Goal: Task Accomplishment & Management: Complete application form

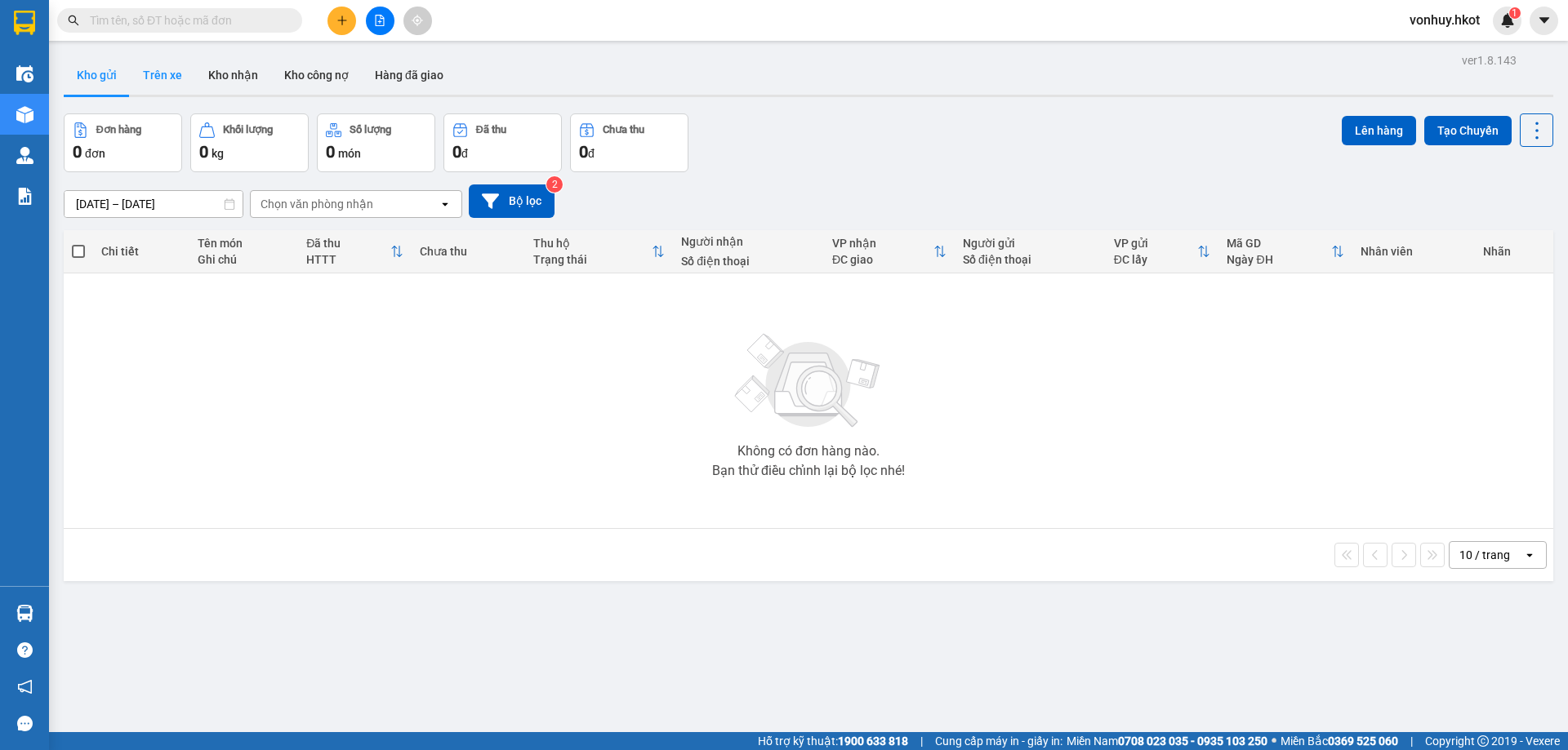
click at [162, 72] on button "Trên xe" at bounding box center [162, 75] width 65 height 39
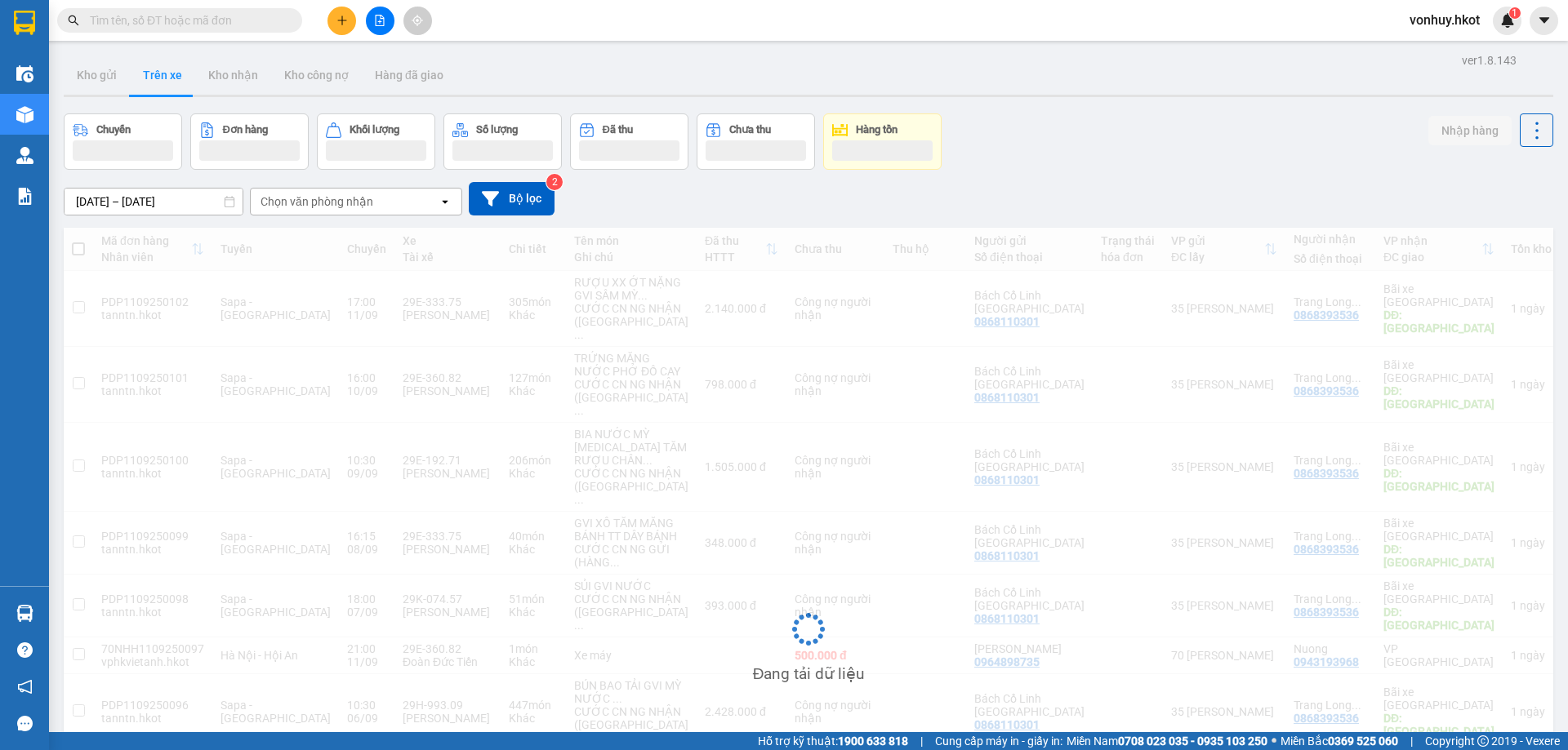
click at [308, 205] on div "Chọn văn phòng nhận" at bounding box center [316, 201] width 112 height 17
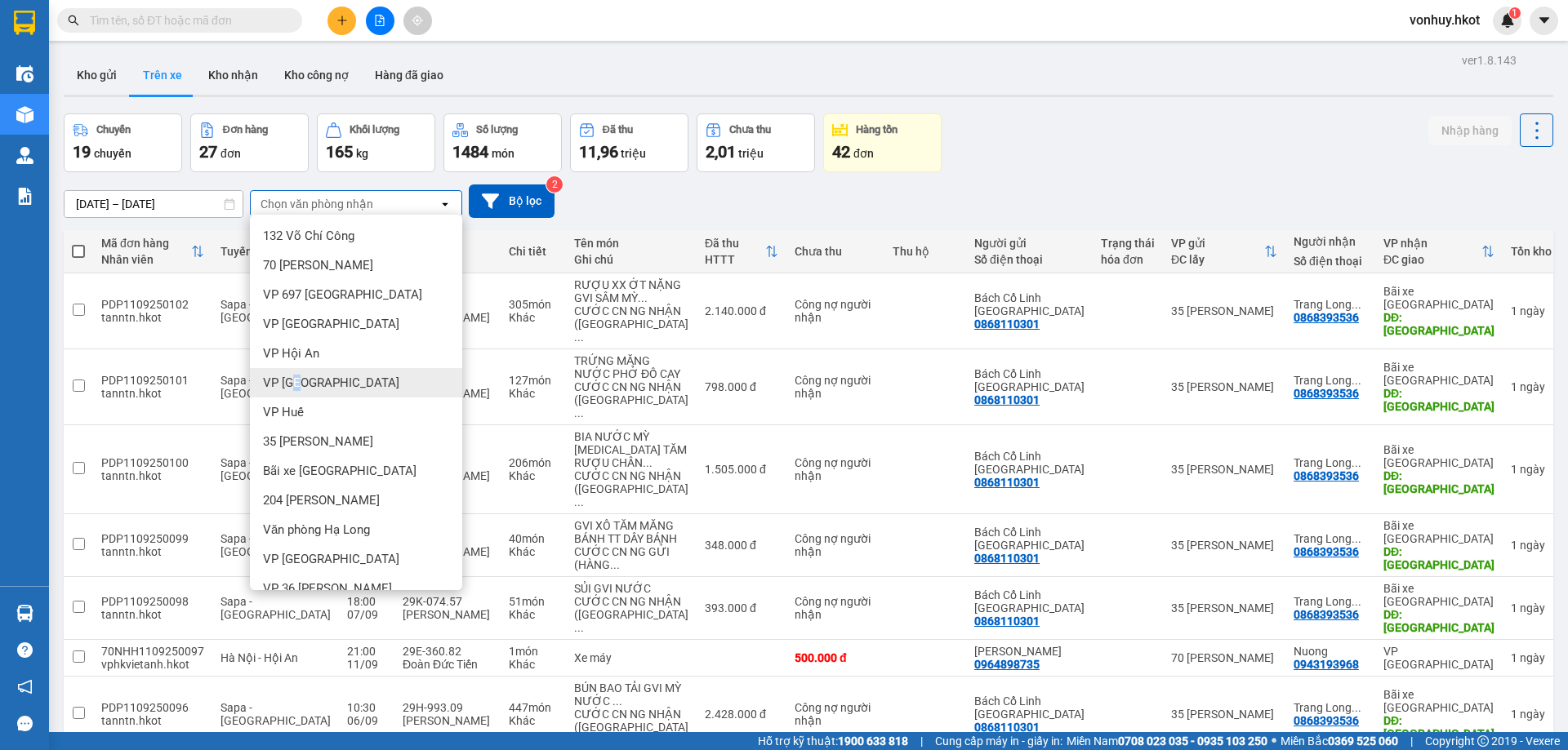
click at [298, 385] on span "VP [GEOGRAPHIC_DATA]" at bounding box center [331, 383] width 137 height 17
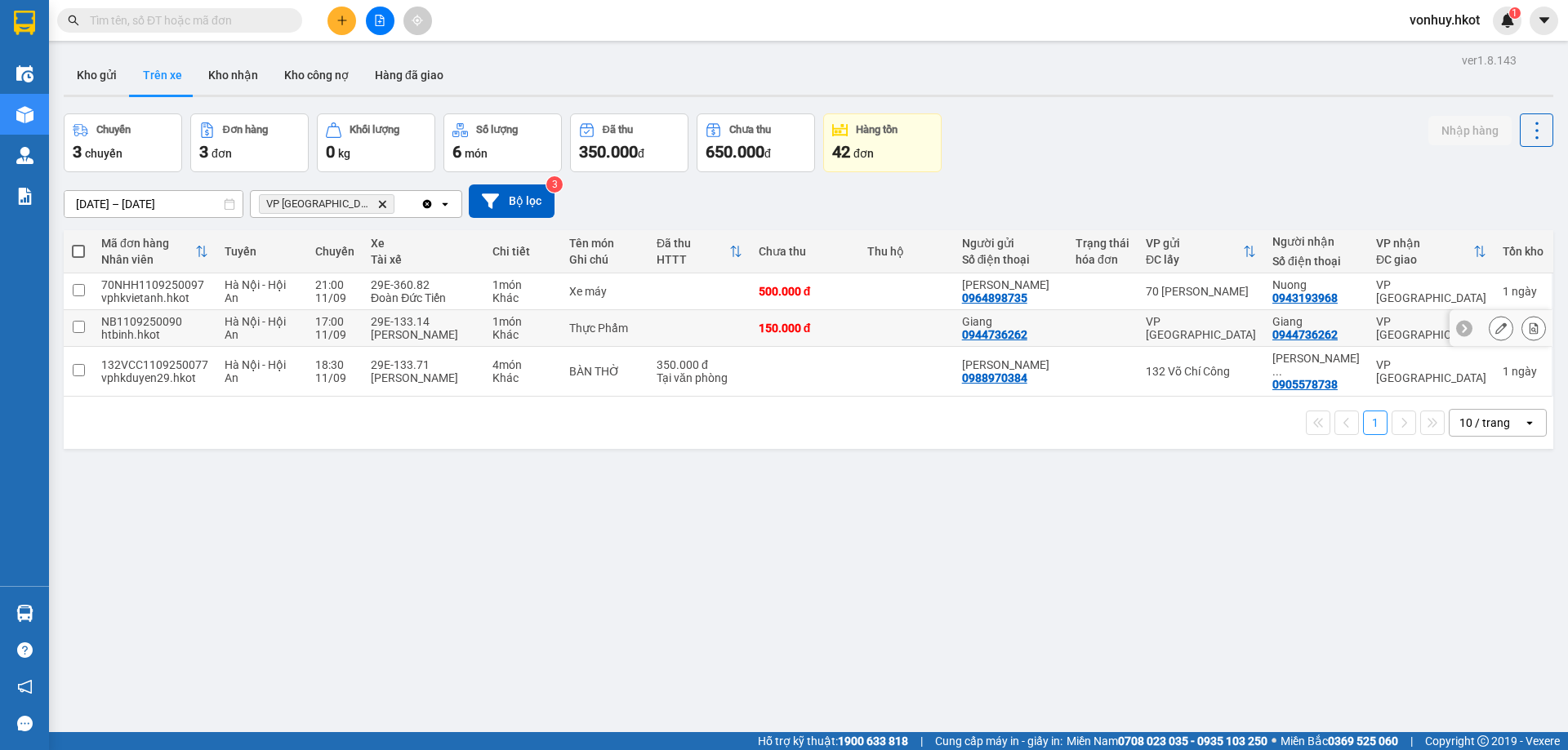
click at [236, 341] on div "Hà Nội - Hội An" at bounding box center [261, 327] width 74 height 26
checkbox input "true"
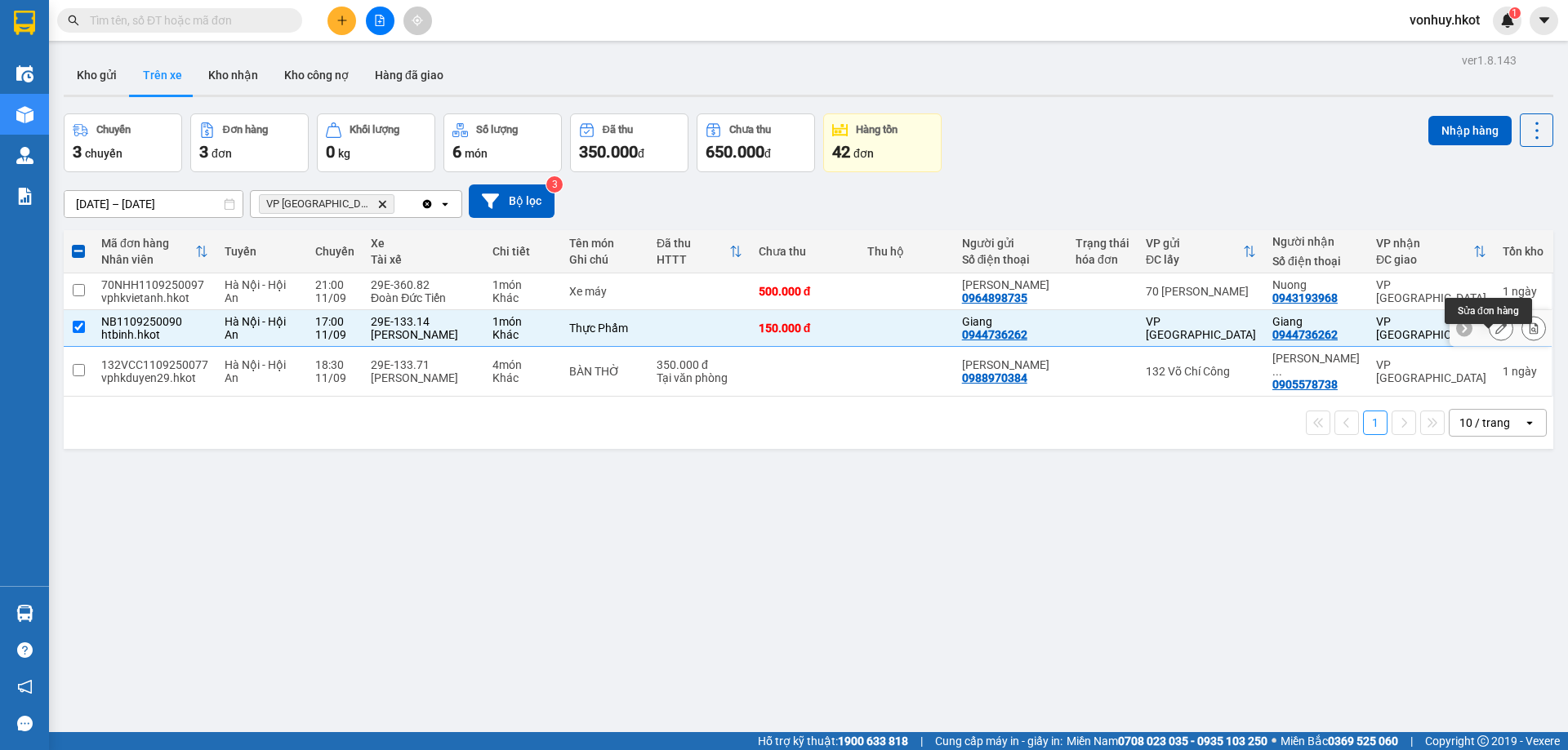
click at [1495, 334] on icon at bounding box center [1501, 328] width 12 height 12
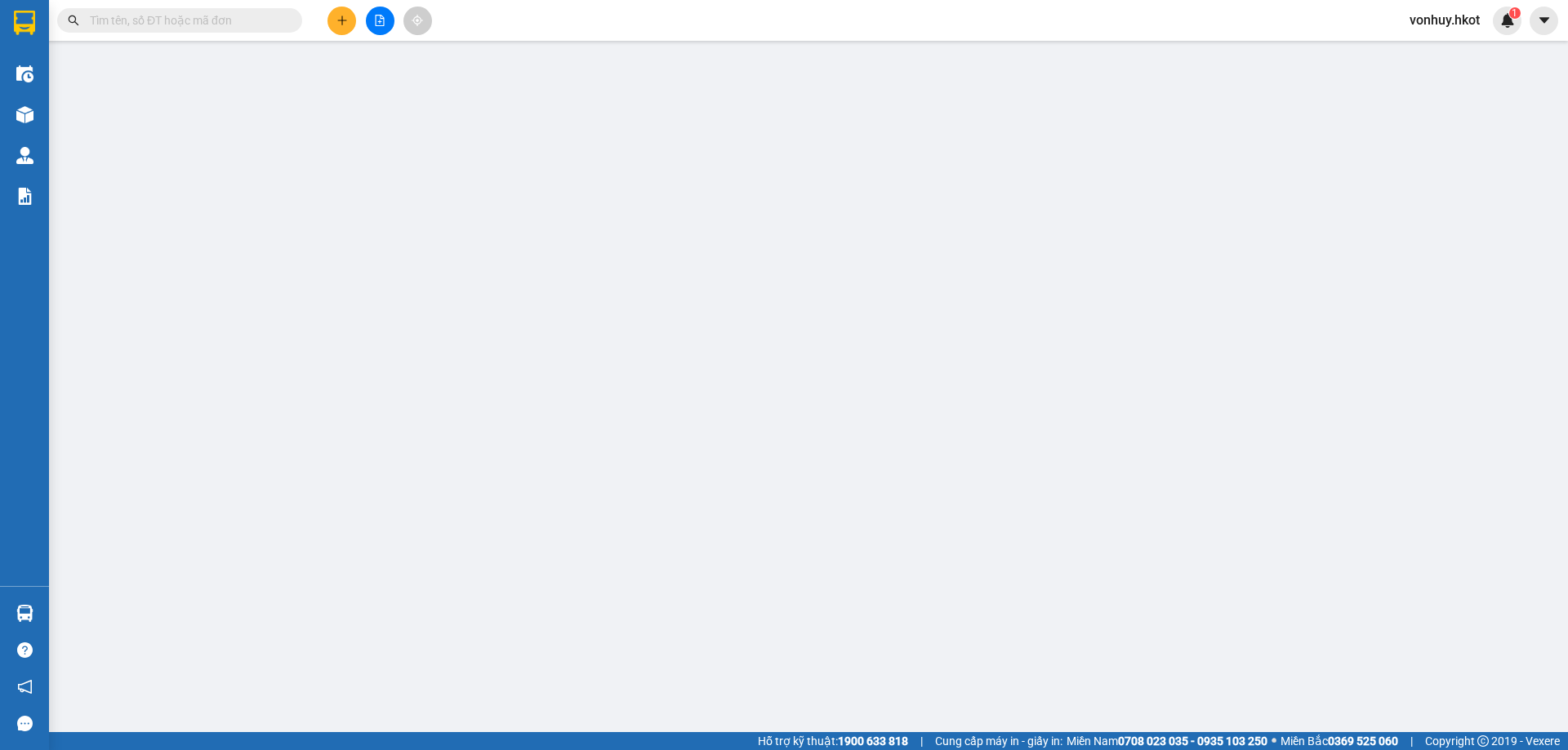
type input "0944736262"
type input "Giang"
type input "0944736262"
type input "Giang"
type input "150.000"
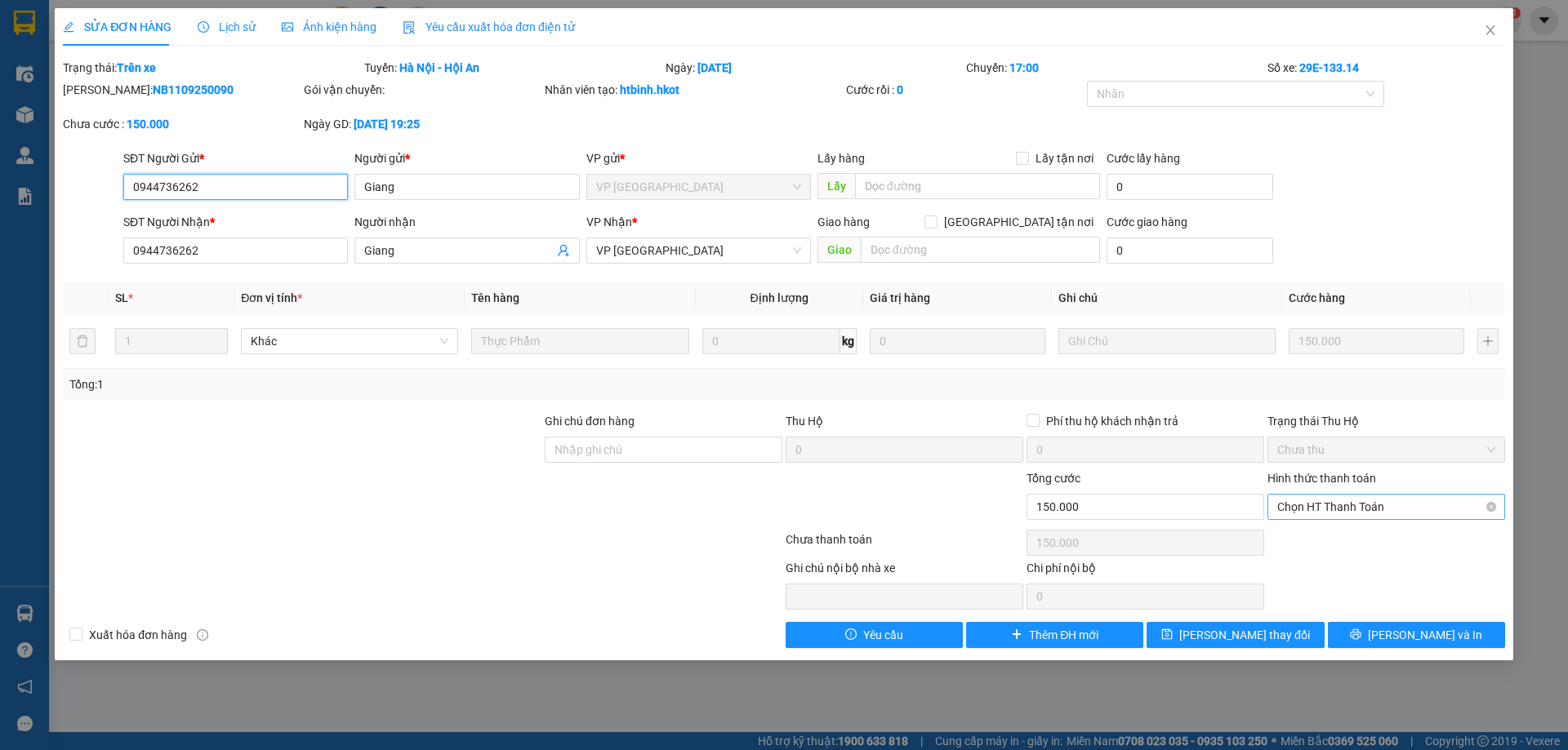
click at [1337, 514] on span "Chọn HT Thanh Toán" at bounding box center [1386, 506] width 218 height 24
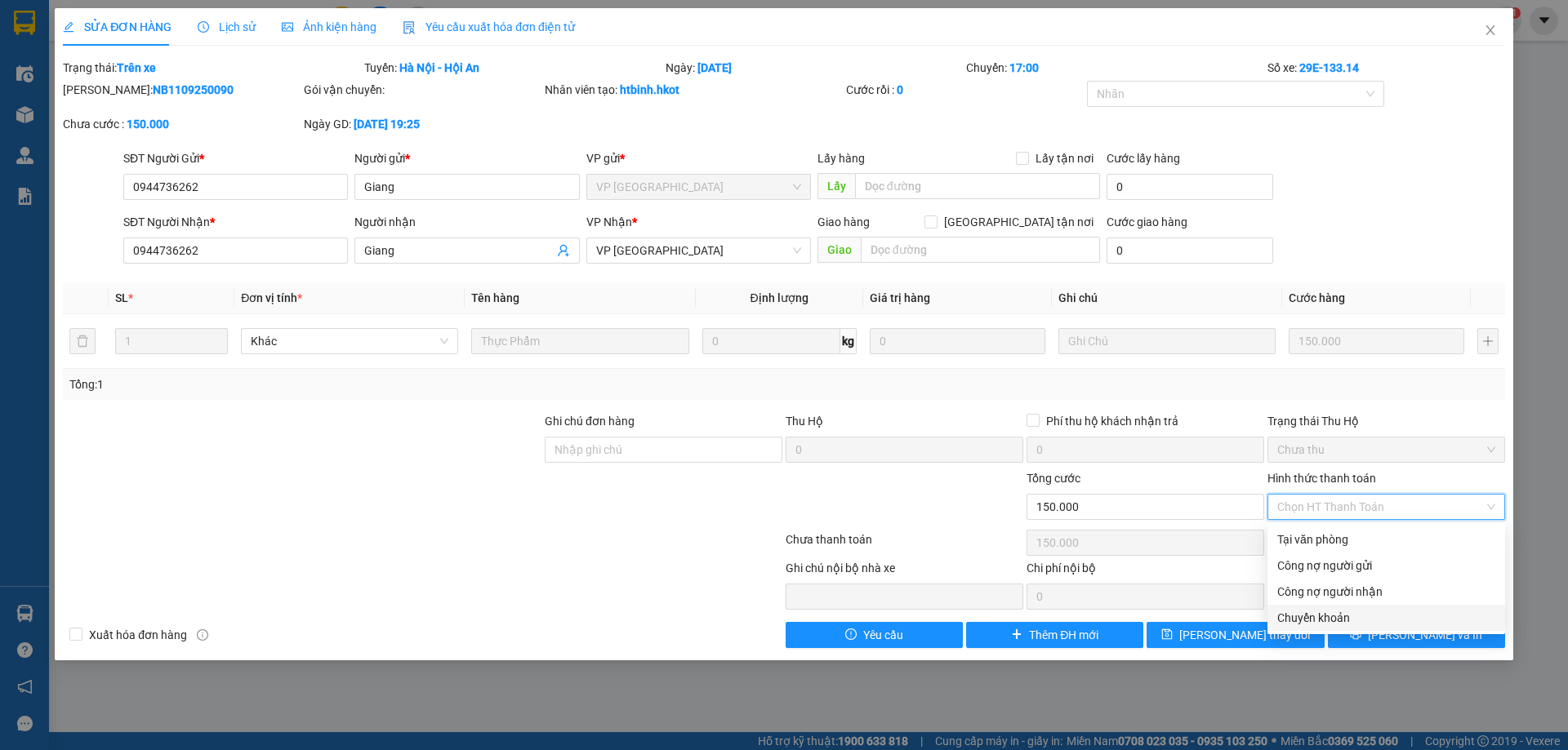
click at [1312, 621] on div "Chuyển khoản" at bounding box center [1386, 618] width 218 height 18
type input "0"
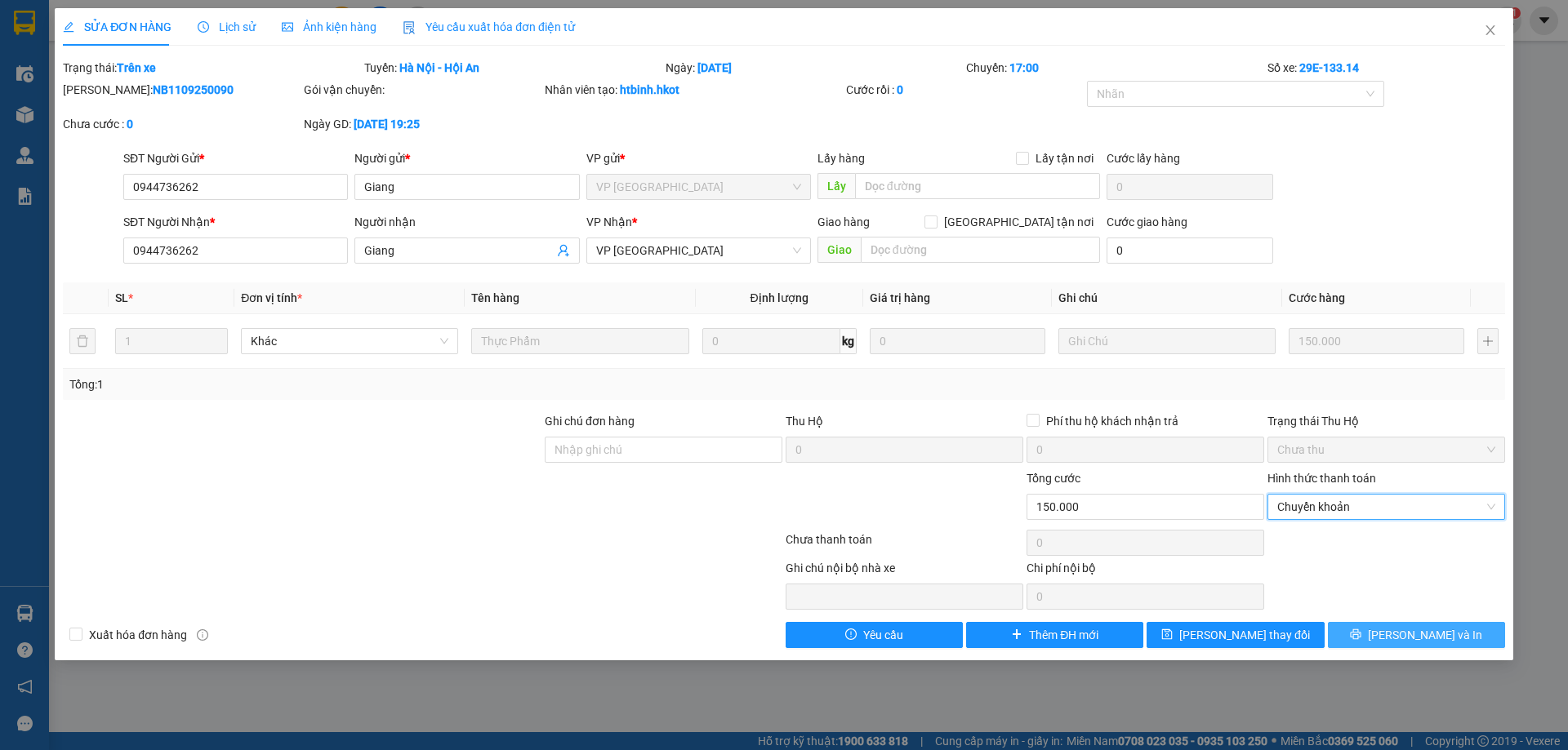
click at [1415, 635] on span "[PERSON_NAME] và In" at bounding box center [1424, 635] width 114 height 18
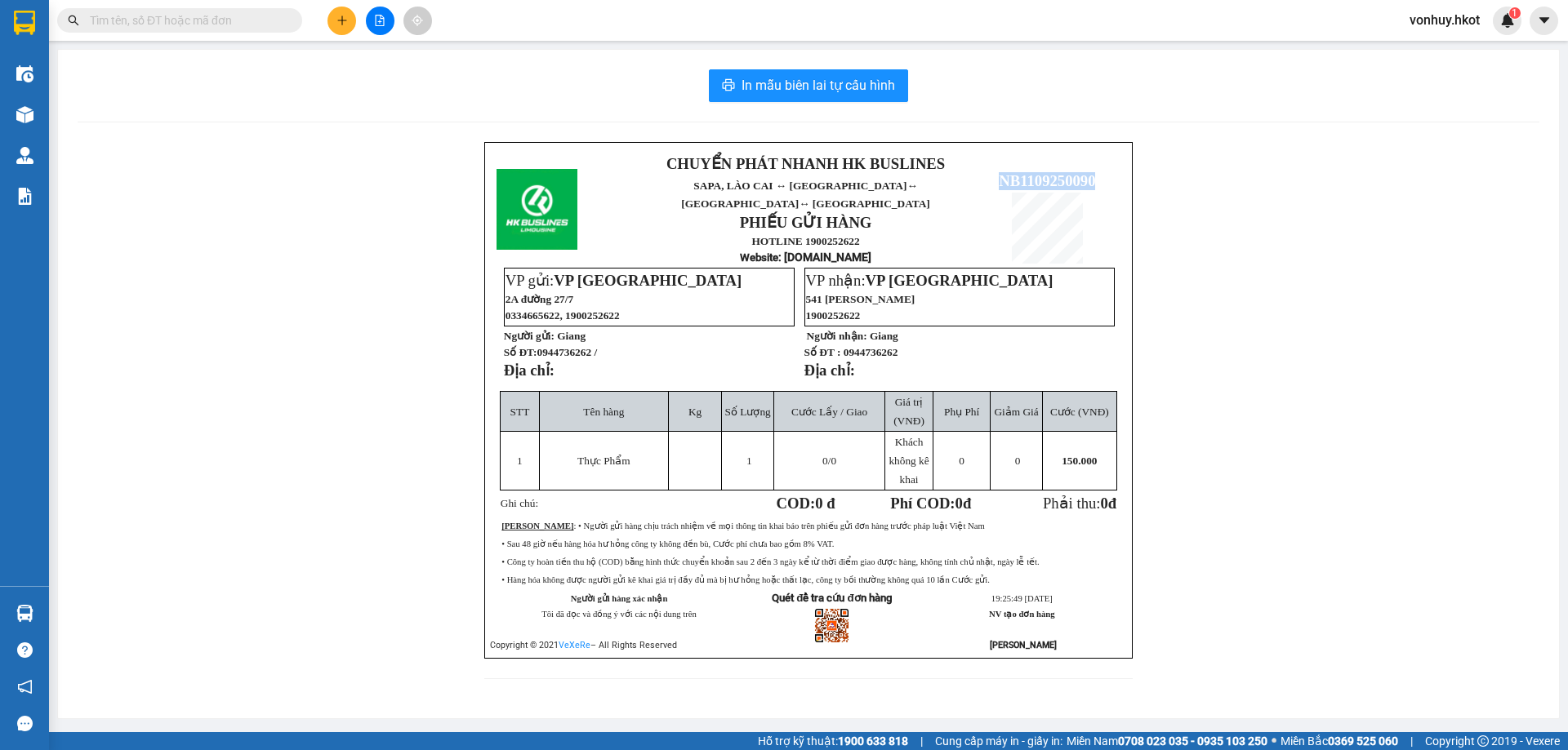
drag, startPoint x: 987, startPoint y: 166, endPoint x: 1097, endPoint y: 163, distance: 110.0
click at [1097, 172] on p "NB1109250090" at bounding box center [1047, 181] width 146 height 18
copy span "NB1109250090"
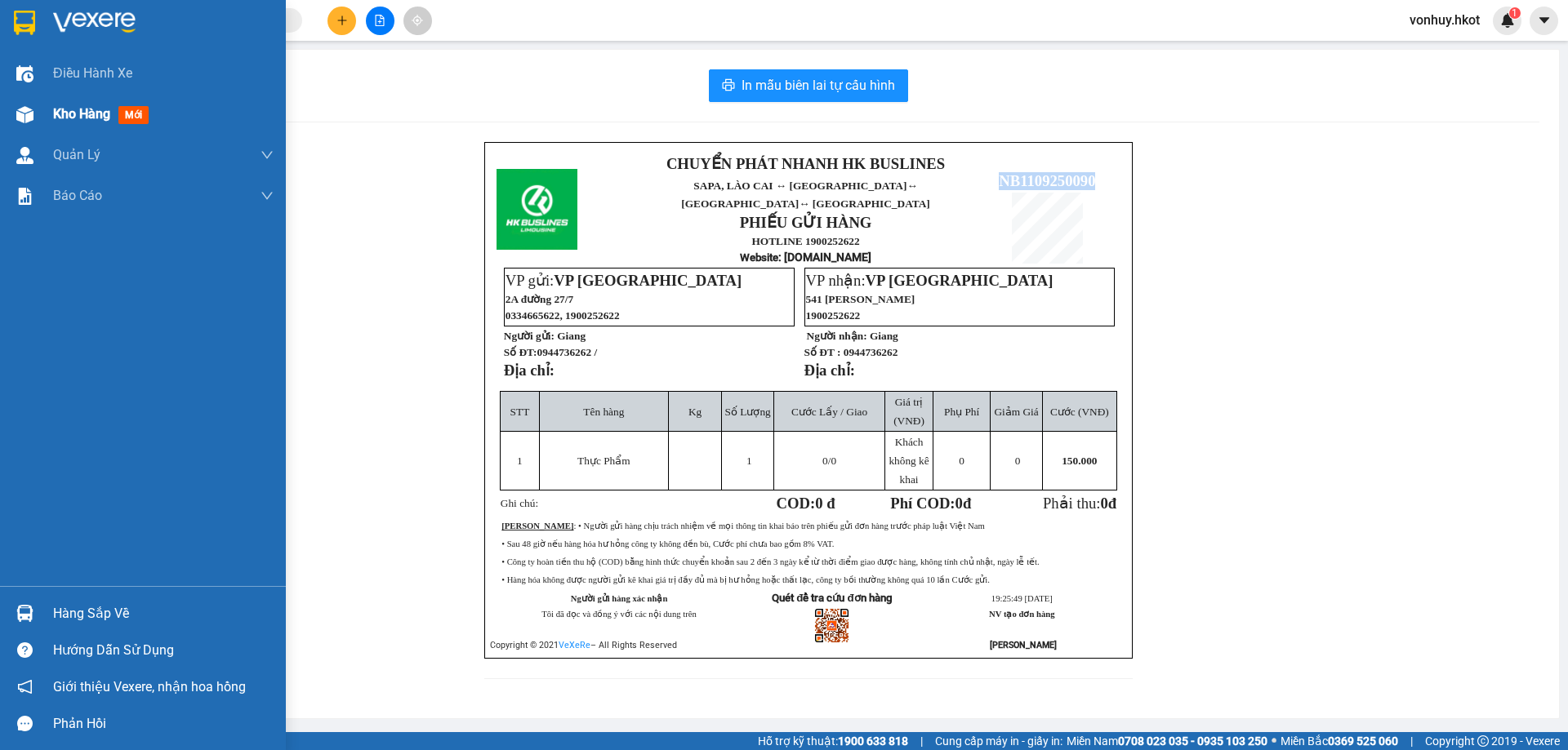
click at [24, 117] on img at bounding box center [25, 114] width 17 height 17
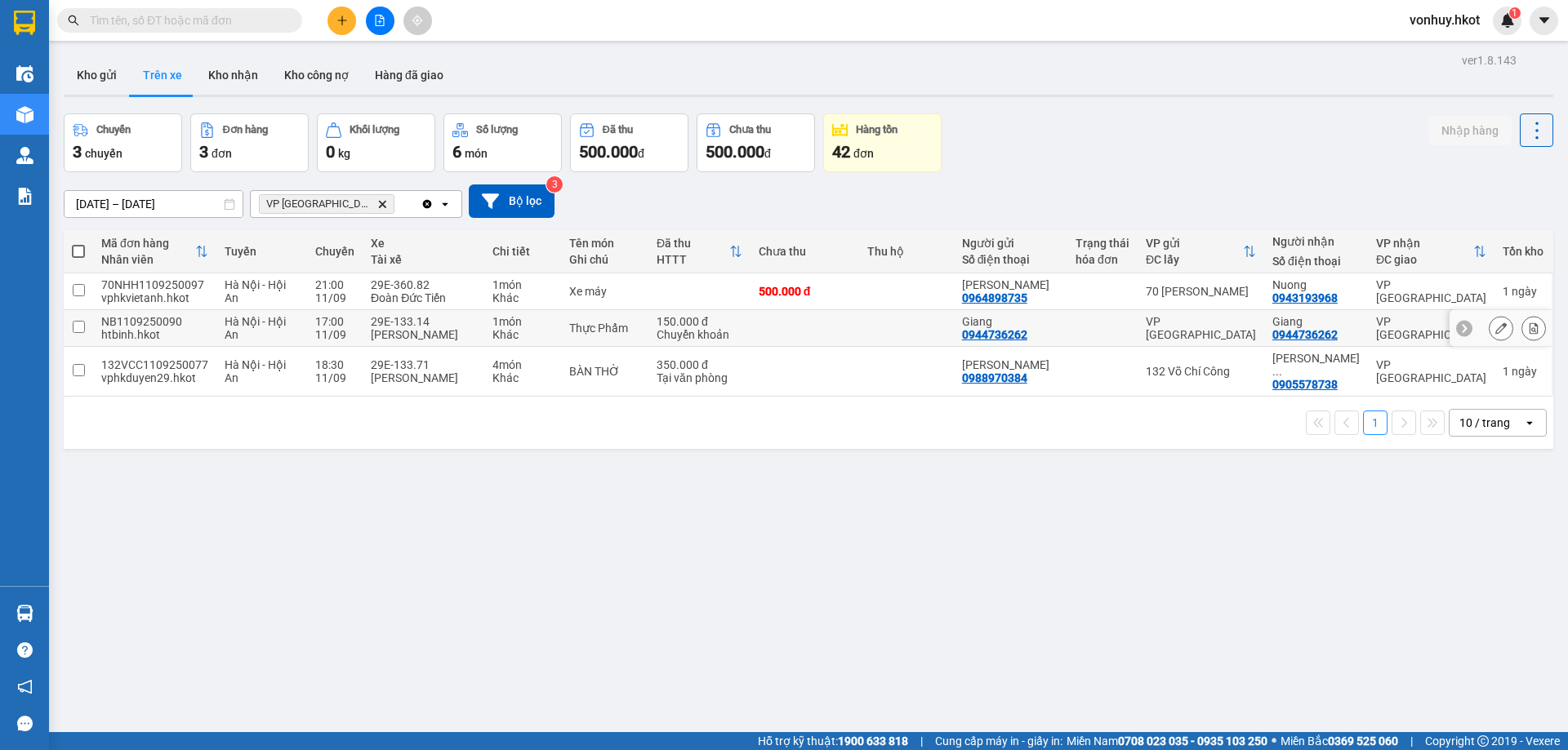
click at [253, 341] on div "Hà Nội - Hội An" at bounding box center [261, 327] width 74 height 26
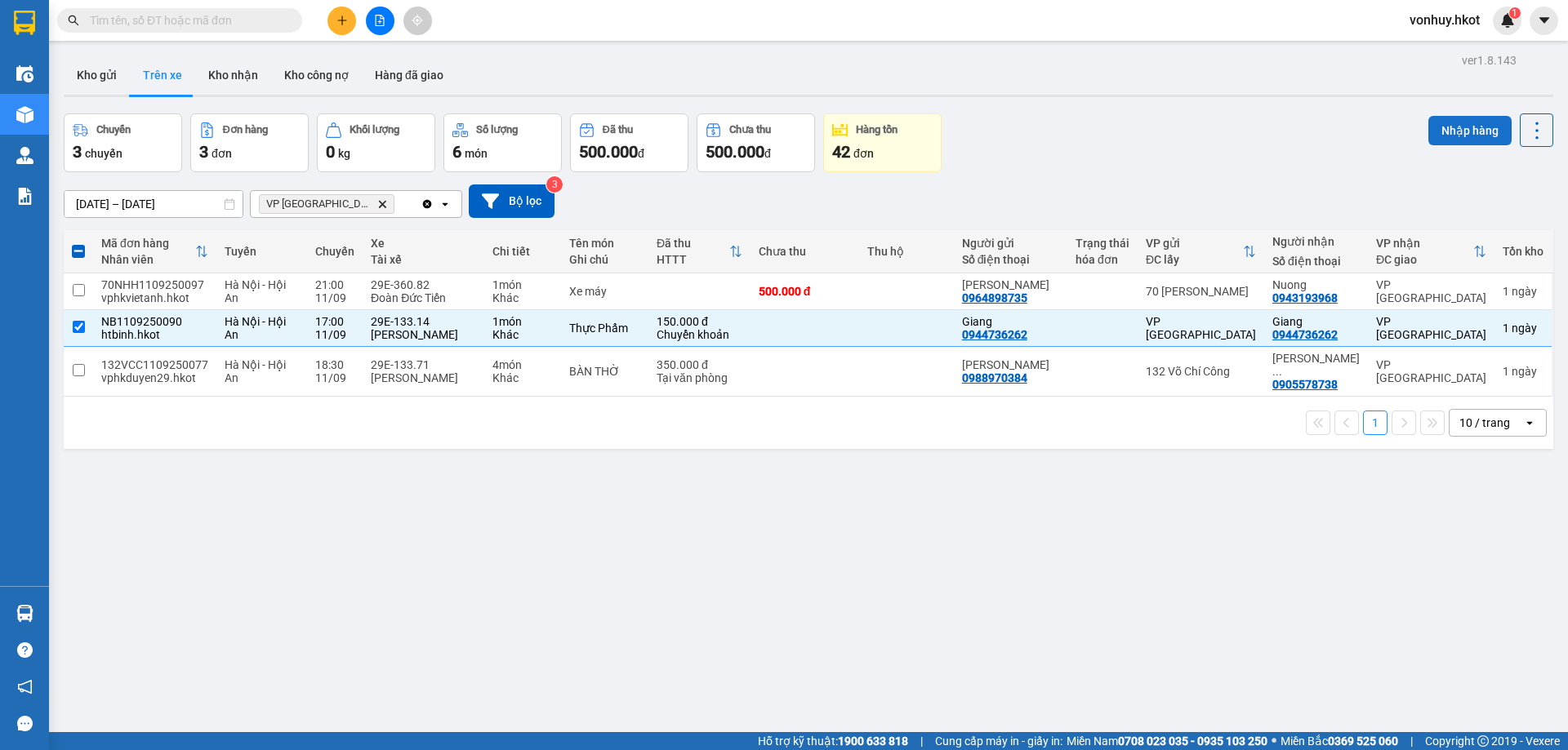
click at [1443, 129] on button "Nhập hàng" at bounding box center [1470, 130] width 83 height 29
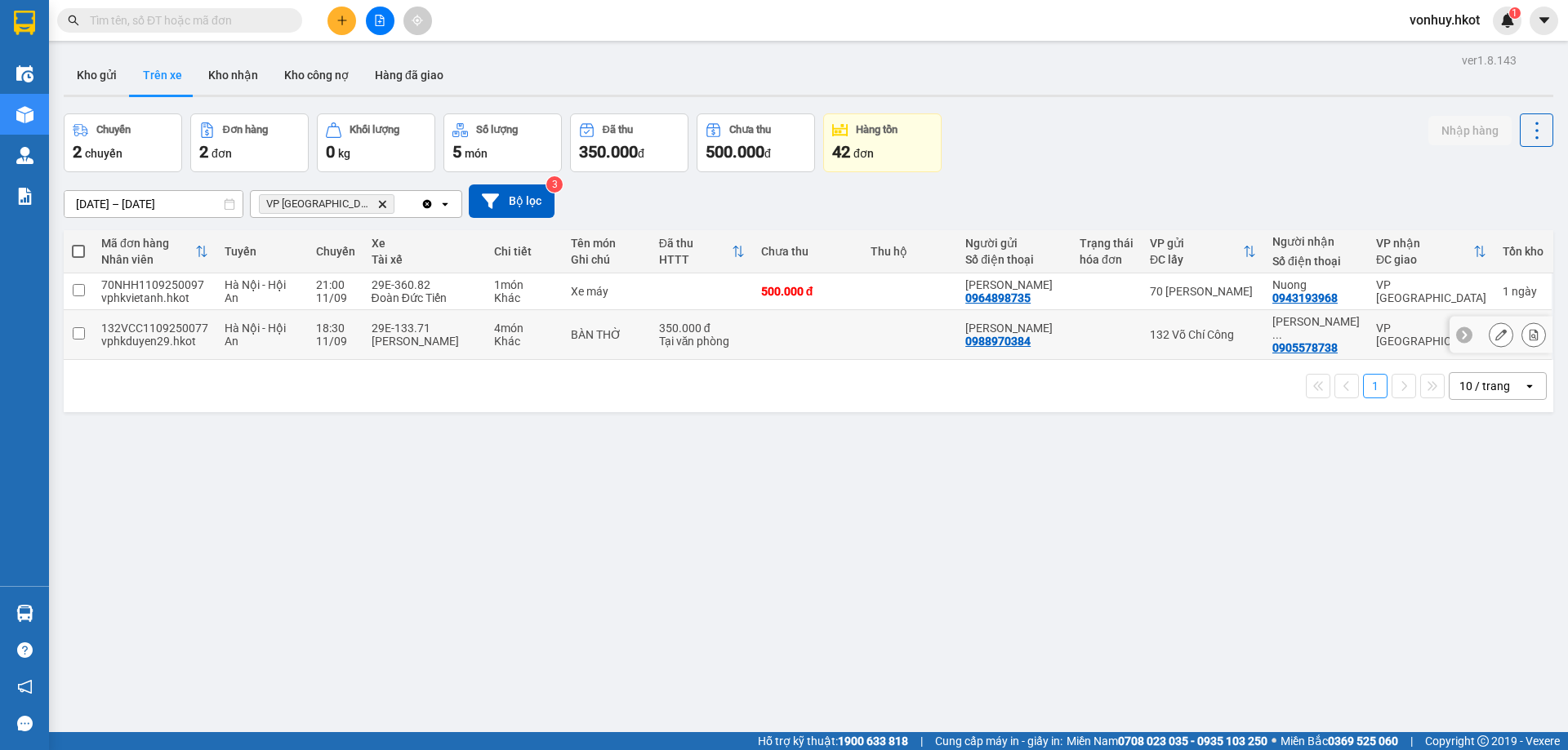
drag, startPoint x: 314, startPoint y: 358, endPoint x: 298, endPoint y: 367, distance: 18.4
click at [298, 360] on tr "132VCC1109250077 vphkduyen29.hkot [GEOGRAPHIC_DATA] - Hội An 18:30 [DATE] 29E-1…" at bounding box center [808, 335] width 1489 height 50
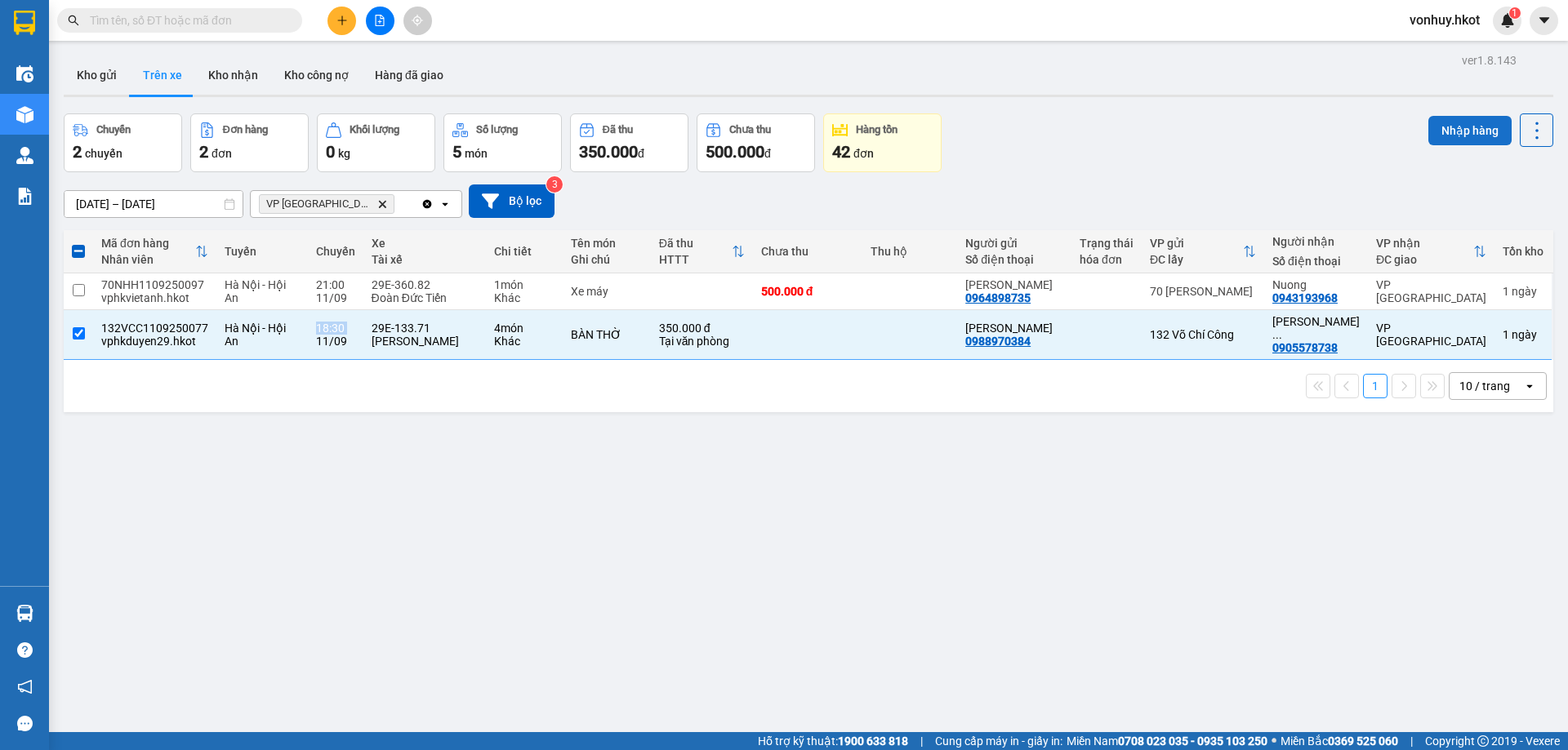
click at [1449, 130] on button "Nhập hàng" at bounding box center [1470, 130] width 83 height 29
checkbox input "false"
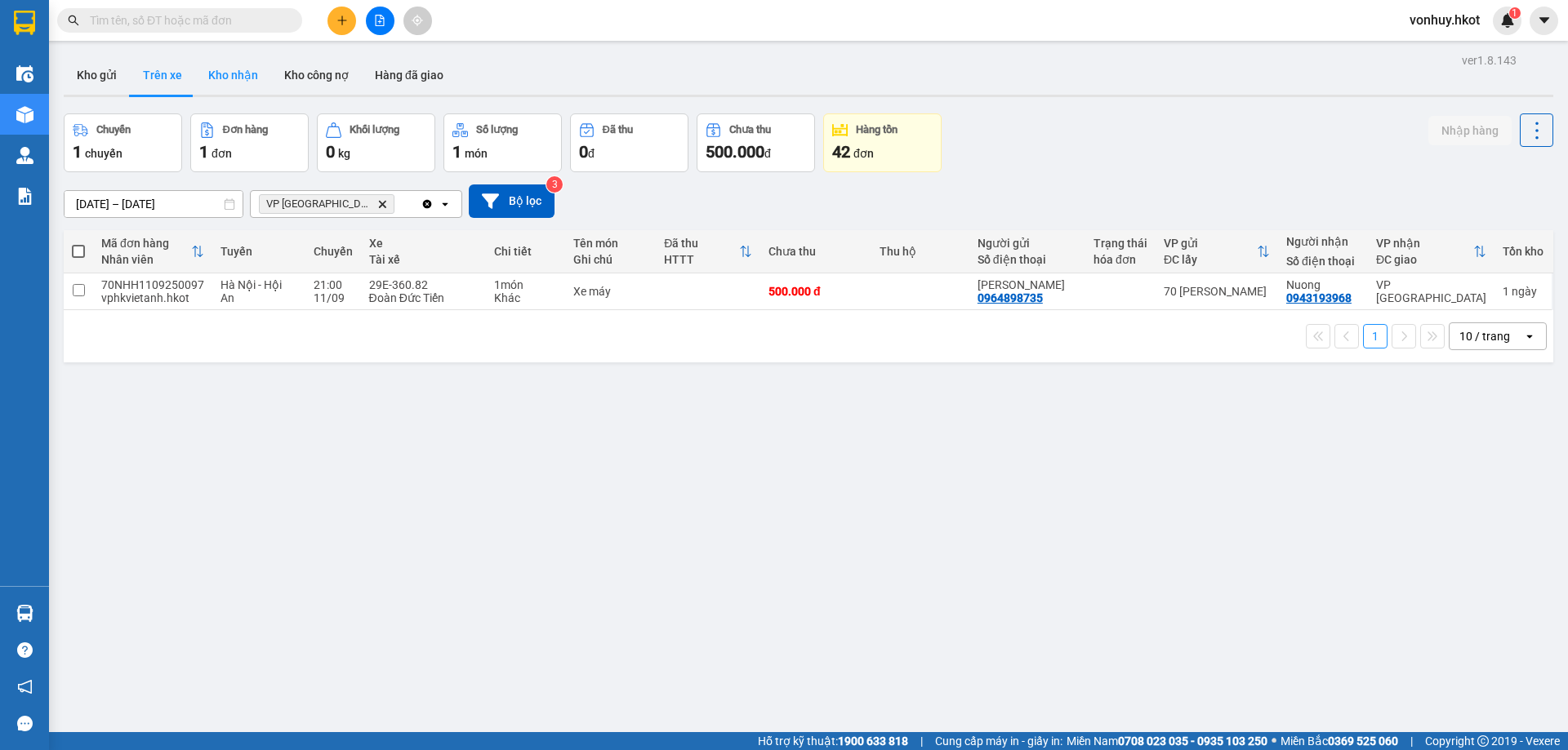
click at [204, 76] on button "Kho nhận" at bounding box center [232, 75] width 76 height 39
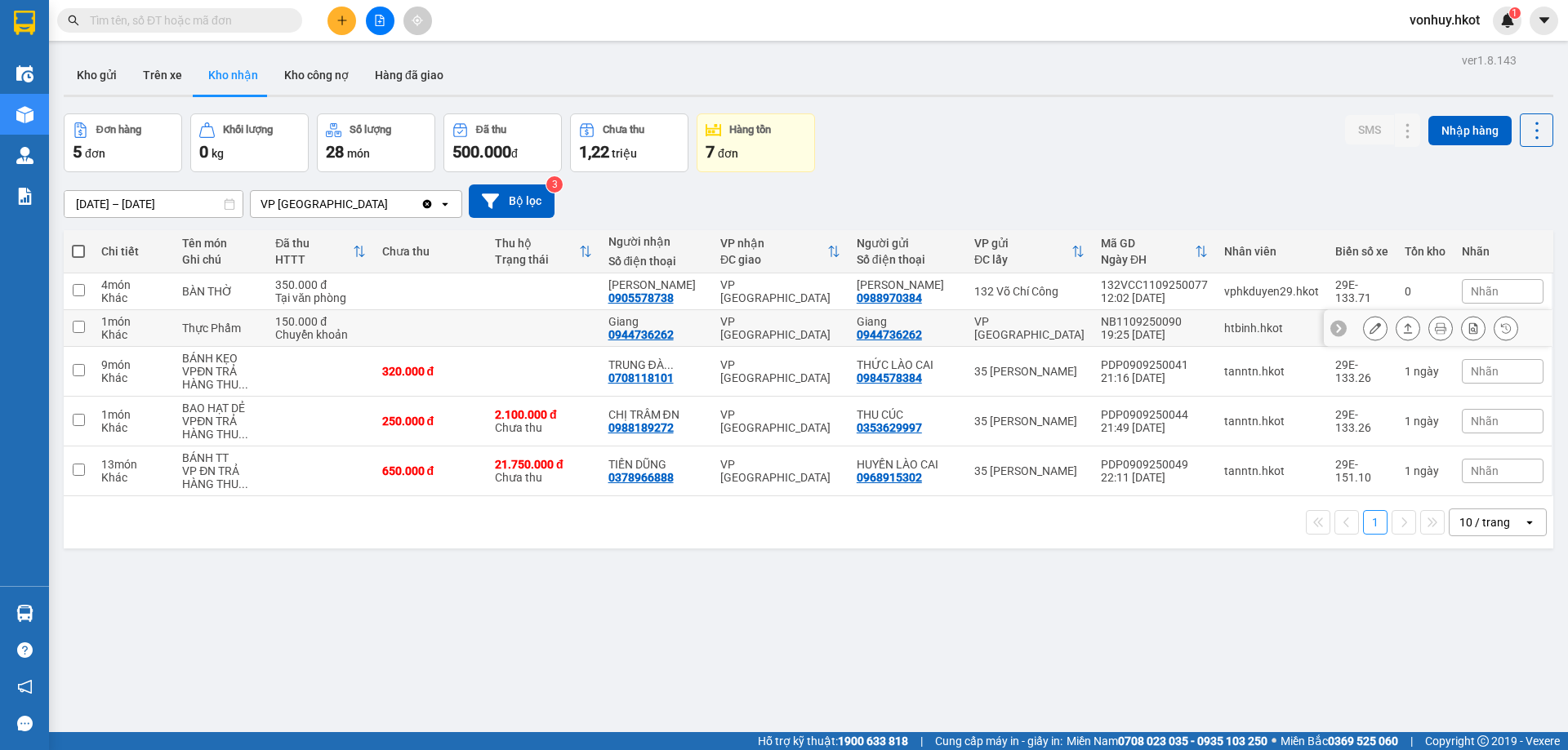
click at [189, 335] on div "Thực Phẩm" at bounding box center [221, 328] width 77 height 13
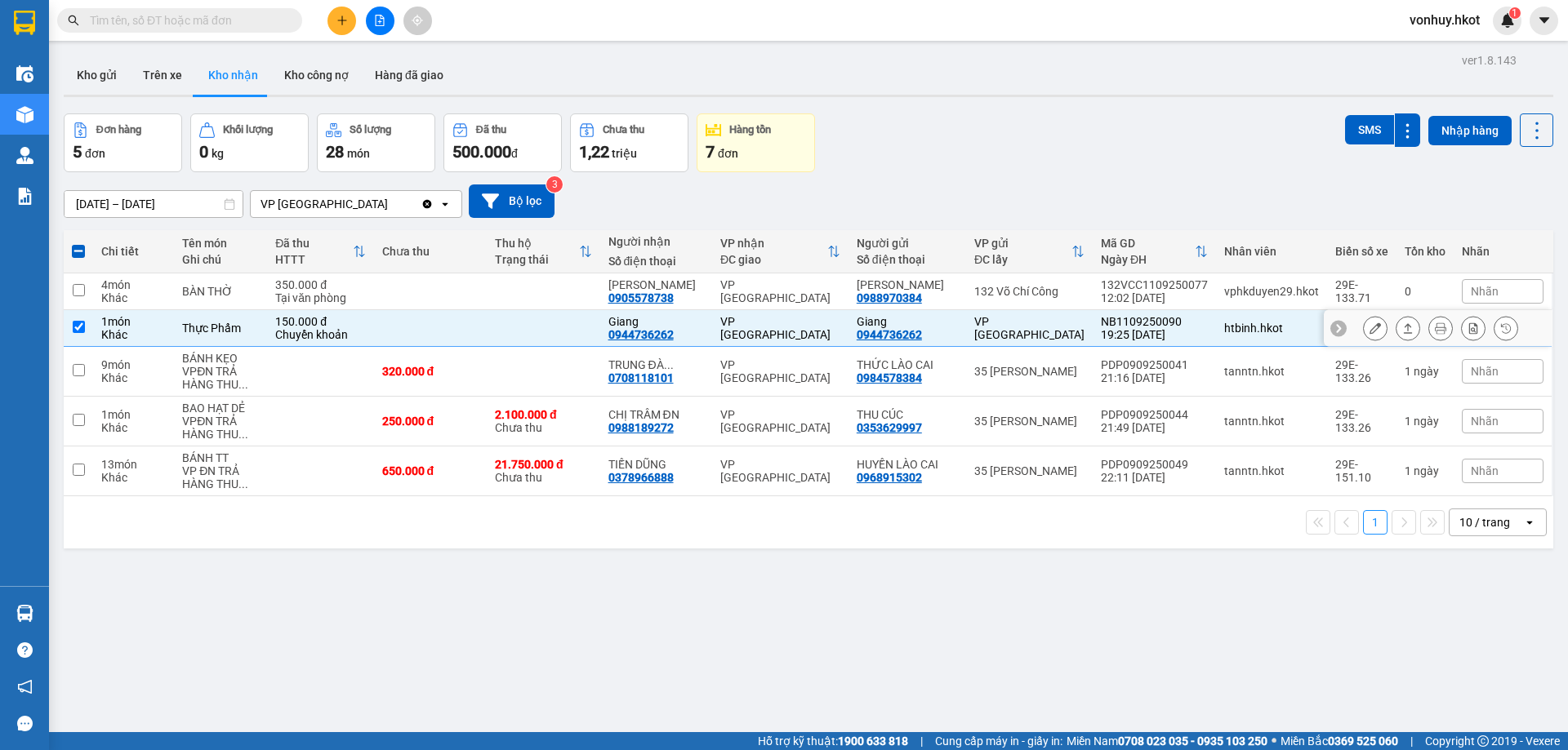
click at [1401, 334] on icon at bounding box center [1407, 328] width 12 height 12
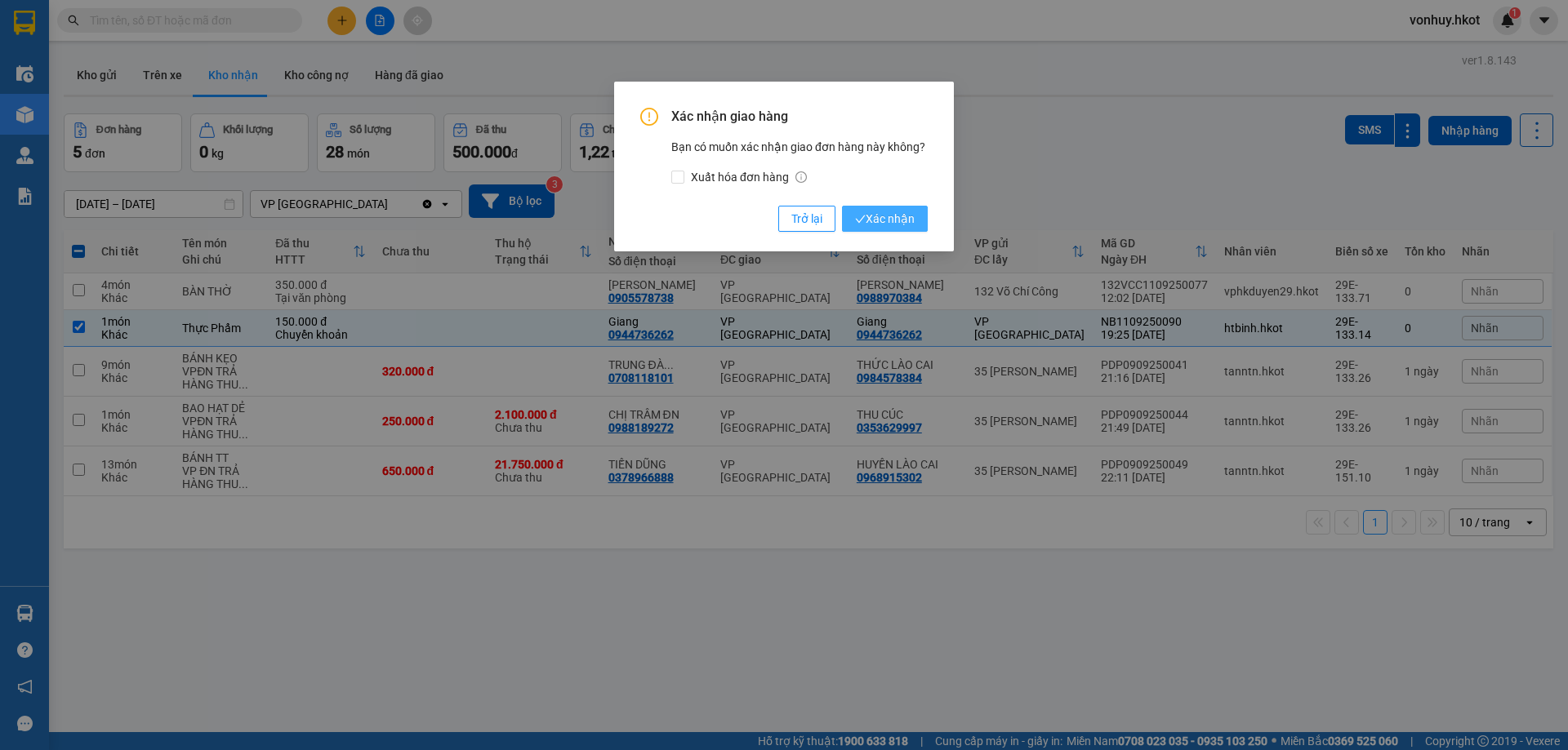
click at [876, 219] on span "Xác nhận" at bounding box center [885, 219] width 60 height 18
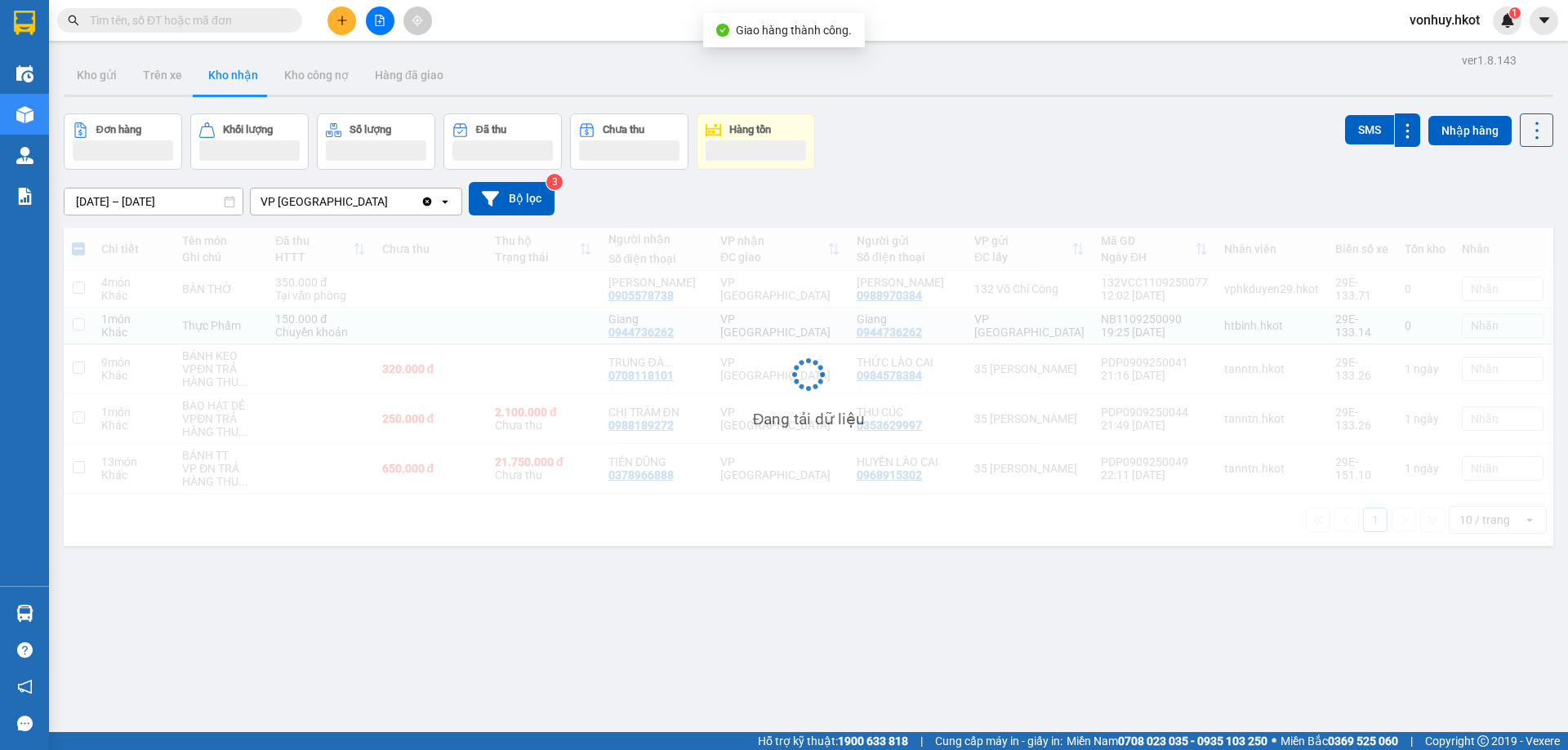
checkbox input "false"
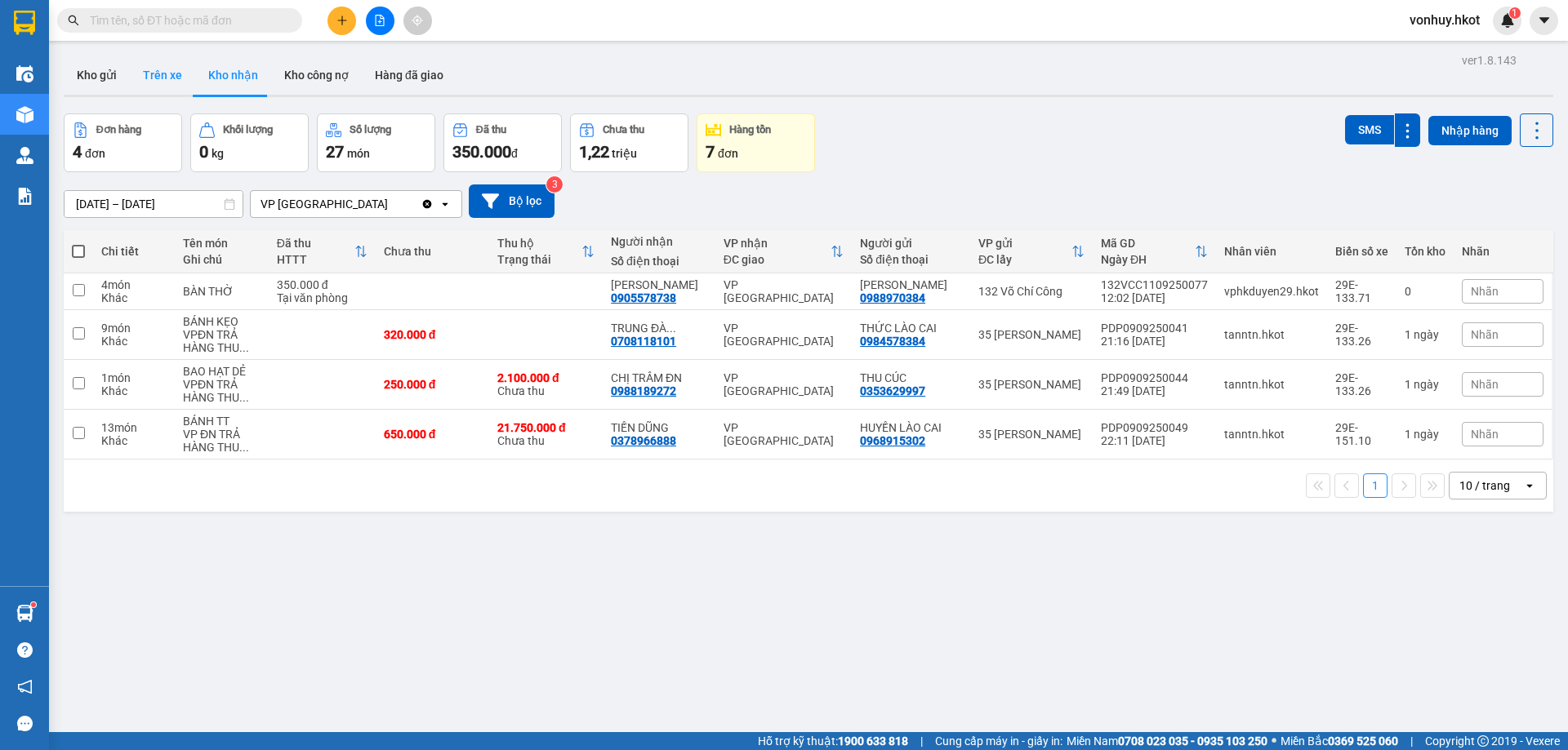
click at [159, 63] on button "Trên xe" at bounding box center [162, 75] width 65 height 39
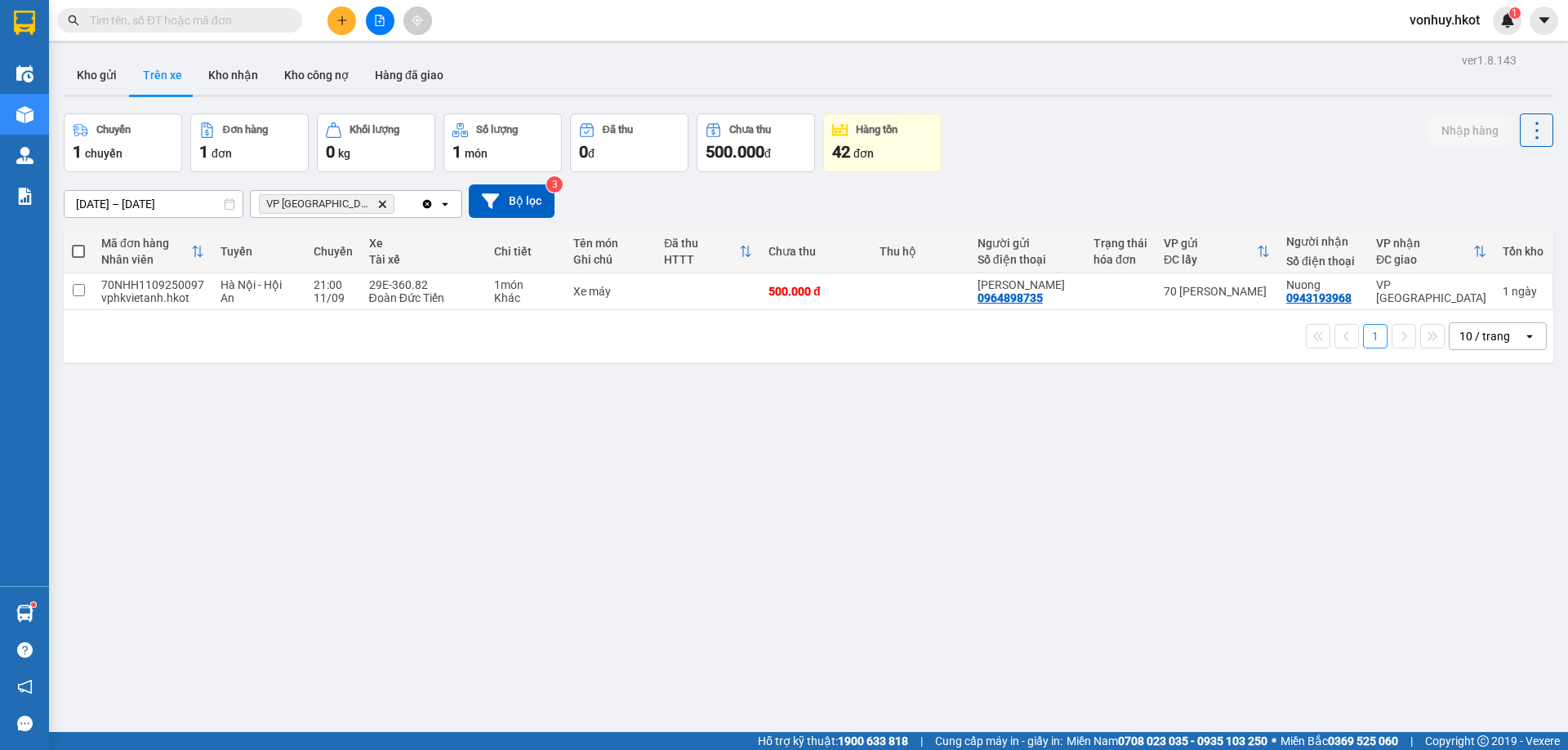
click at [226, 13] on input "text" at bounding box center [186, 21] width 192 height 18
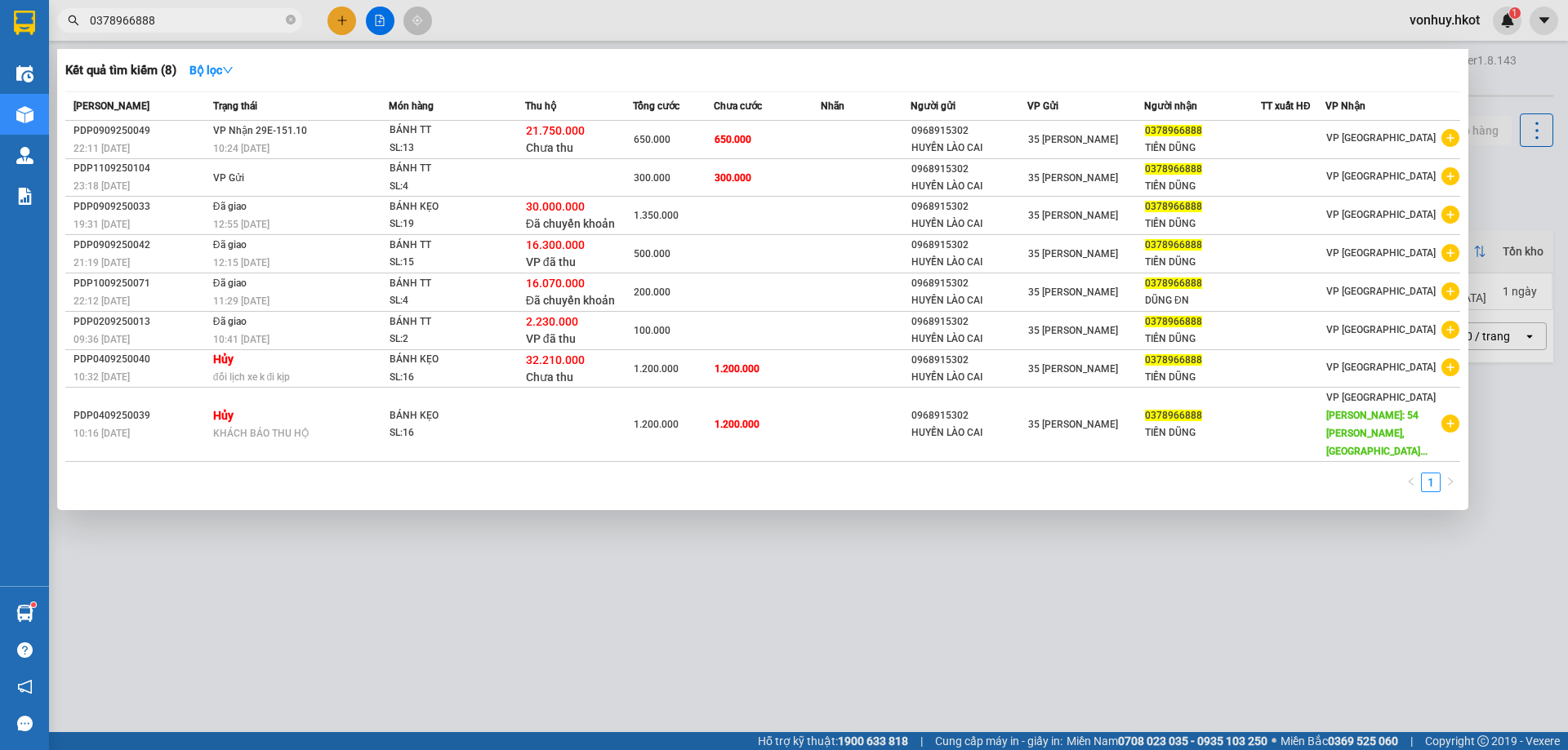
type input "0378966888"
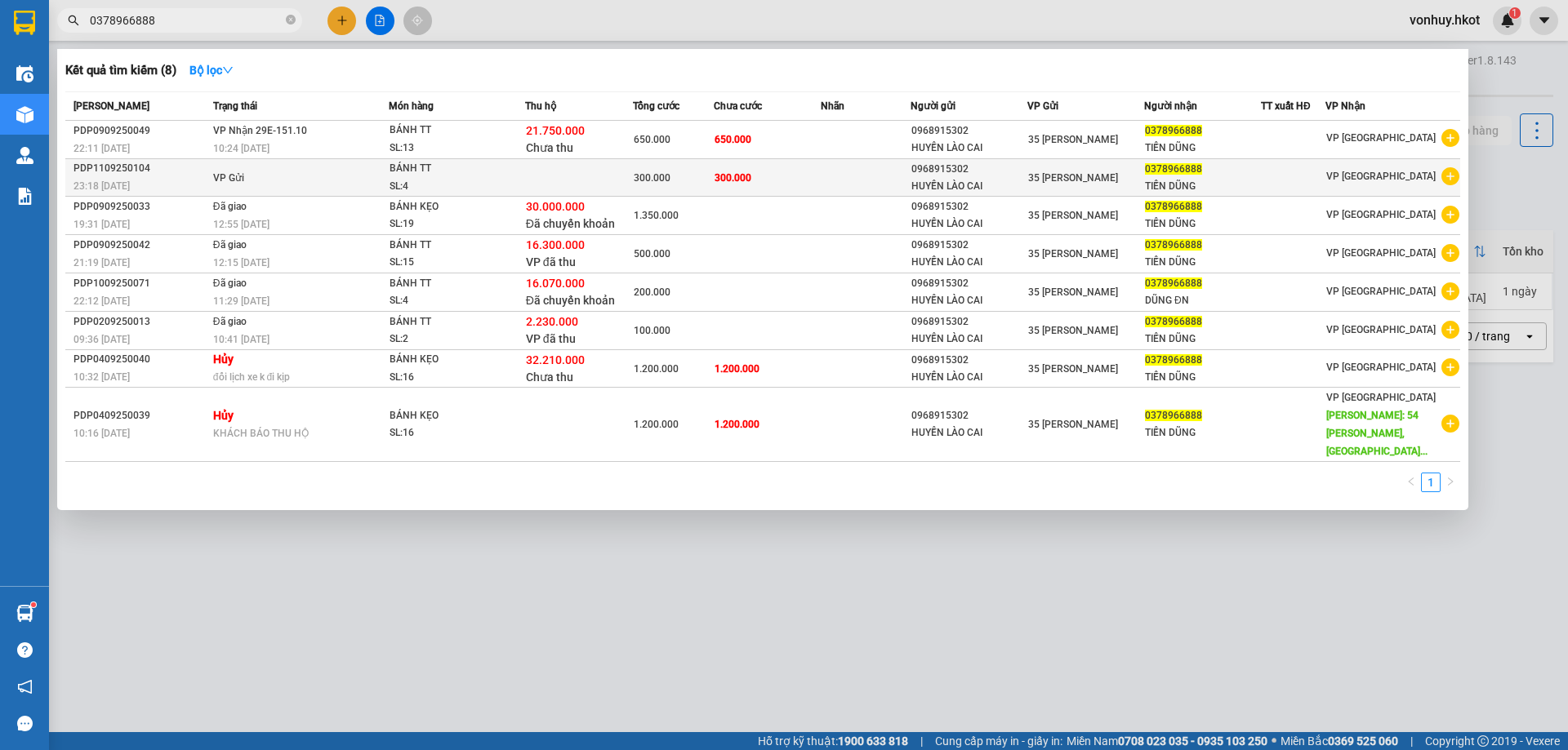
click at [1229, 171] on div "0378966888" at bounding box center [1202, 169] width 115 height 17
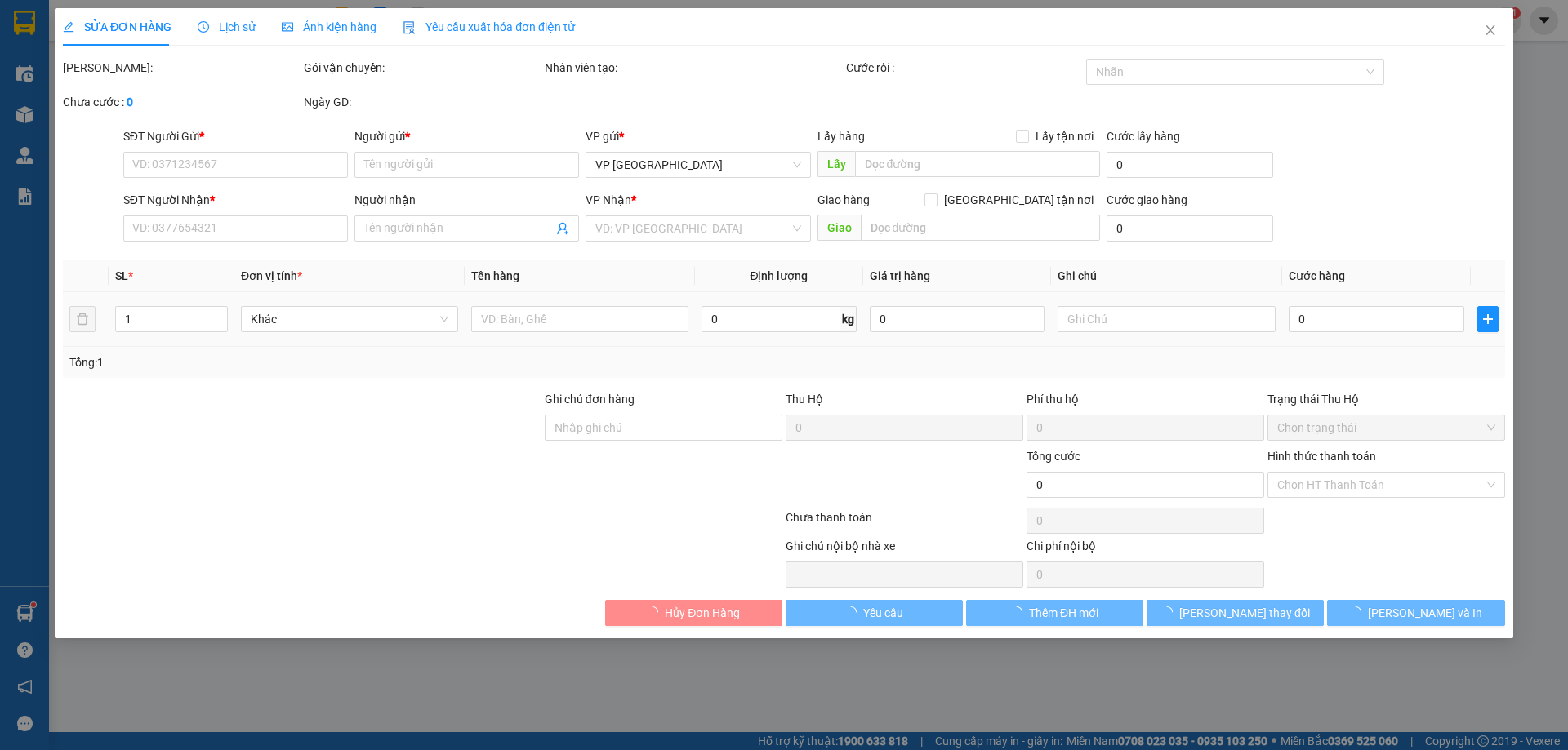
type input "0968915302"
type input "HUYỀN LÀO CAI"
type input "0378966888"
type input "TIẾN DŨNG"
type input "300.000"
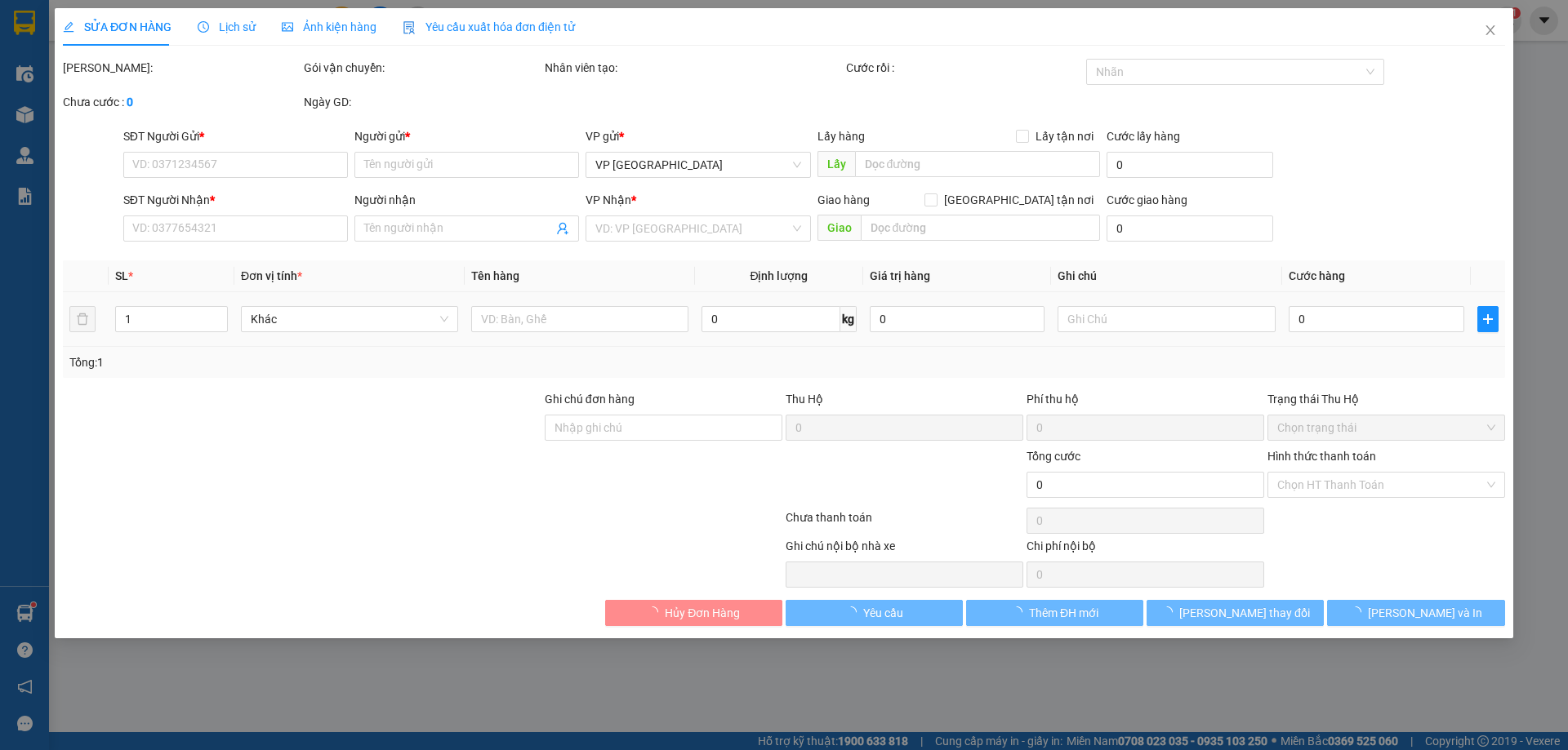
type input "300.000"
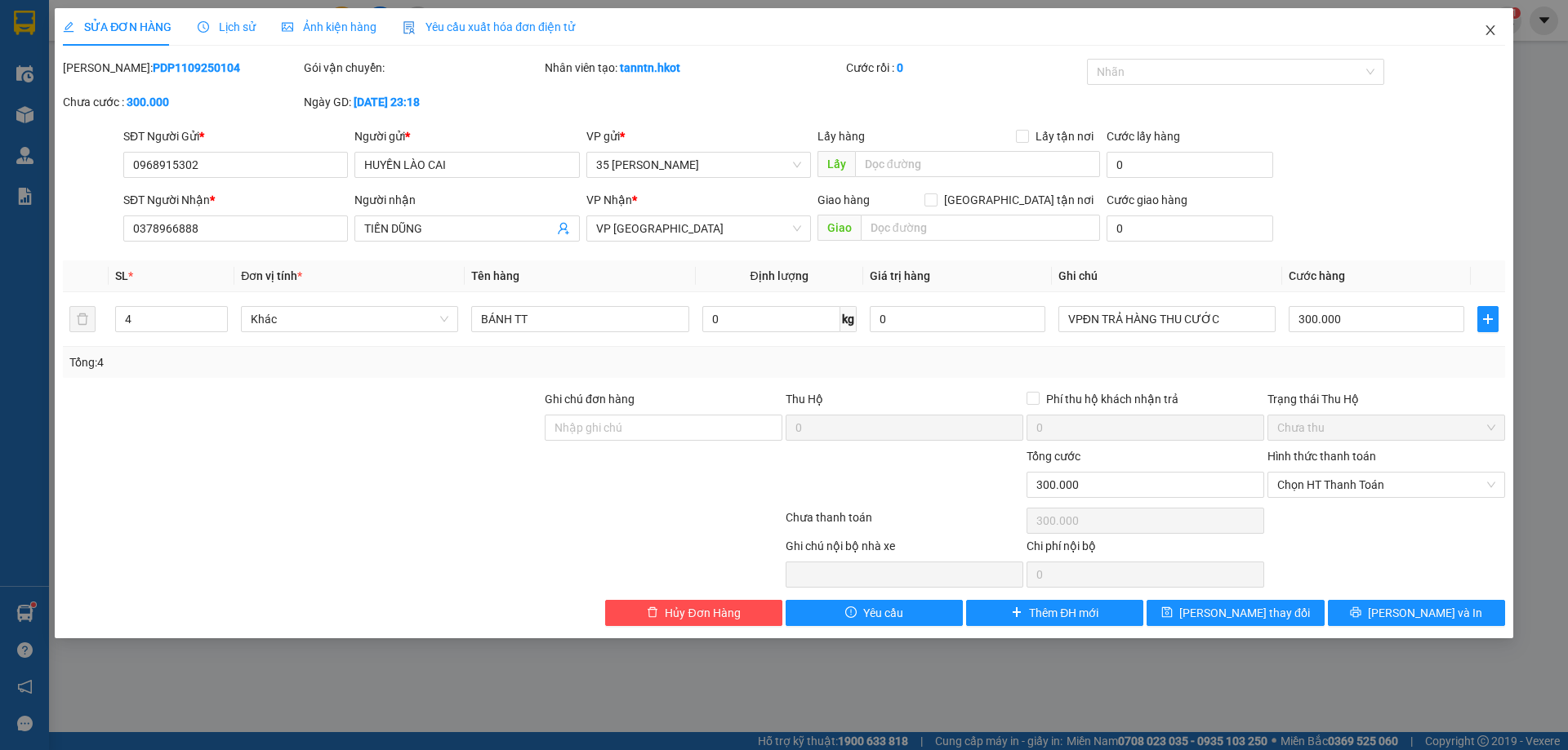
click at [1484, 30] on icon "close" at bounding box center [1491, 30] width 13 height 13
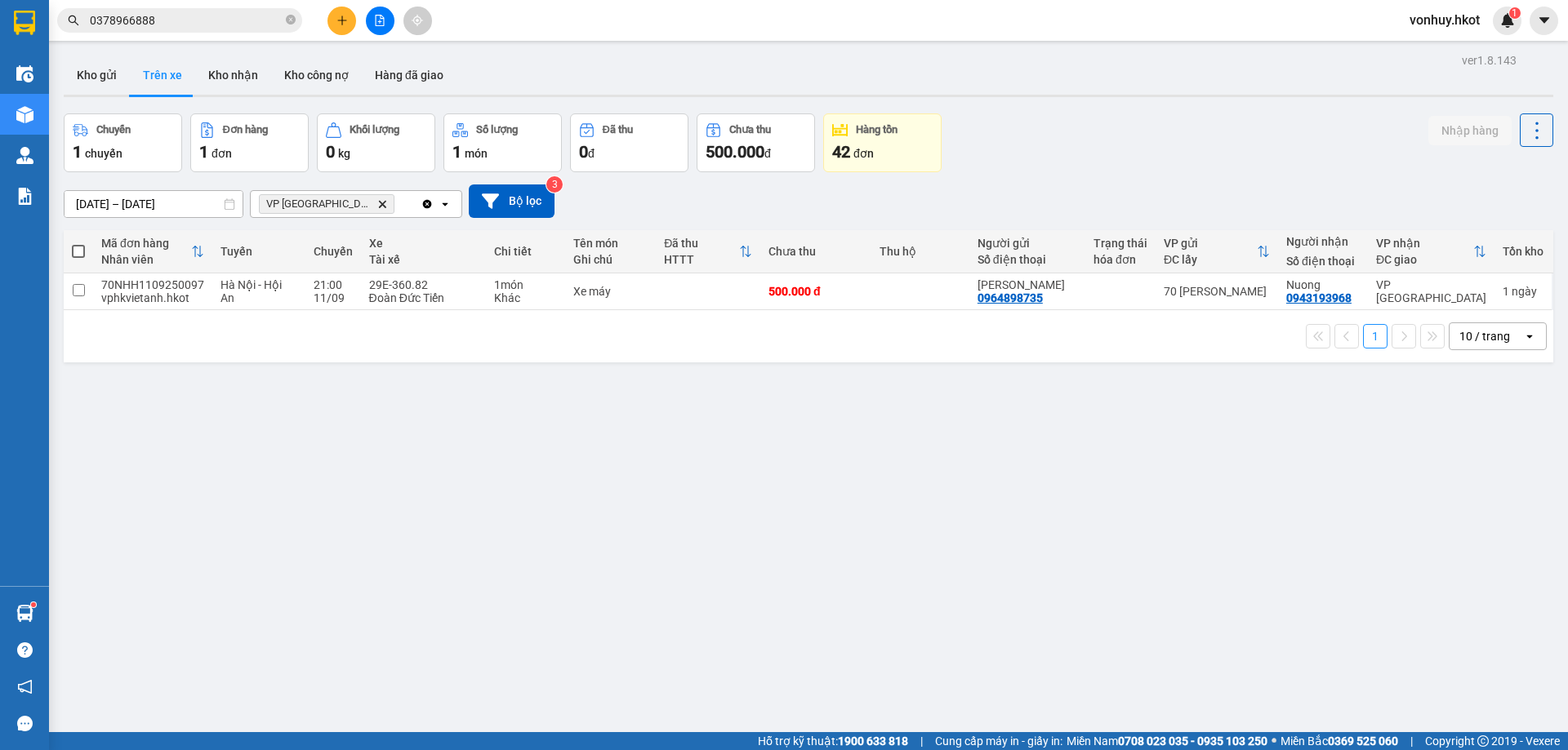
click at [174, 20] on input "0378966888" at bounding box center [186, 21] width 192 height 18
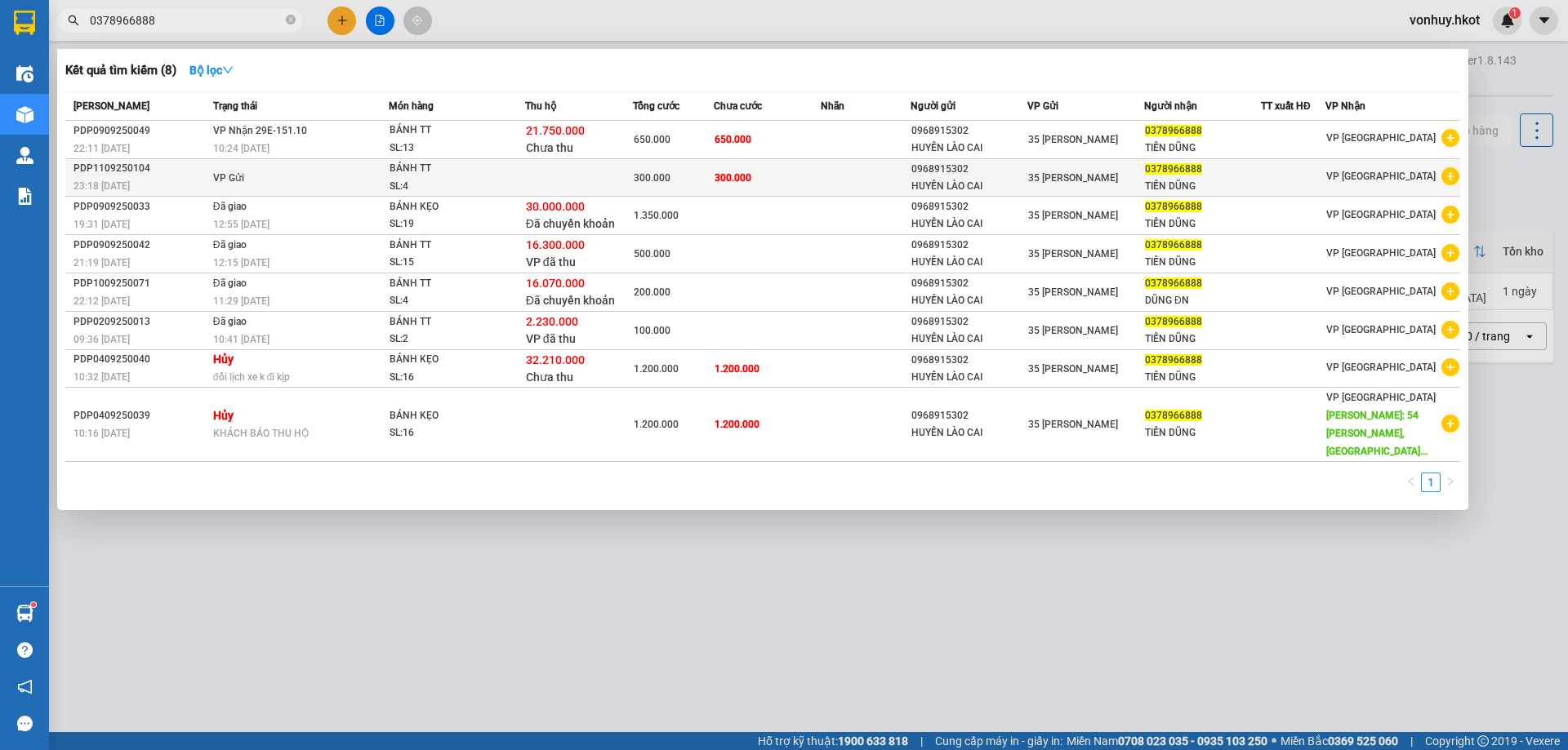
click at [1118, 173] on div "35 [PERSON_NAME]" at bounding box center [1085, 178] width 115 height 18
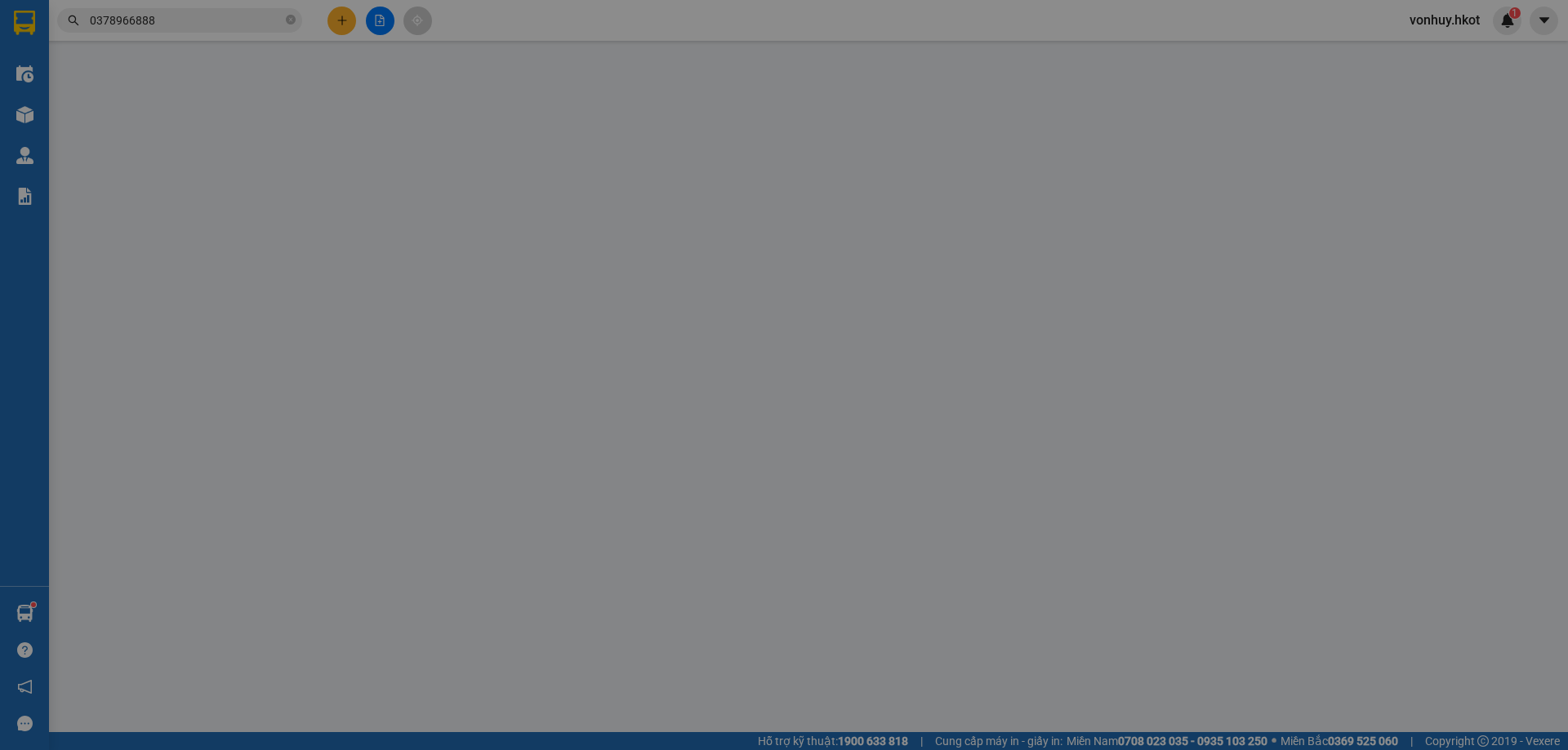
type input "0968915302"
type input "HUYỀN LÀO CAI"
type input "0378966888"
type input "TIẾN DŨNG"
type input "300.000"
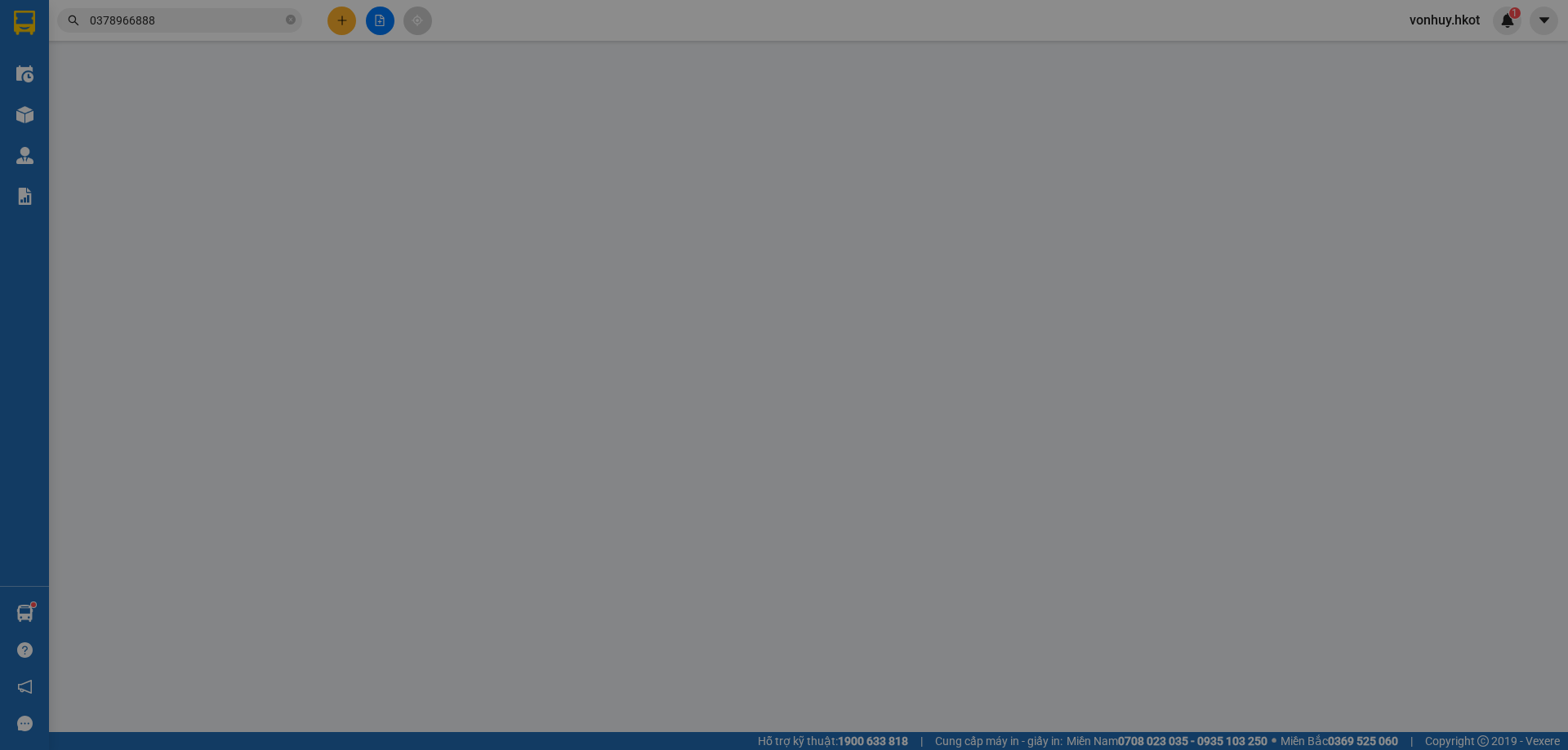
type input "300.000"
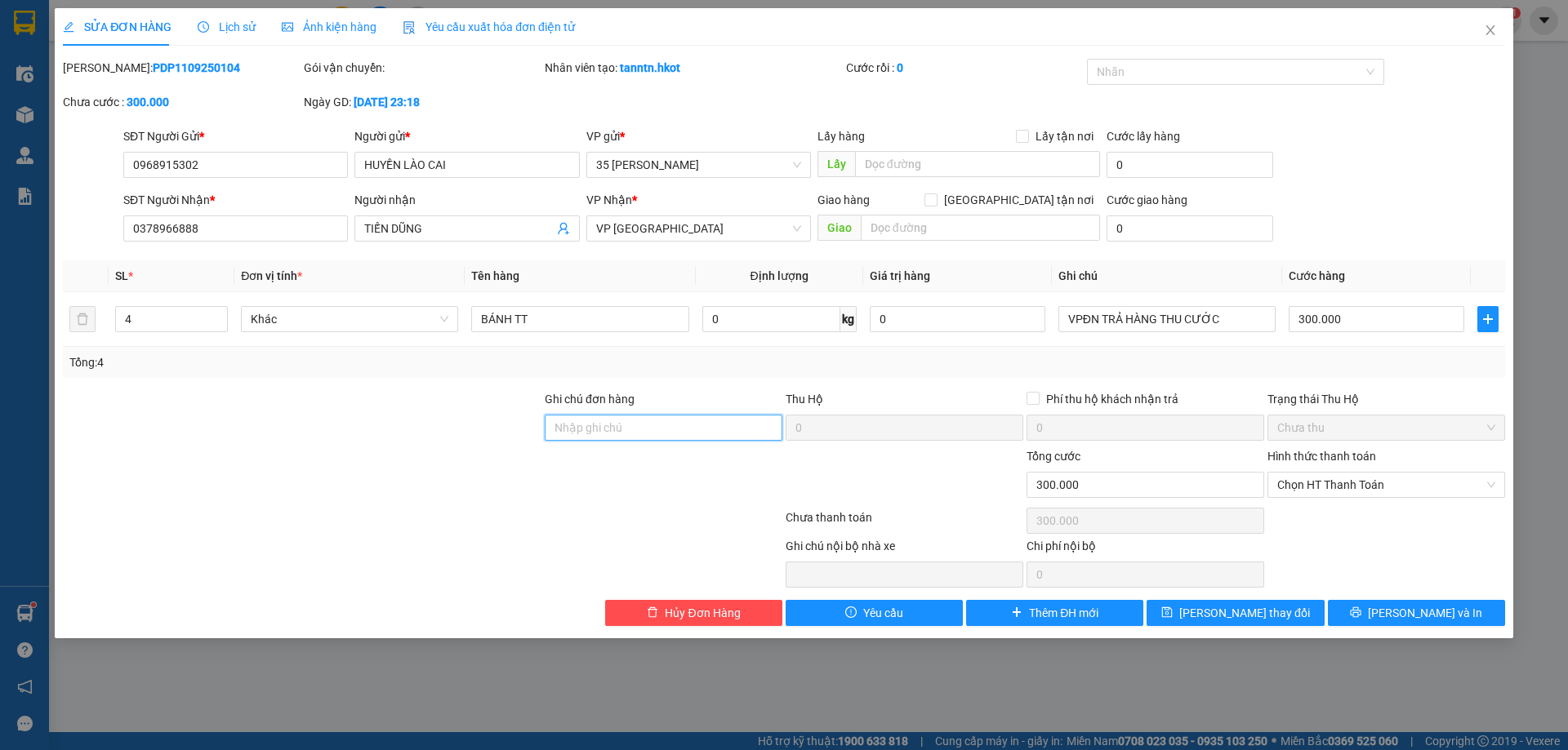
click at [635, 426] on input "Ghi chú đơn hàng" at bounding box center [663, 427] width 237 height 26
type input "d"
type input "đ"
type input "VPĐN đã thu Tm"
click at [1244, 632] on div "SỬA ĐƠN HÀNG Lịch sử Ảnh kiện hàng Yêu cầu xuất hóa đơn điện tử Total Paid Fee …" at bounding box center [784, 323] width 1458 height 630
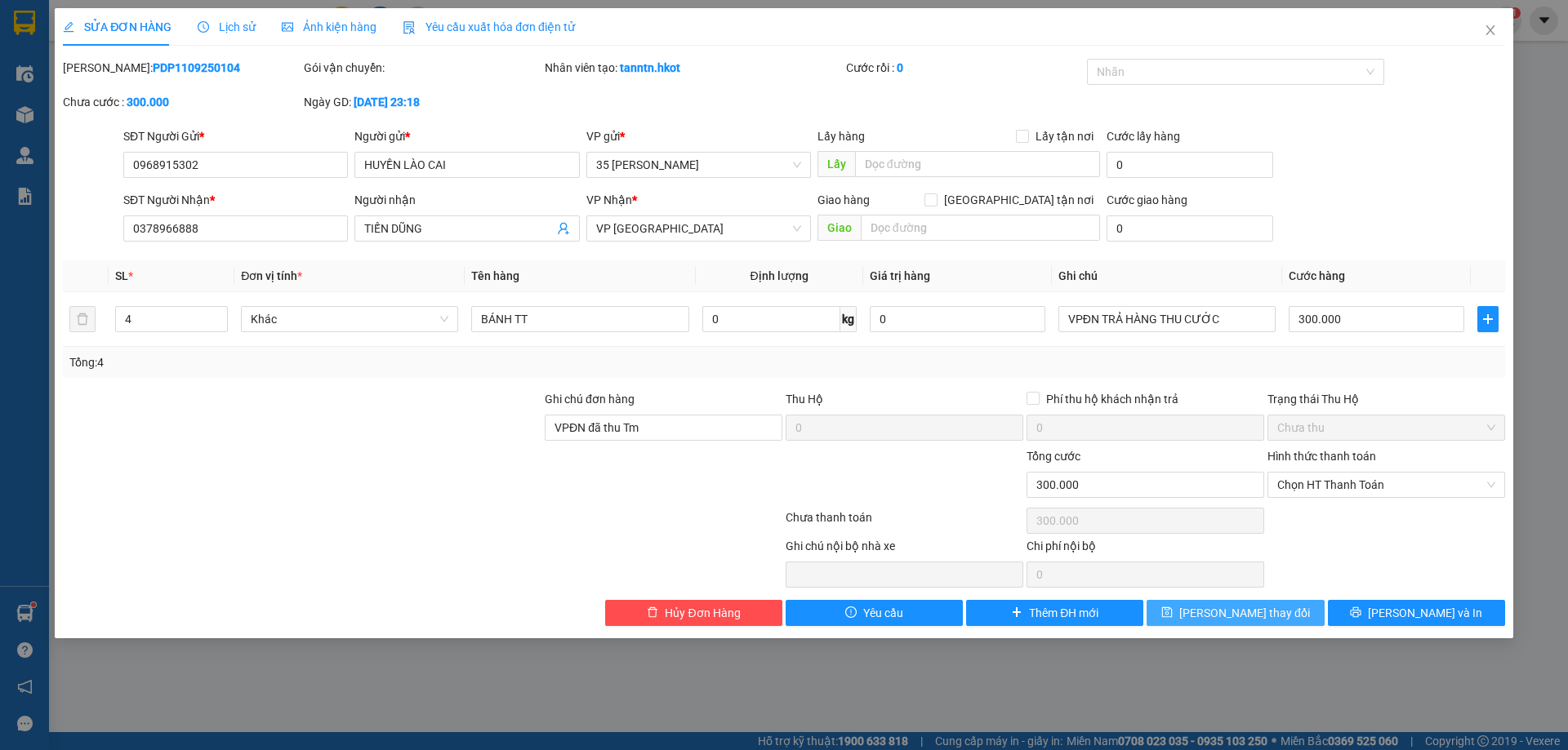
click at [1253, 611] on span "[PERSON_NAME] thay đổi" at bounding box center [1244, 613] width 131 height 18
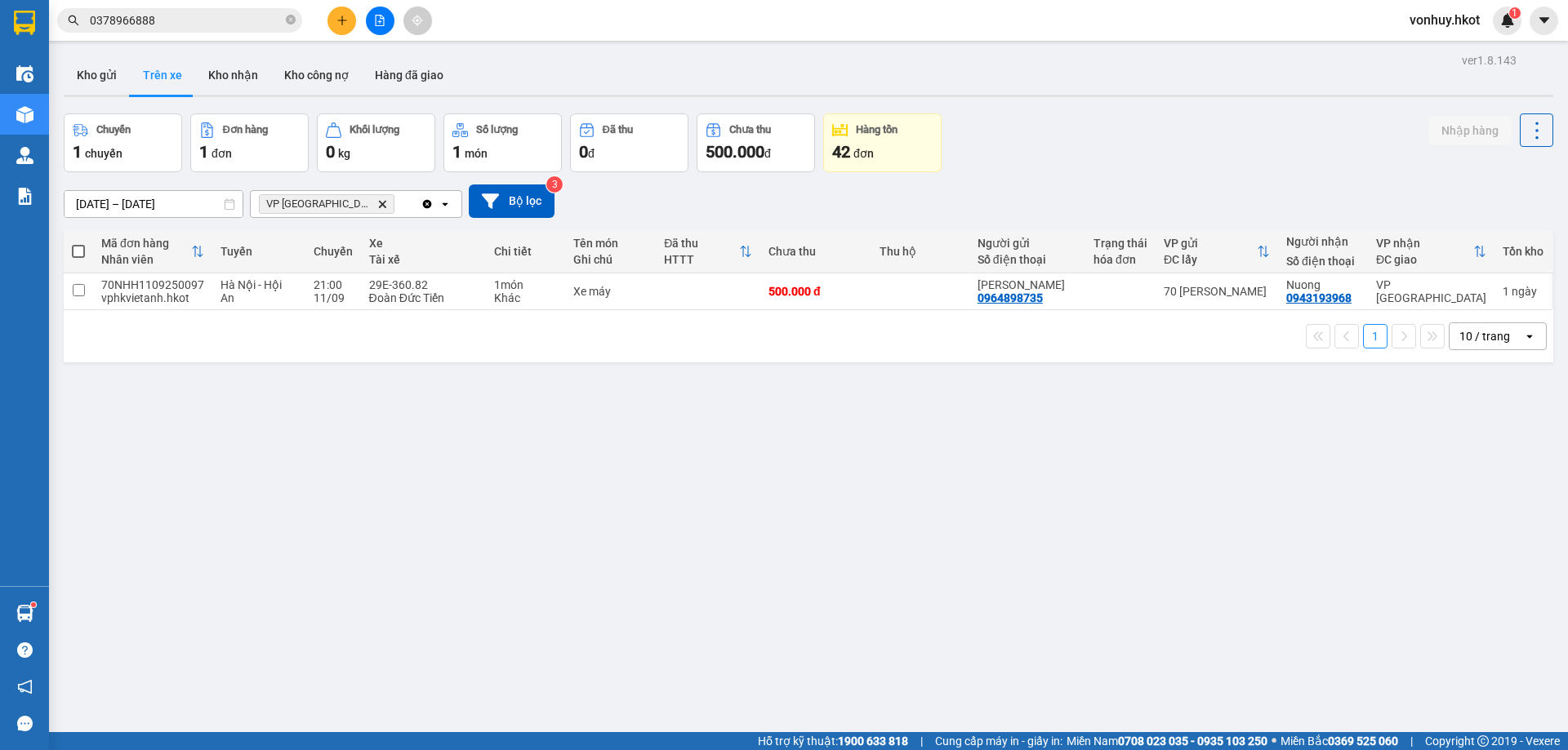
click at [183, 23] on input "0378966888" at bounding box center [186, 21] width 192 height 18
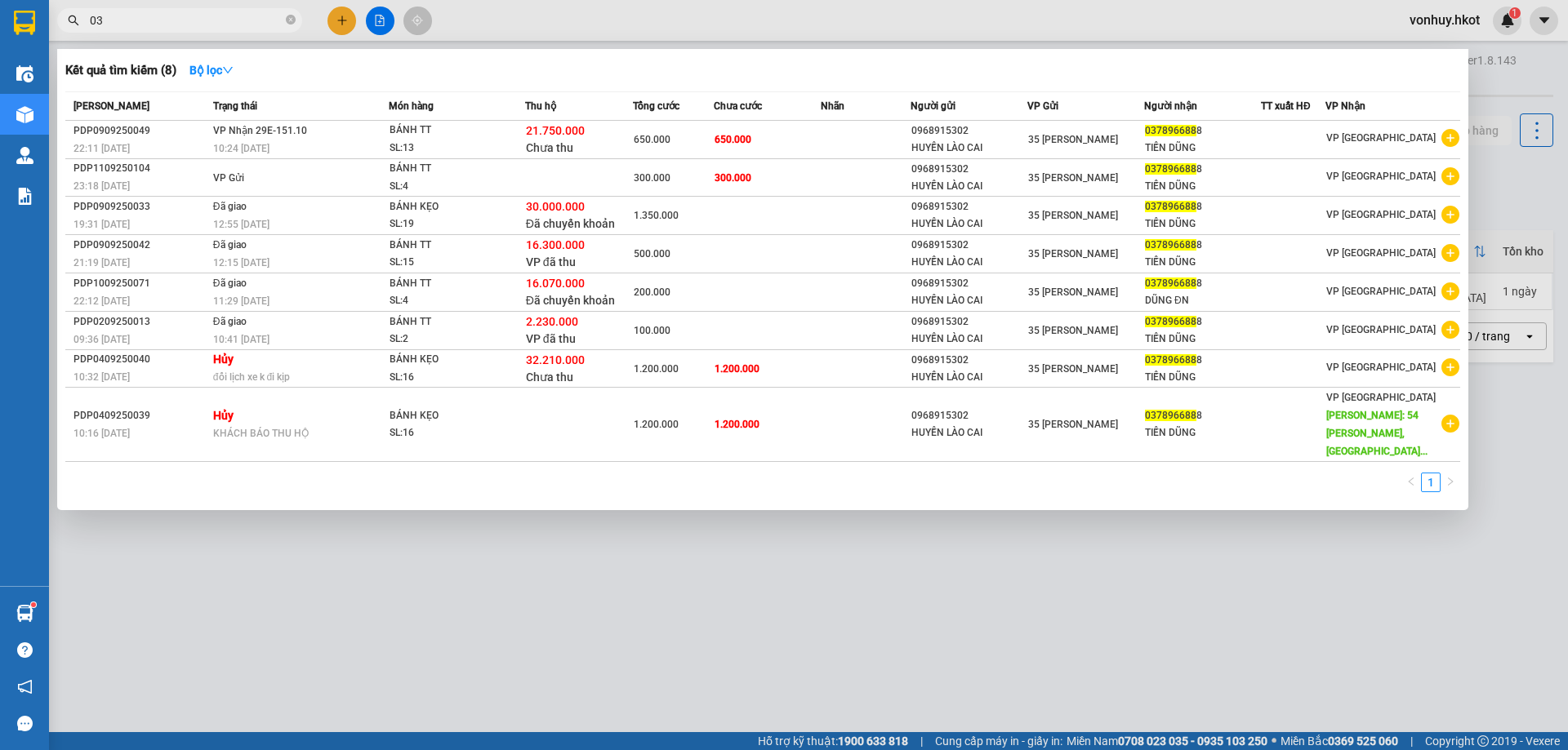
type input "0"
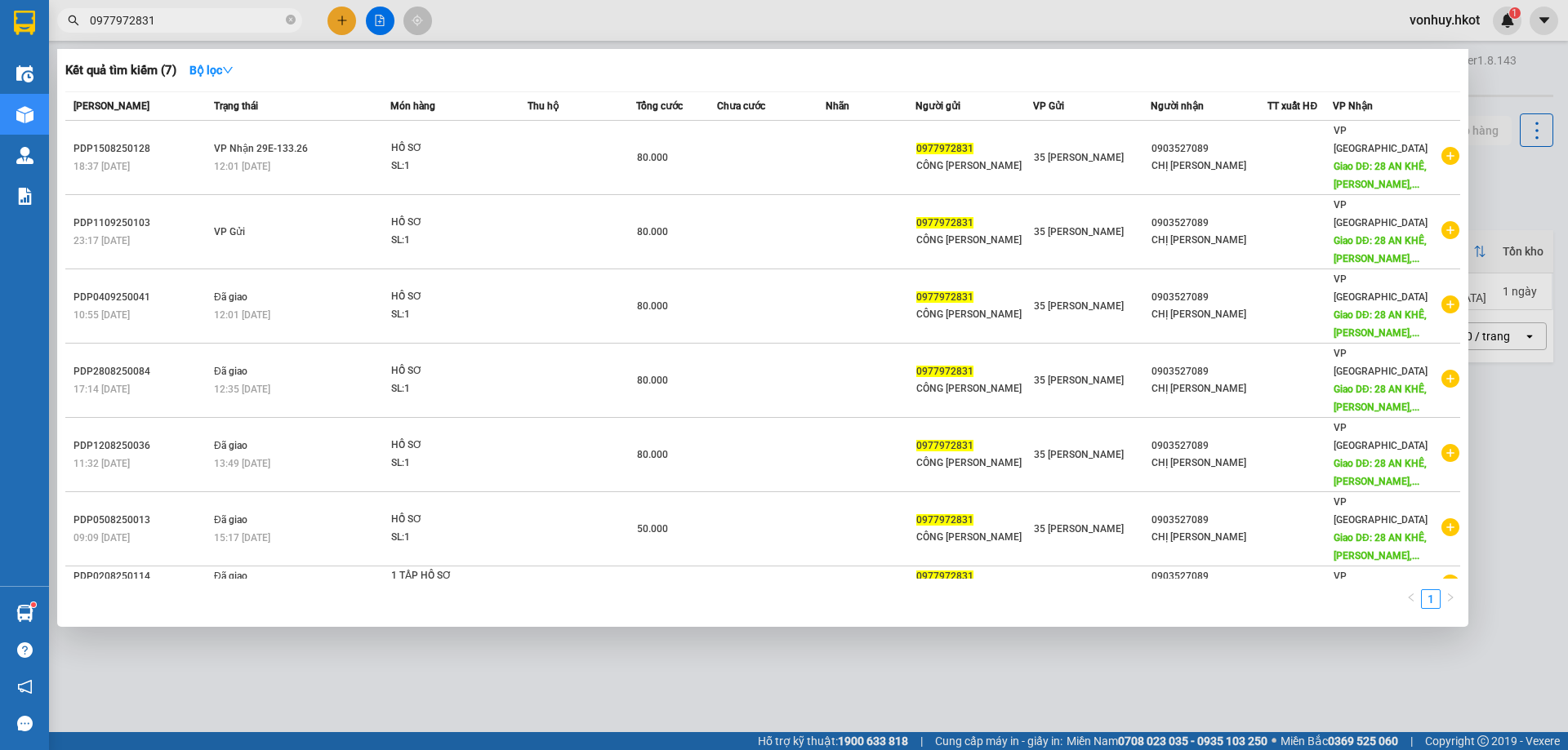
type input "0977972831"
click at [819, 581] on div at bounding box center [784, 375] width 1568 height 750
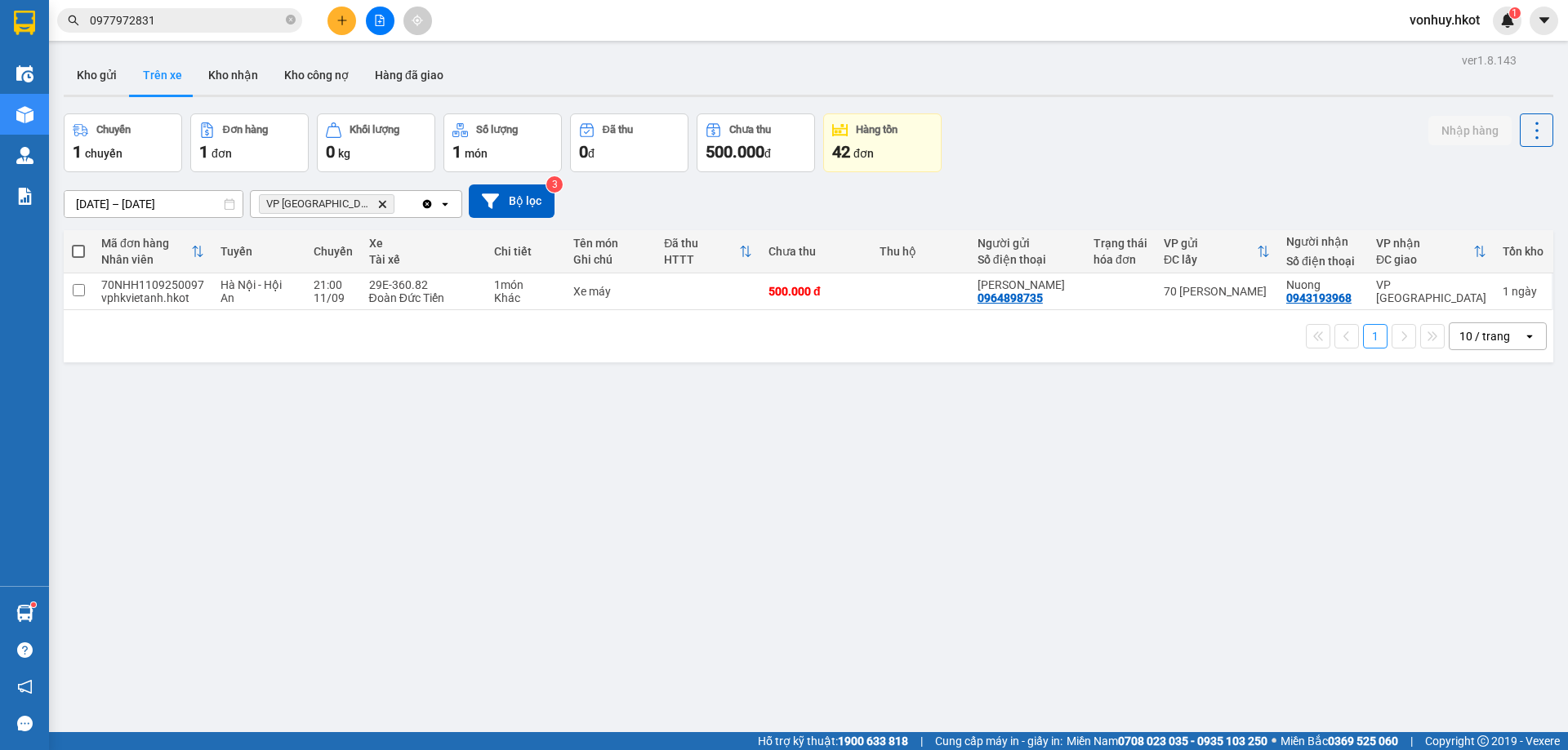
click at [291, 17] on icon "close-circle" at bounding box center [291, 20] width 10 height 10
click at [628, 295] on div "Xe máy" at bounding box center [610, 291] width 74 height 13
checkbox input "true"
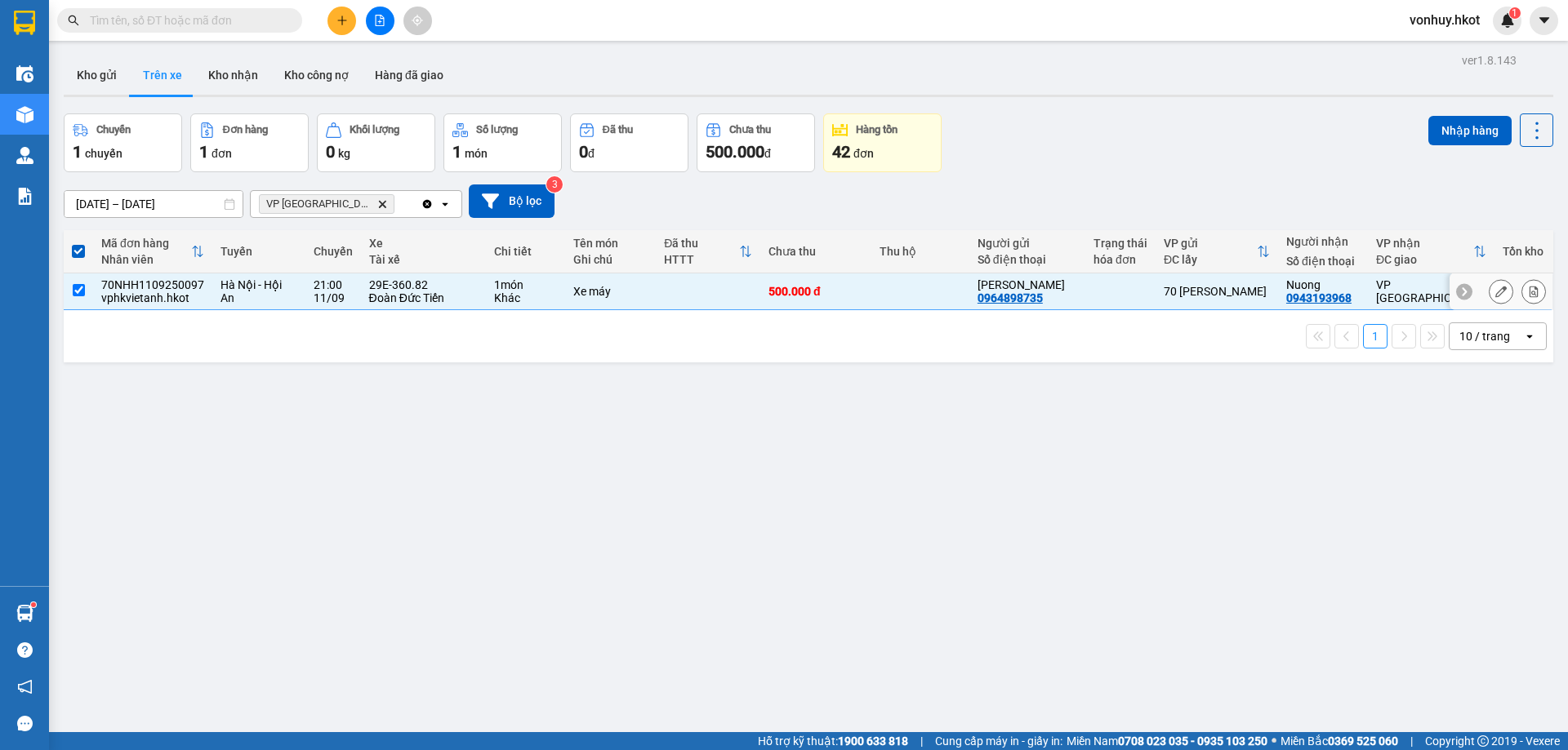
click at [1495, 297] on icon at bounding box center [1501, 291] width 12 height 12
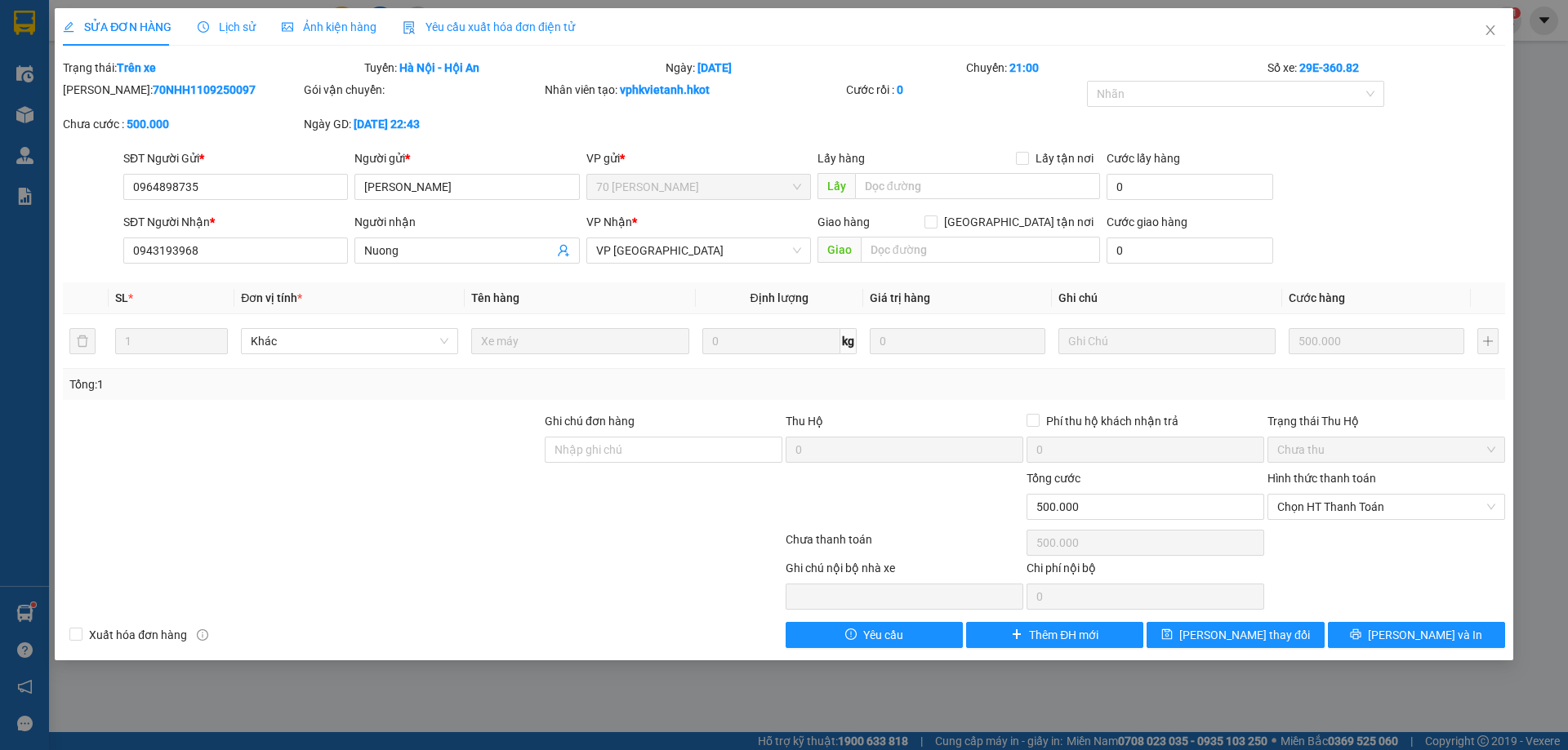
type input "0964898735"
type input "[PERSON_NAME]"
type input "0943193968"
type input "Nuong"
type input "500.000"
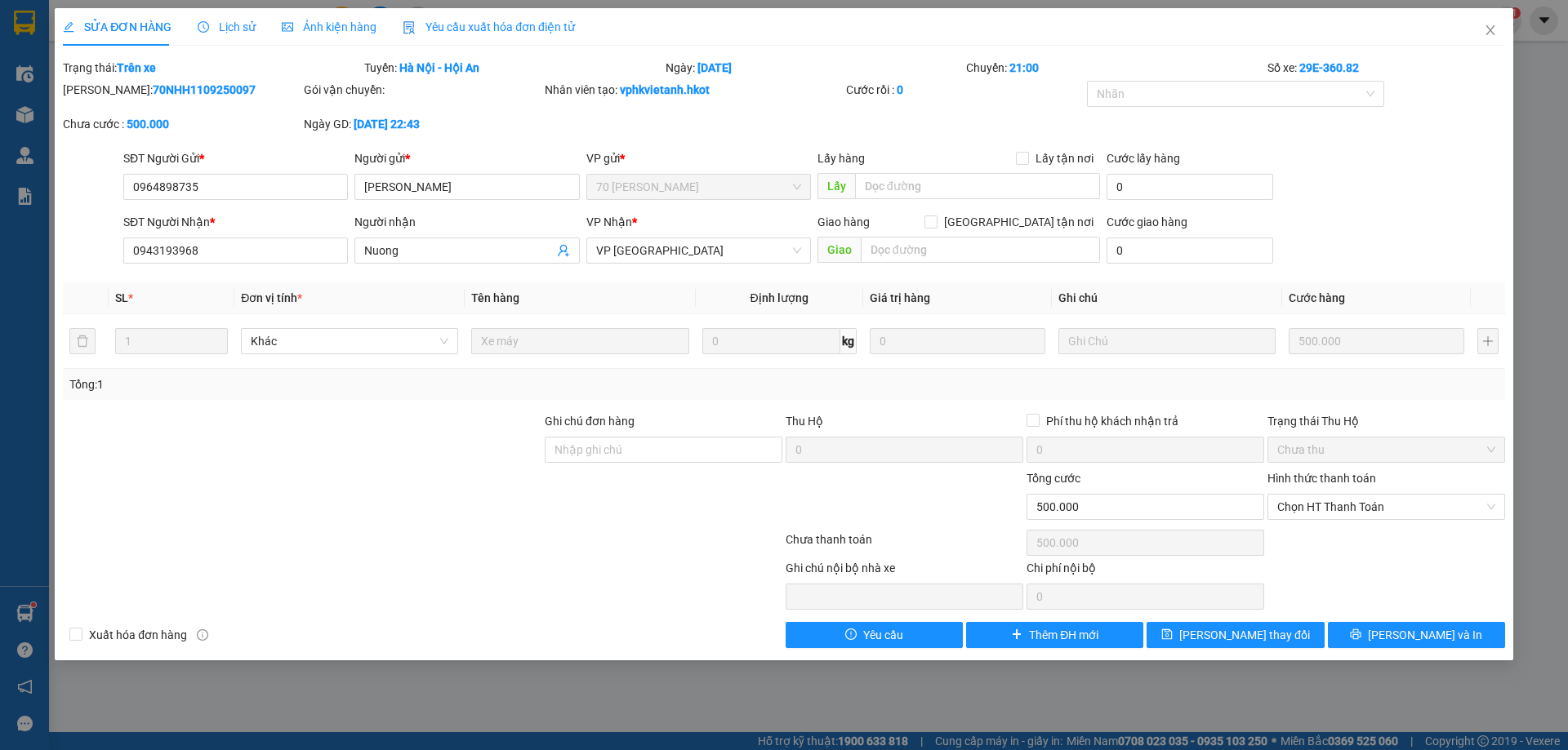
type input "500.000"
click at [1401, 627] on button "[PERSON_NAME] và In" at bounding box center [1416, 634] width 177 height 26
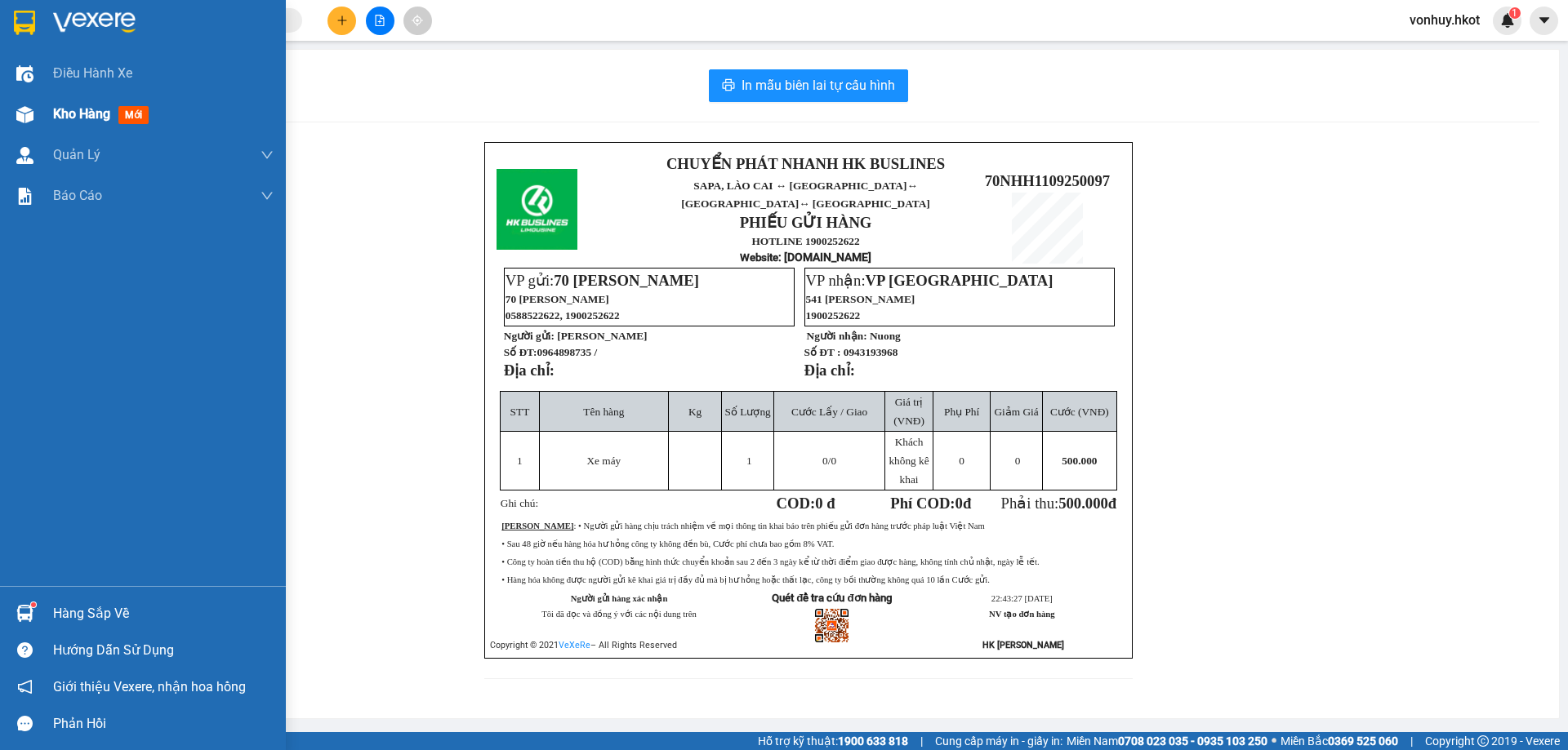
click at [30, 103] on div at bounding box center [25, 115] width 28 height 28
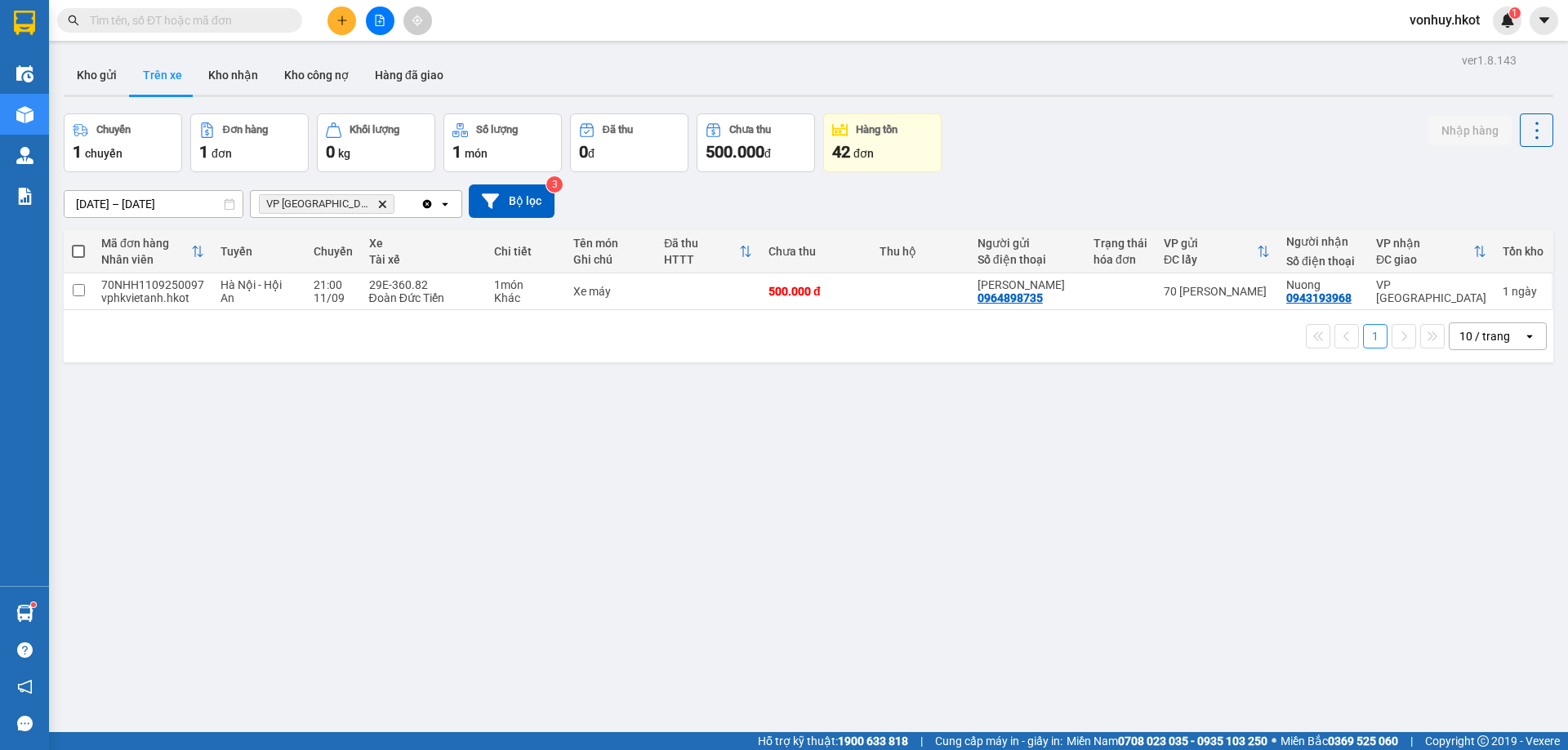
click at [530, 529] on div "ver 1.8.143 Kho gửi Trên xe Kho nhận Kho công nợ Hàng đã giao Chuyến 1 chuyến Đ…" at bounding box center [809, 424] width 1502 height 750
click at [712, 305] on td at bounding box center [708, 291] width 105 height 37
checkbox input "true"
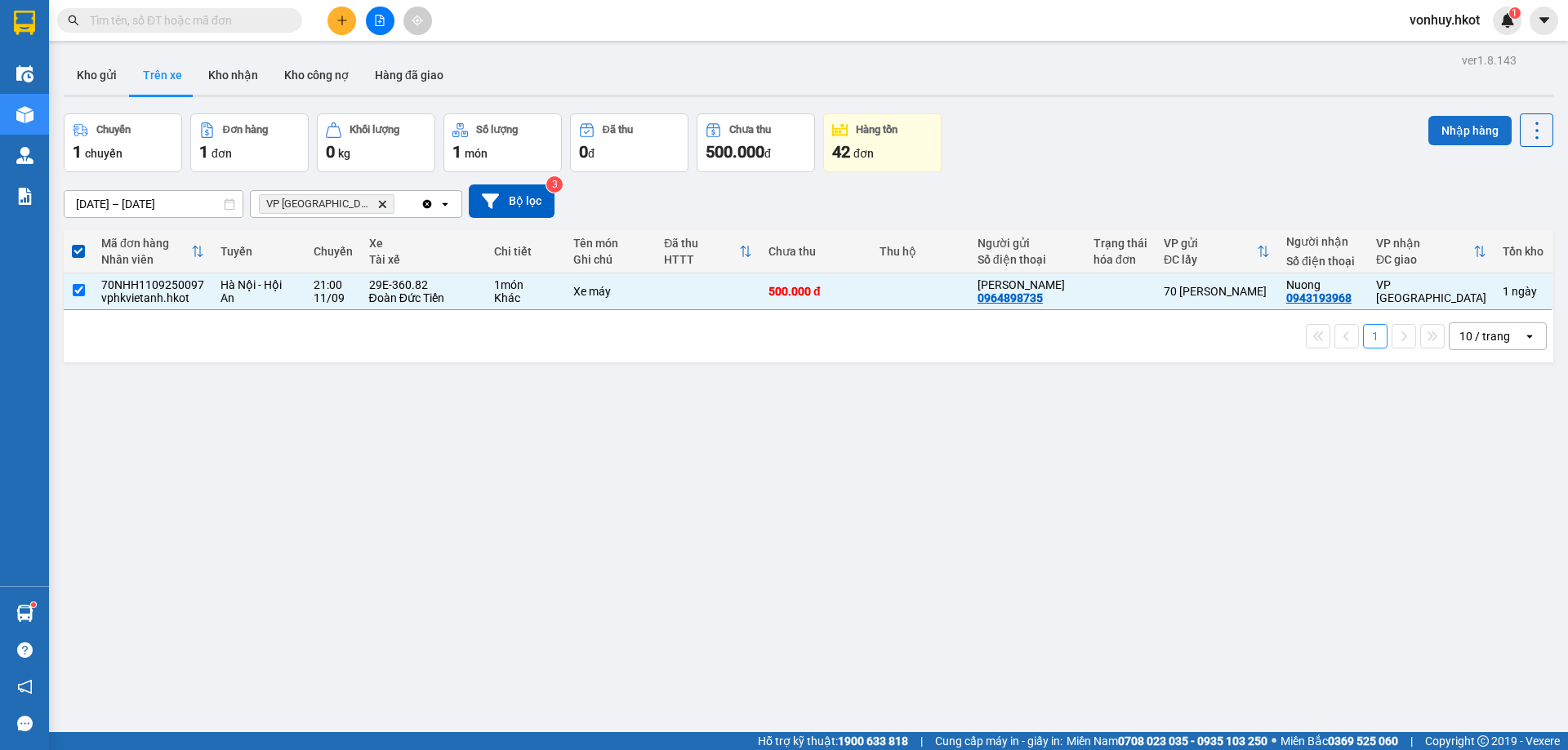
click at [1447, 137] on button "Nhập hàng" at bounding box center [1470, 130] width 83 height 29
click at [230, 68] on button "Kho nhận" at bounding box center [232, 75] width 76 height 39
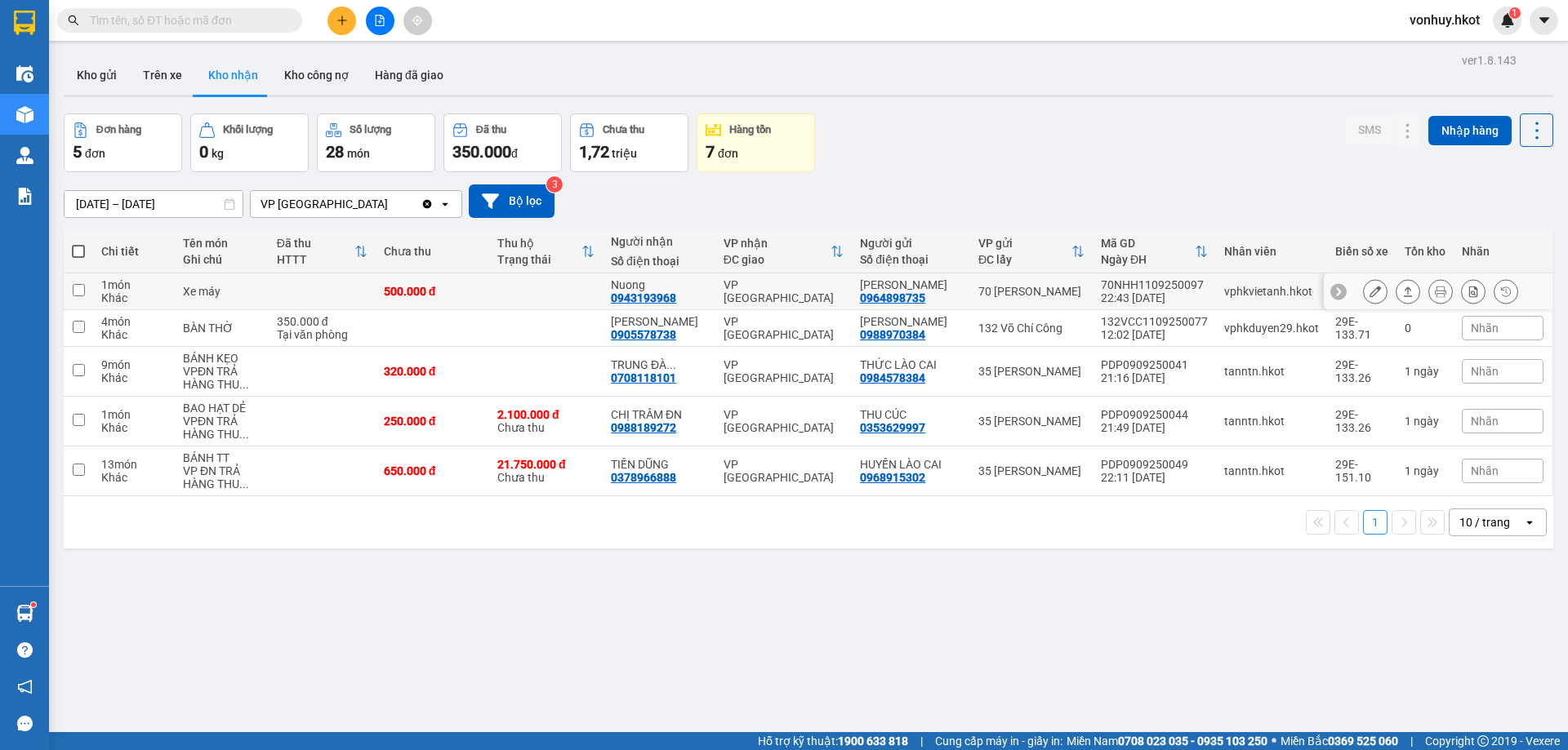
click at [263, 306] on td "Xe máy" at bounding box center [222, 291] width 94 height 37
checkbox input "true"
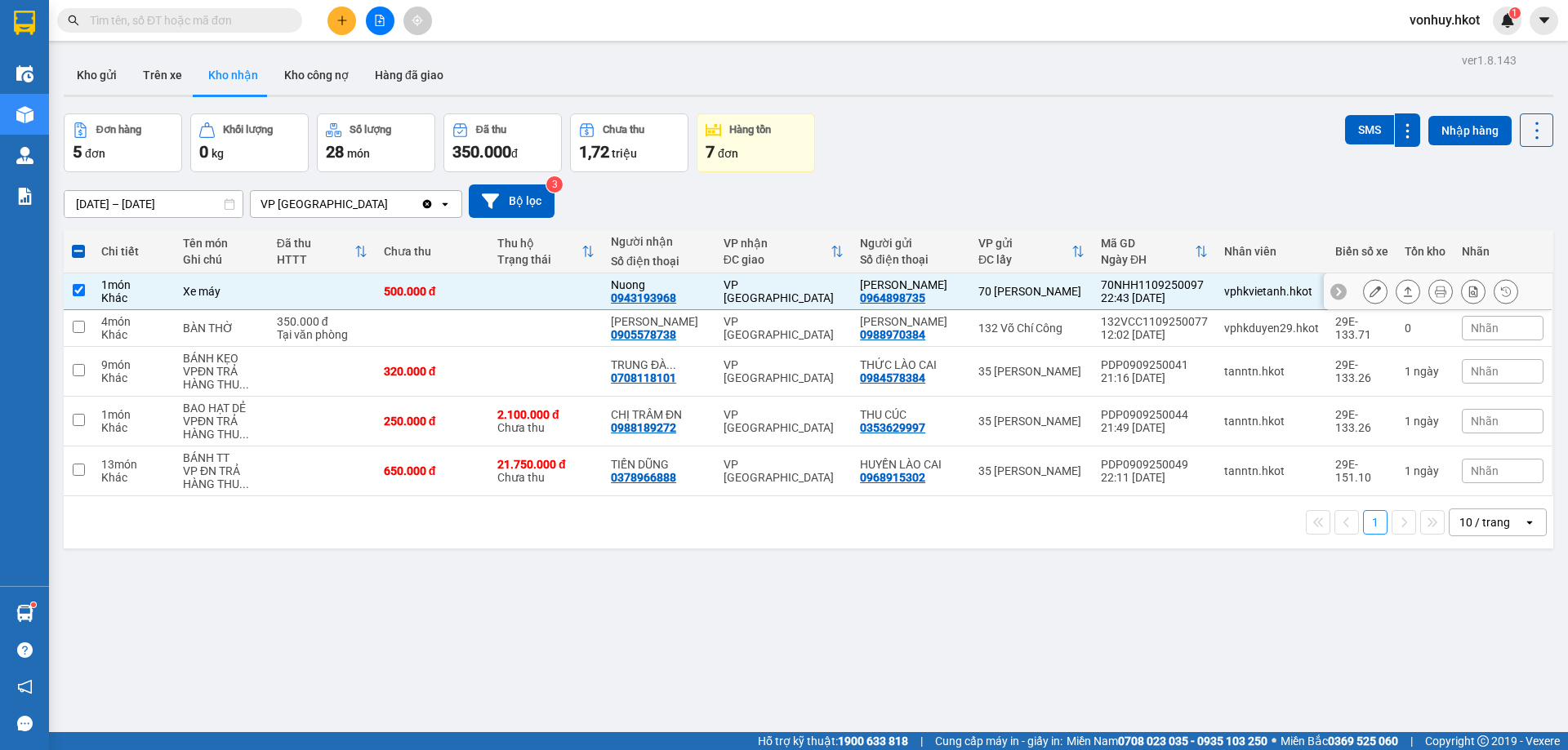
click at [1401, 292] on icon at bounding box center [1407, 291] width 12 height 12
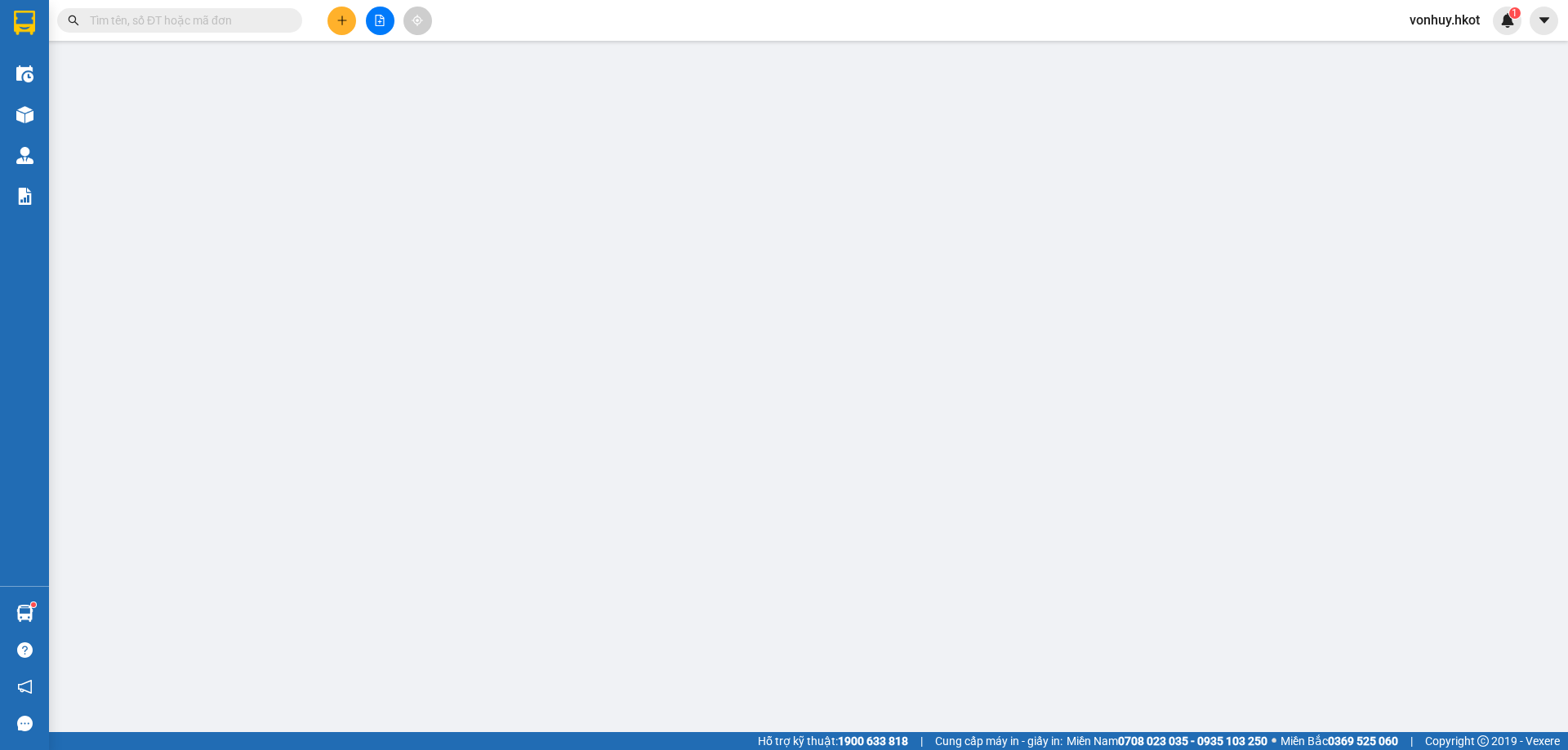
type input "0964898735"
type input "[PERSON_NAME]"
type input "0943193968"
type input "Nuong"
type input "500.000"
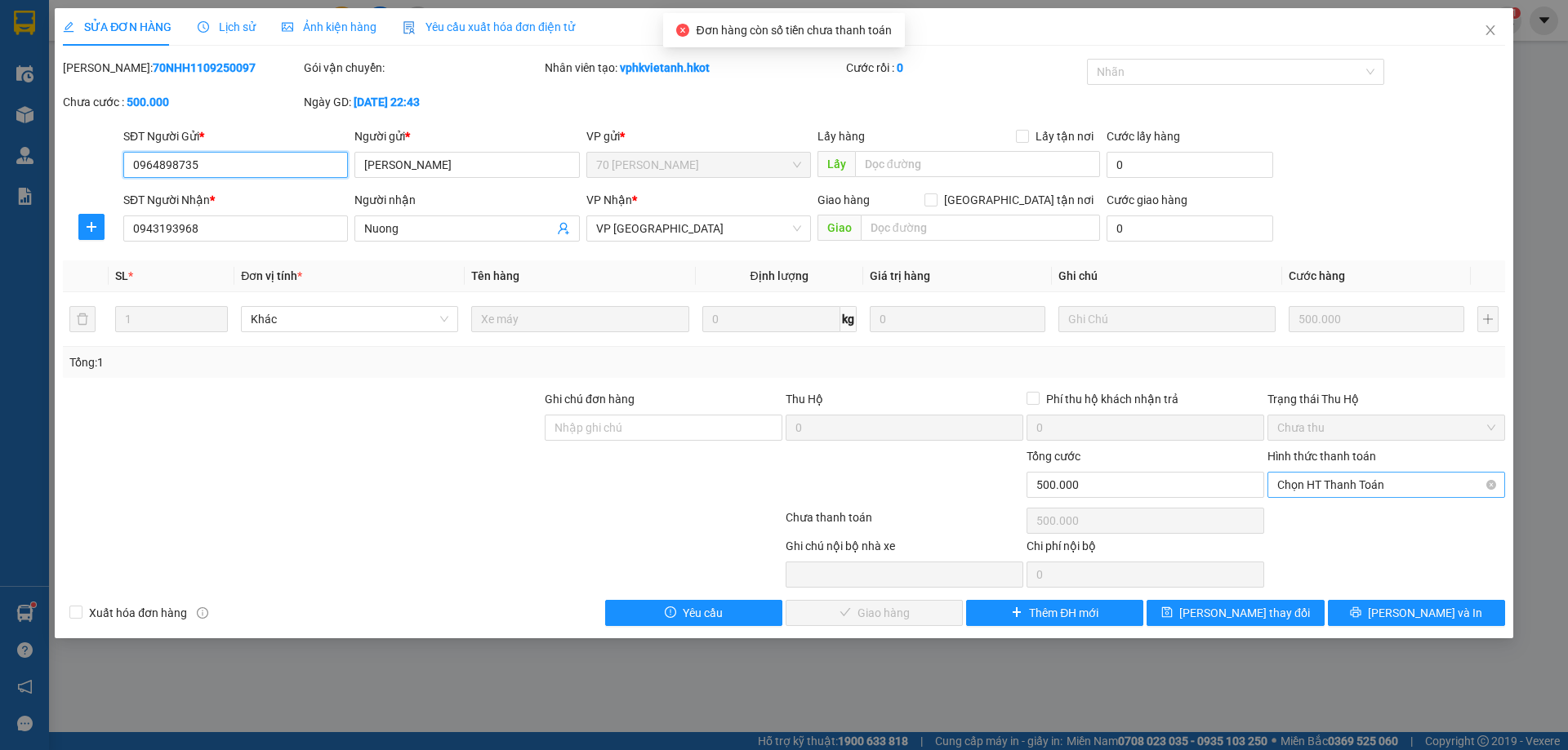
click at [1360, 478] on span "Chọn HT Thanh Toán" at bounding box center [1386, 484] width 218 height 24
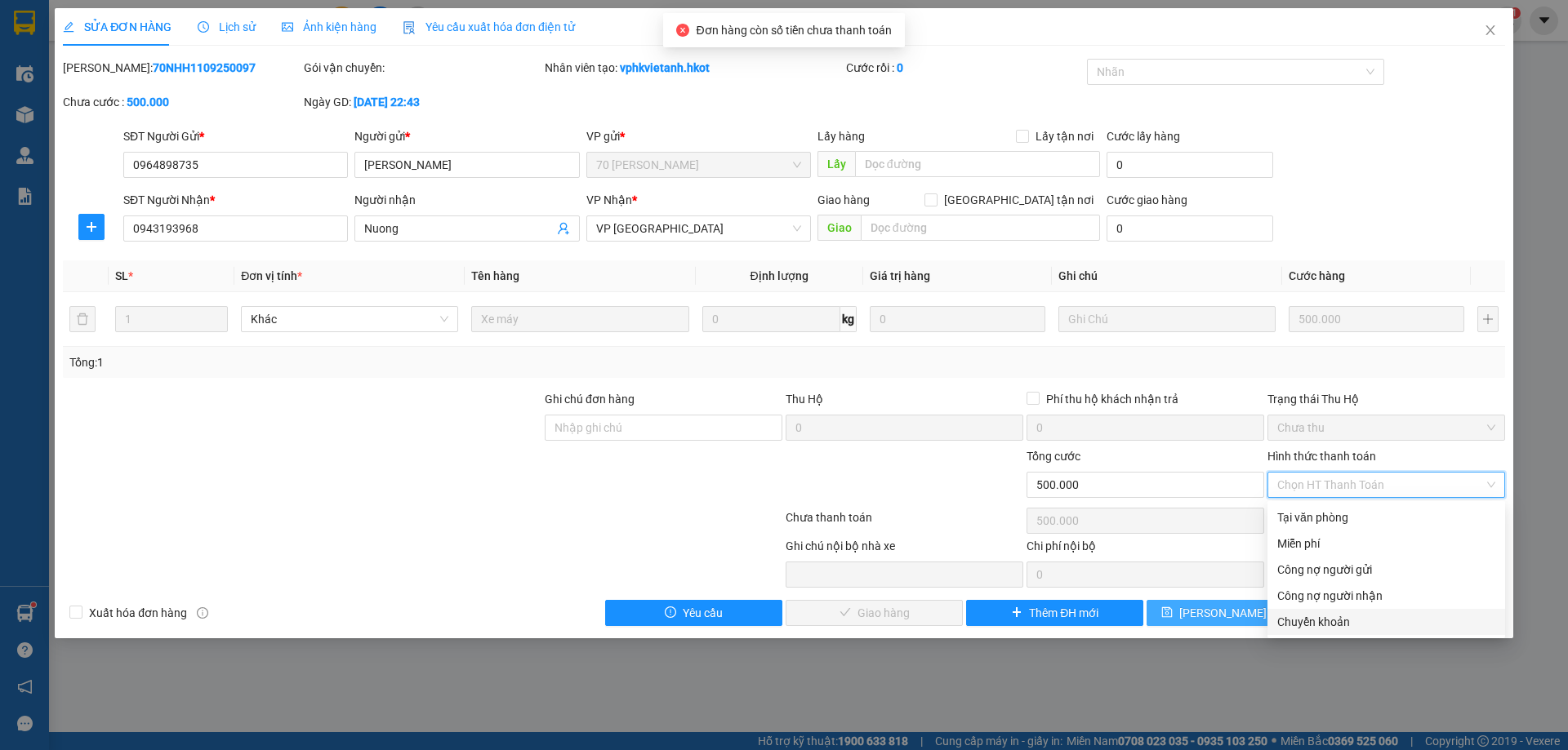
drag, startPoint x: 1327, startPoint y: 618, endPoint x: 1264, endPoint y: 609, distance: 63.6
click at [1325, 618] on div "Chuyển khoản" at bounding box center [1386, 622] width 218 height 18
type input "0"
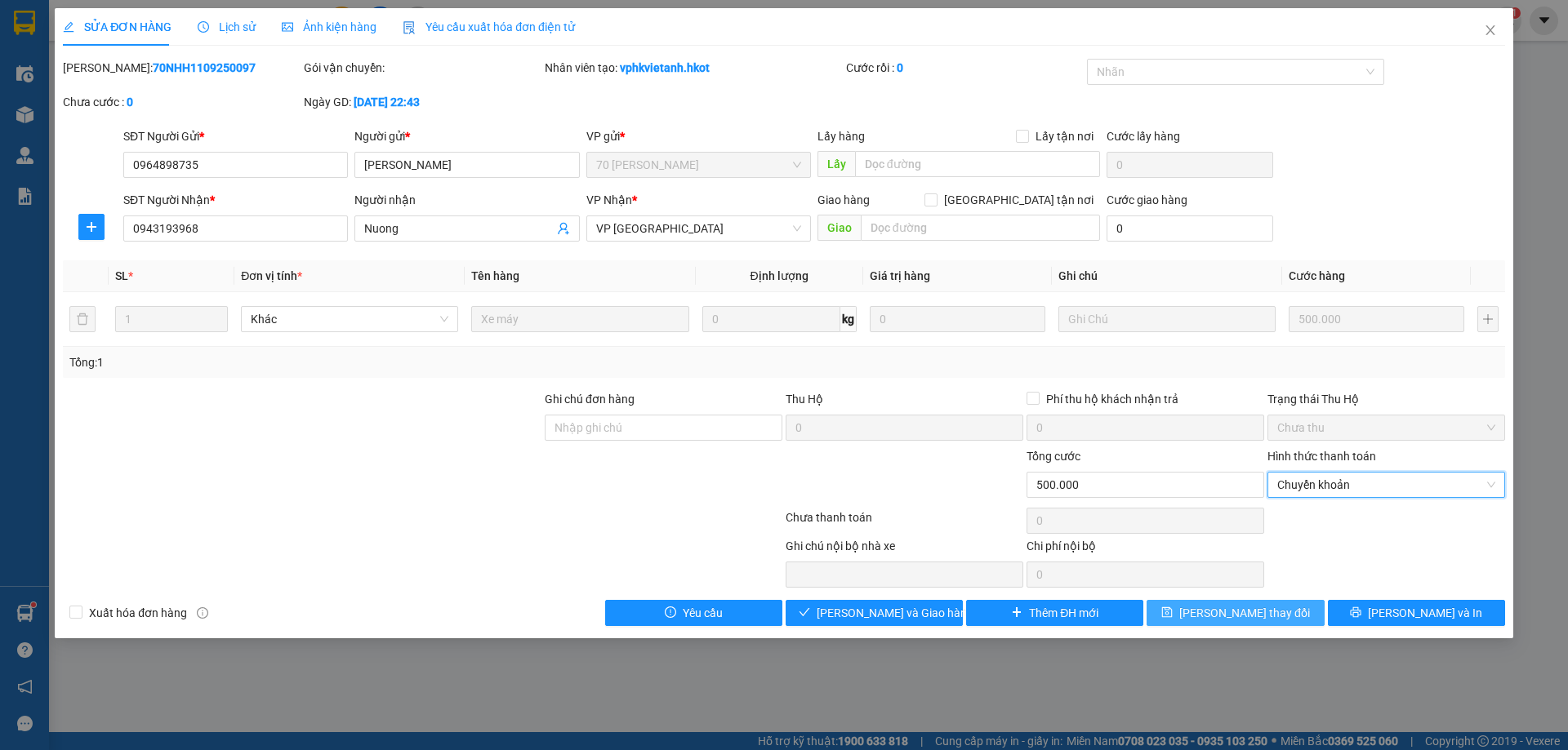
click at [1257, 619] on span "[PERSON_NAME] thay đổi" at bounding box center [1244, 613] width 131 height 18
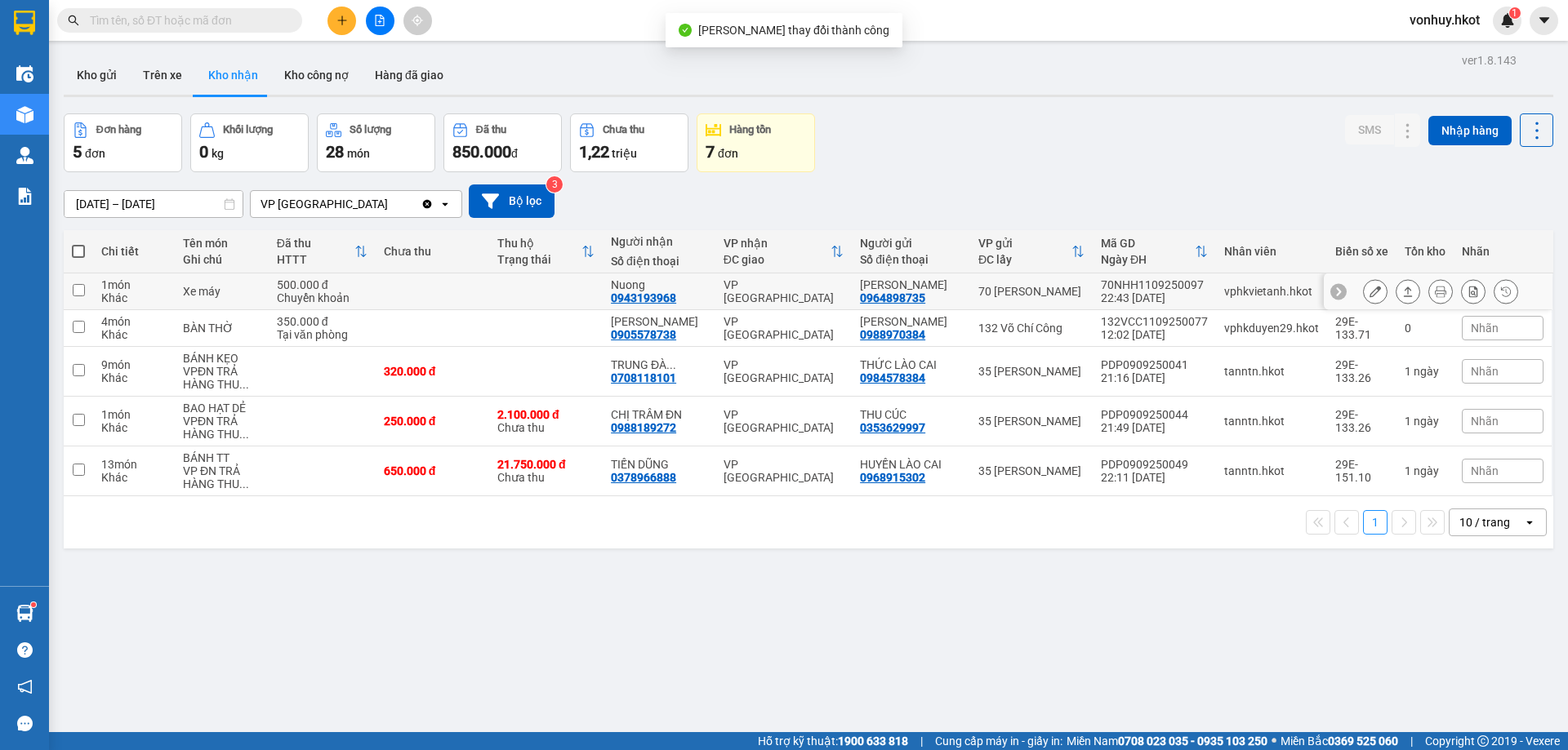
click at [367, 300] on div "Chuyển khoản" at bounding box center [321, 298] width 91 height 13
checkbox input "true"
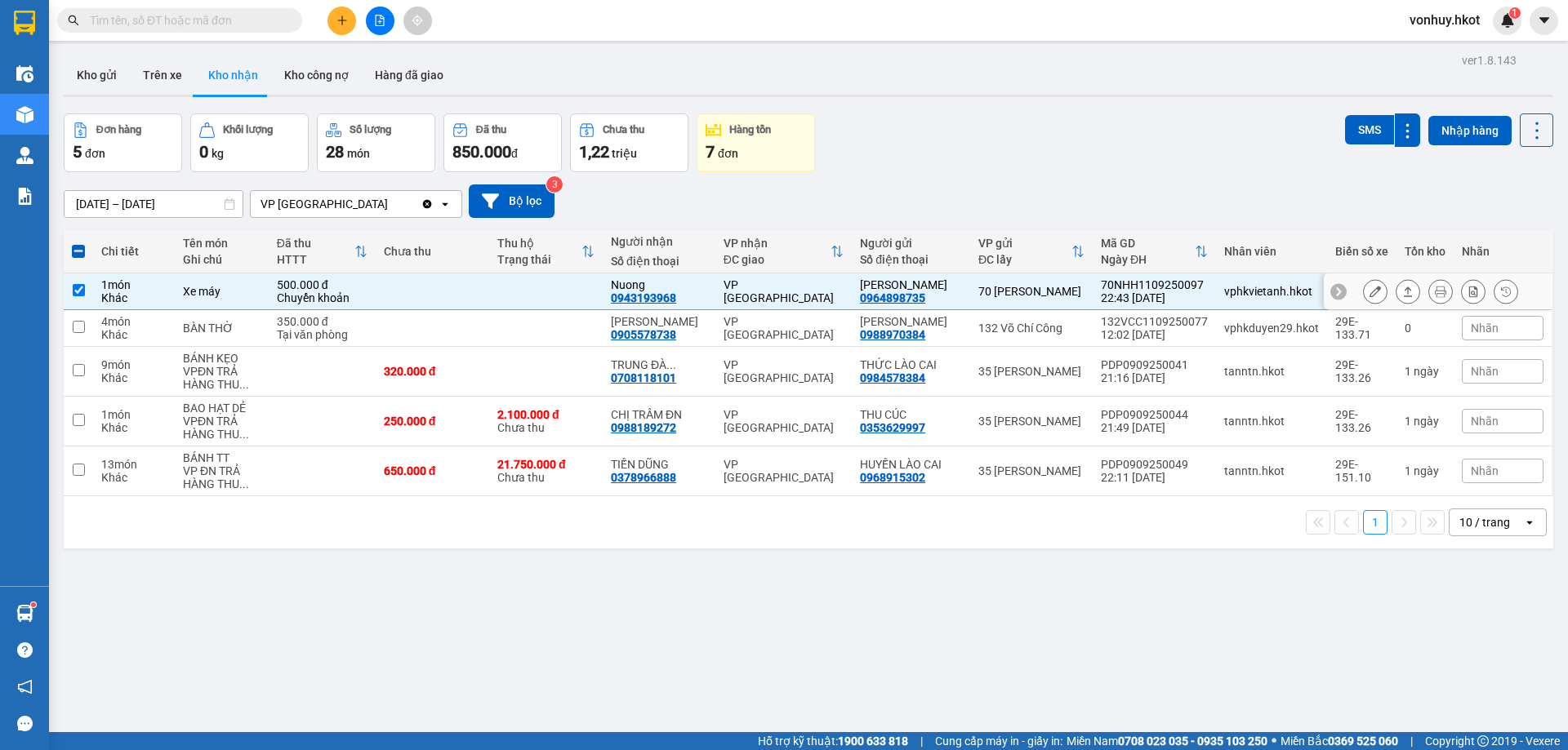
click at [1401, 297] on icon at bounding box center [1407, 291] width 12 height 12
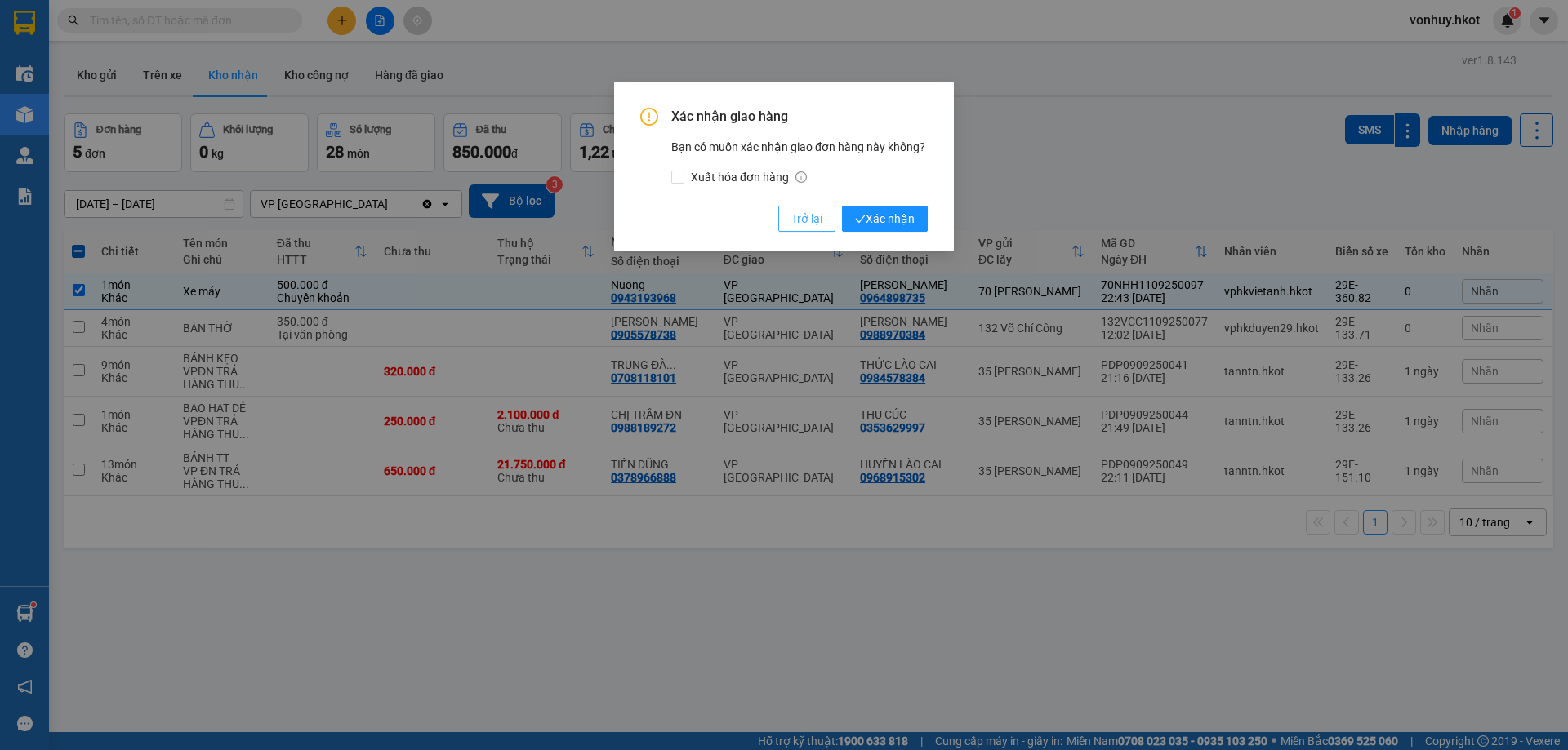
click at [806, 215] on span "Trở lại" at bounding box center [806, 219] width 31 height 18
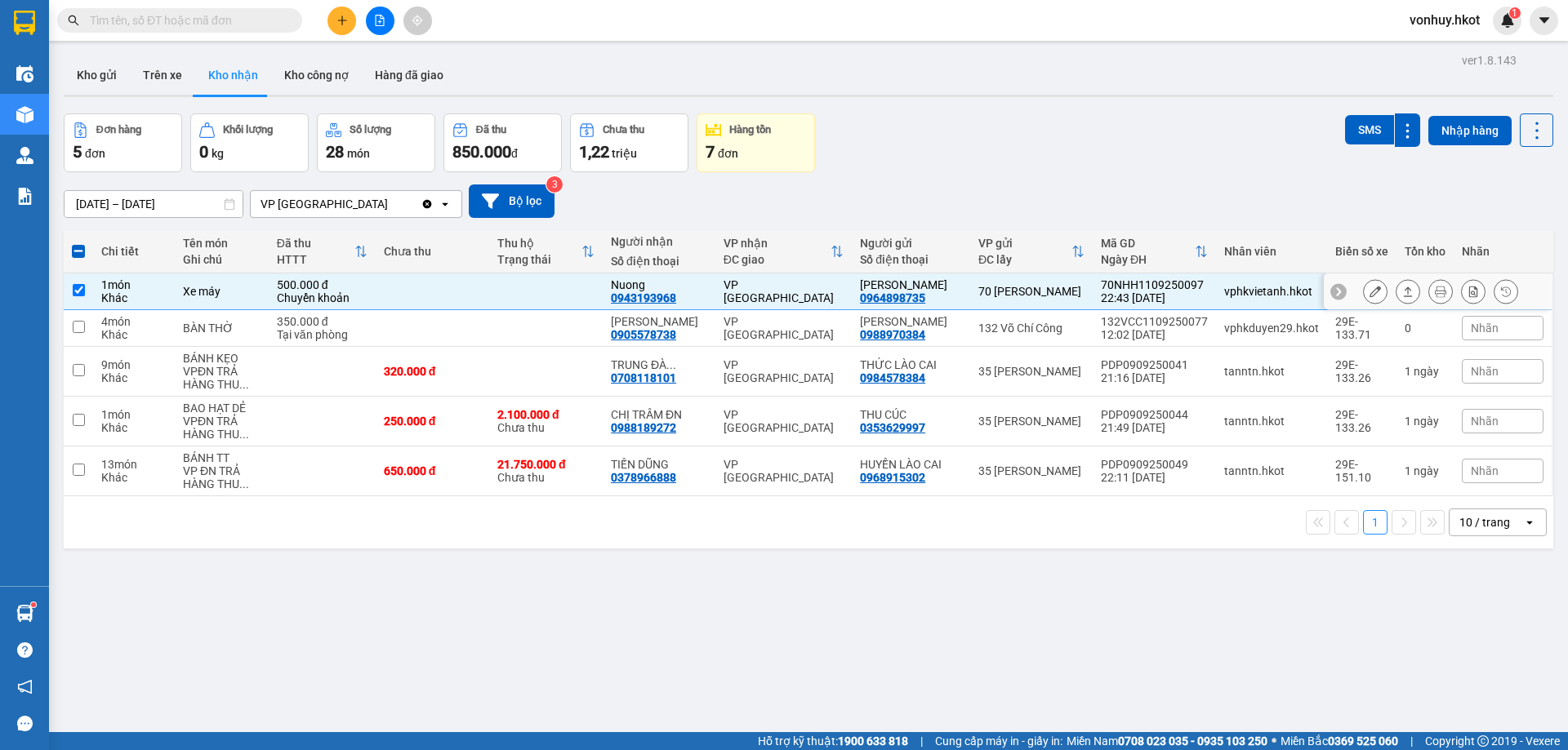
click at [1435, 297] on icon at bounding box center [1441, 291] width 12 height 12
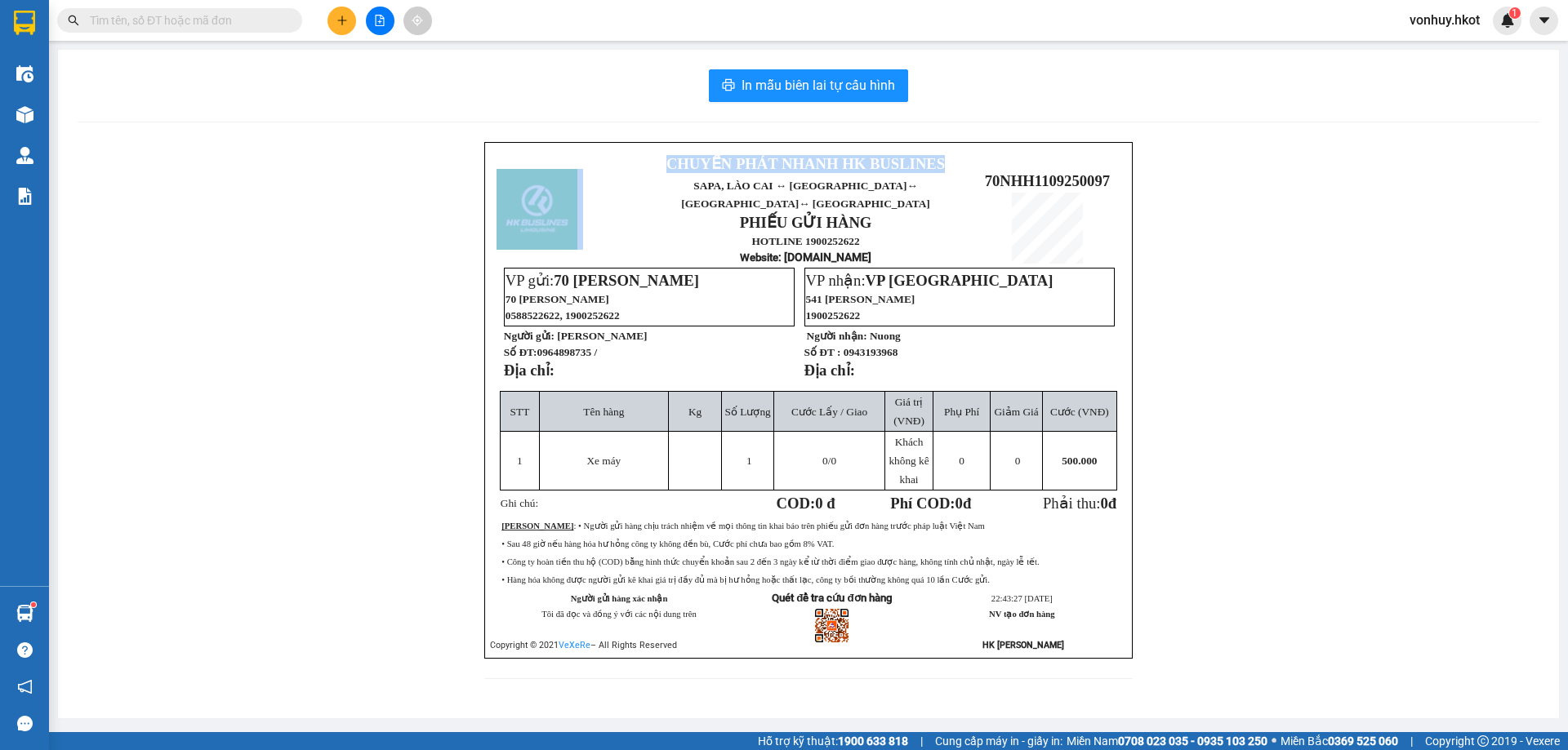
drag, startPoint x: 969, startPoint y: 162, endPoint x: 1122, endPoint y: 163, distance: 153.0
click at [1122, 163] on div "CHUYỂN PHÁT NHANH HK BUSLINES SAPA, [GEOGRAPHIC_DATA] ↔ [GEOGRAPHIC_DATA] ↔ [GE…" at bounding box center [808, 400] width 649 height 517
click at [968, 160] on p "CHUYỂN PHÁT NHANH HK BUSLINES" at bounding box center [805, 164] width 334 height 18
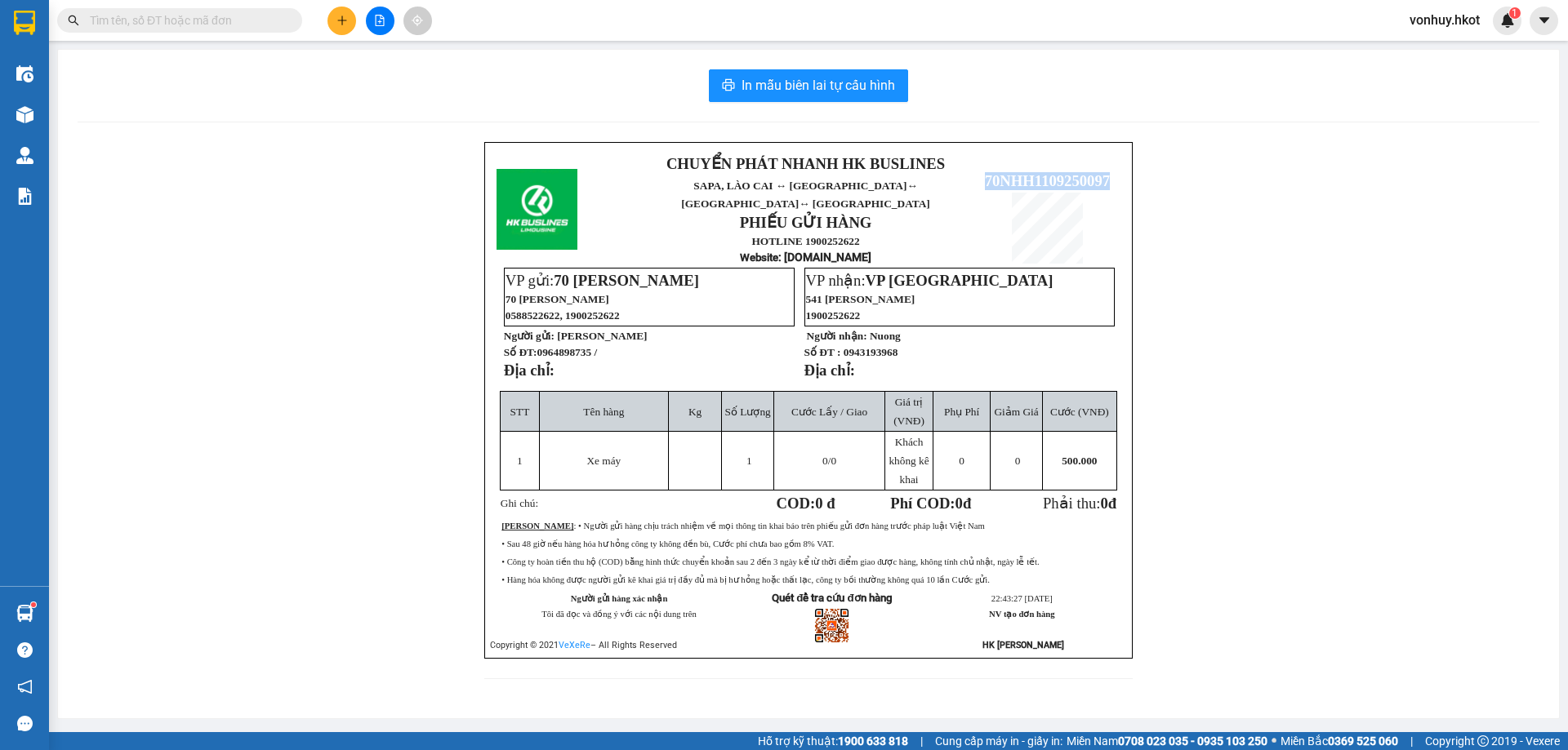
drag, startPoint x: 985, startPoint y: 165, endPoint x: 1115, endPoint y: 167, distance: 130.0
click at [1115, 172] on p "70NHH1109250097" at bounding box center [1047, 181] width 146 height 18
copy span "70NHH1109250097"
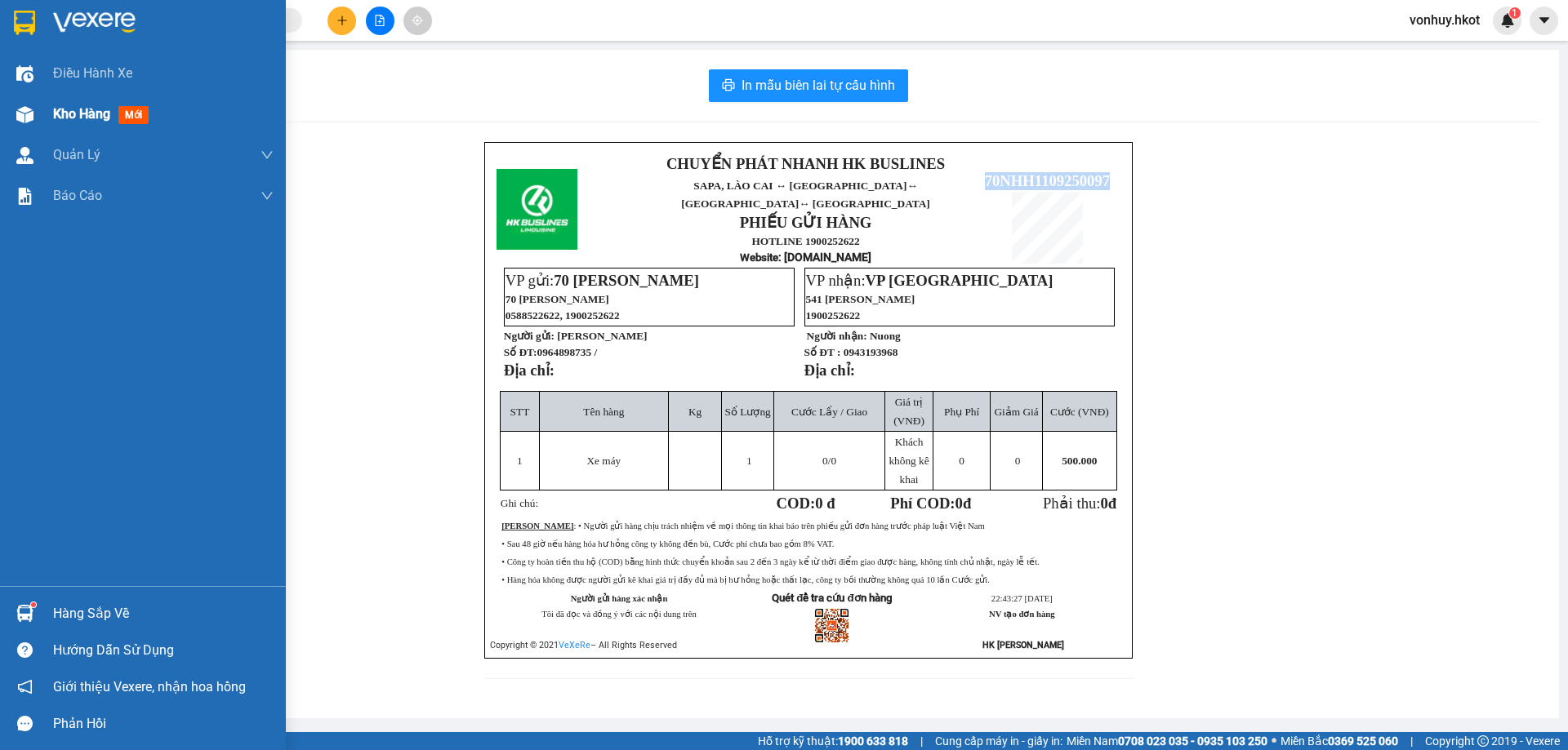
click at [67, 116] on span "Kho hàng" at bounding box center [82, 113] width 57 height 16
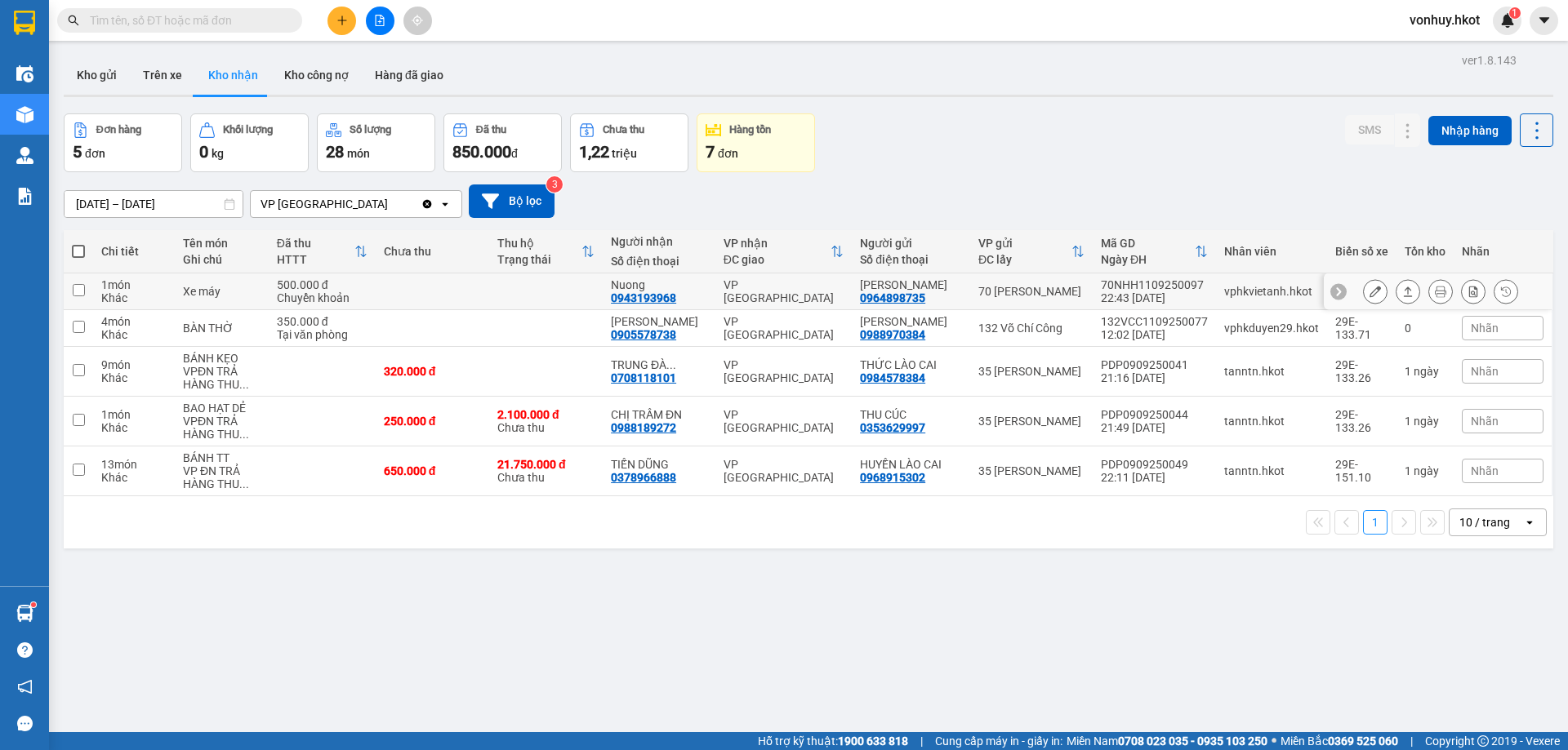
click at [362, 303] on div "Chuyển khoản" at bounding box center [321, 298] width 91 height 13
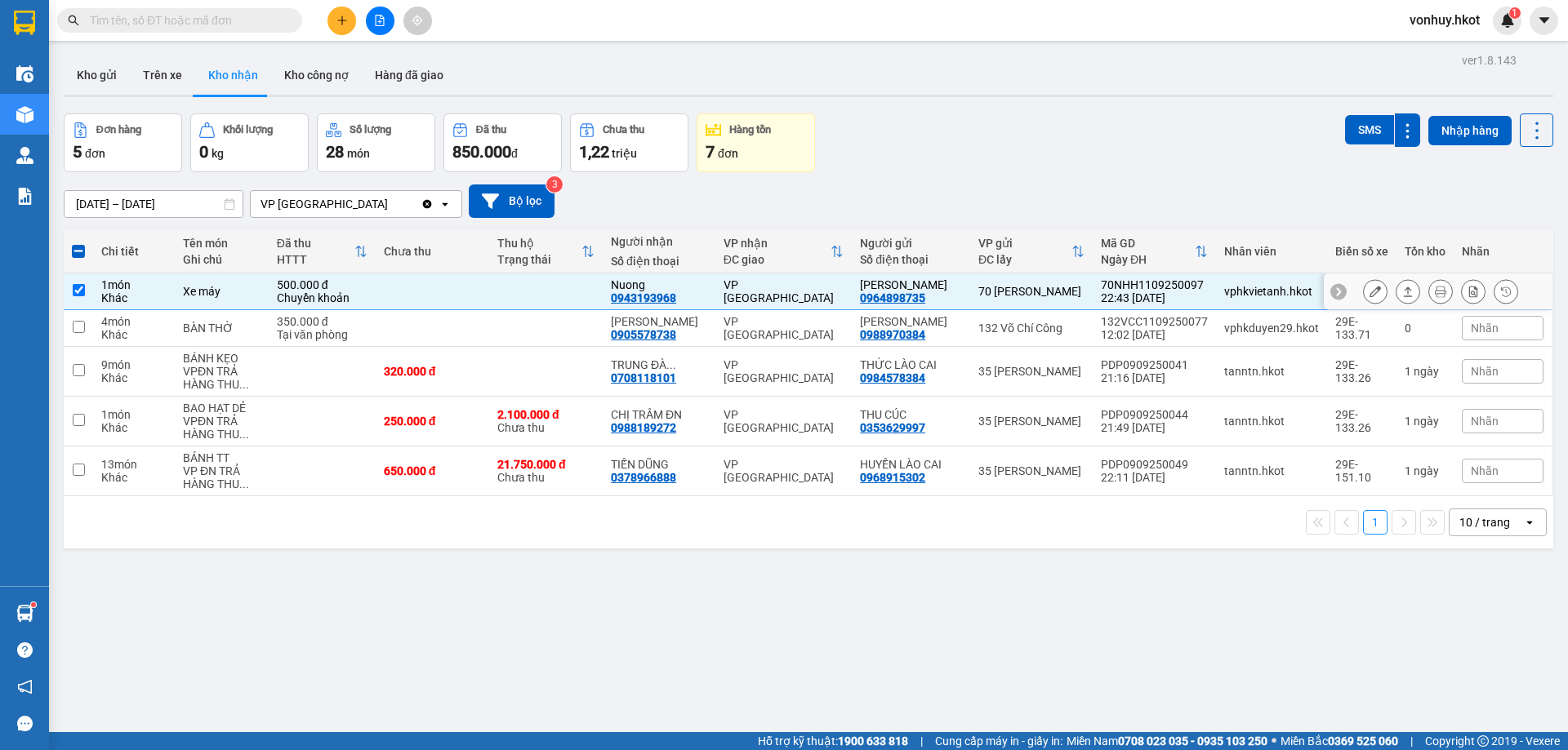
click at [1401, 297] on icon at bounding box center [1407, 291] width 12 height 12
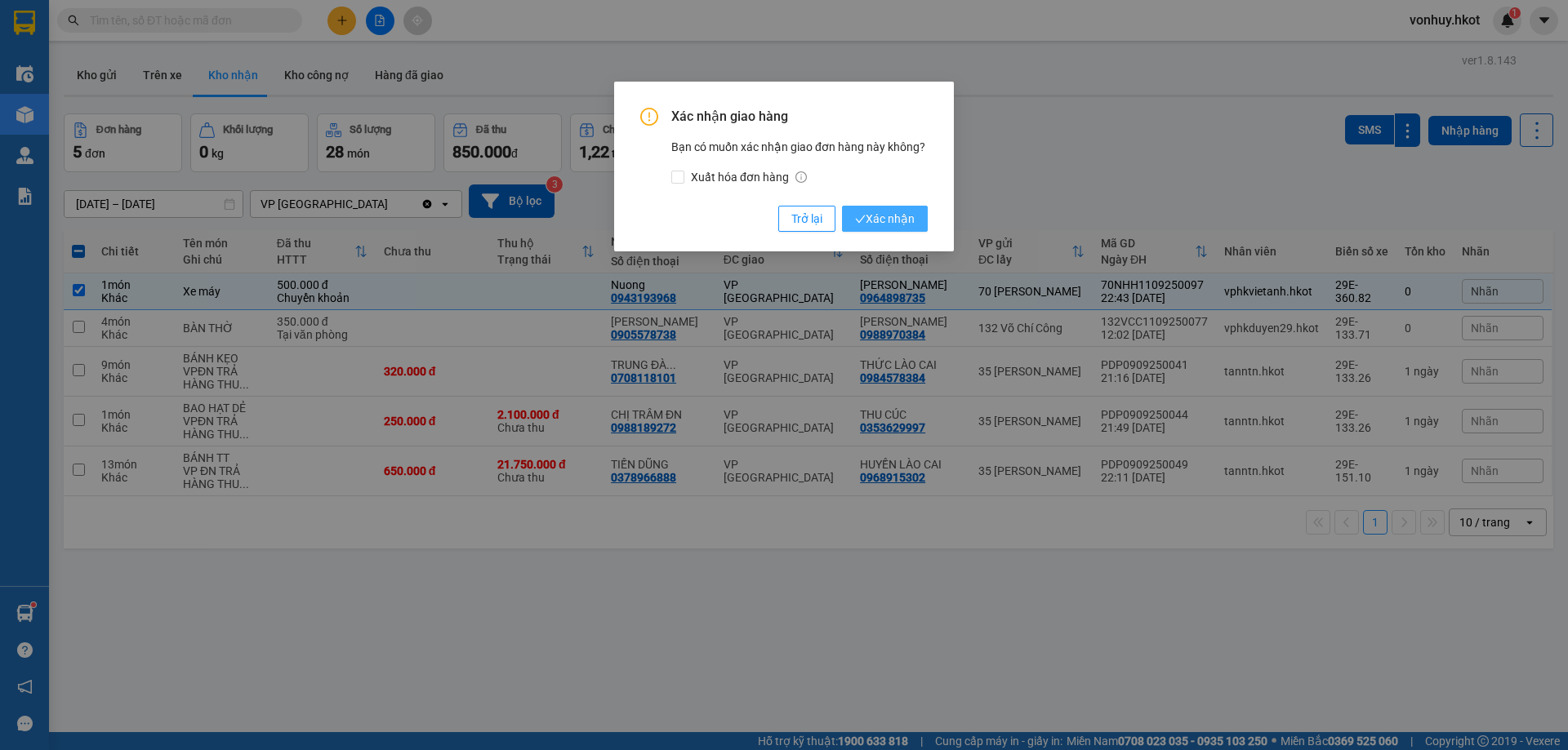
click at [912, 225] on span "Xác nhận" at bounding box center [885, 219] width 60 height 18
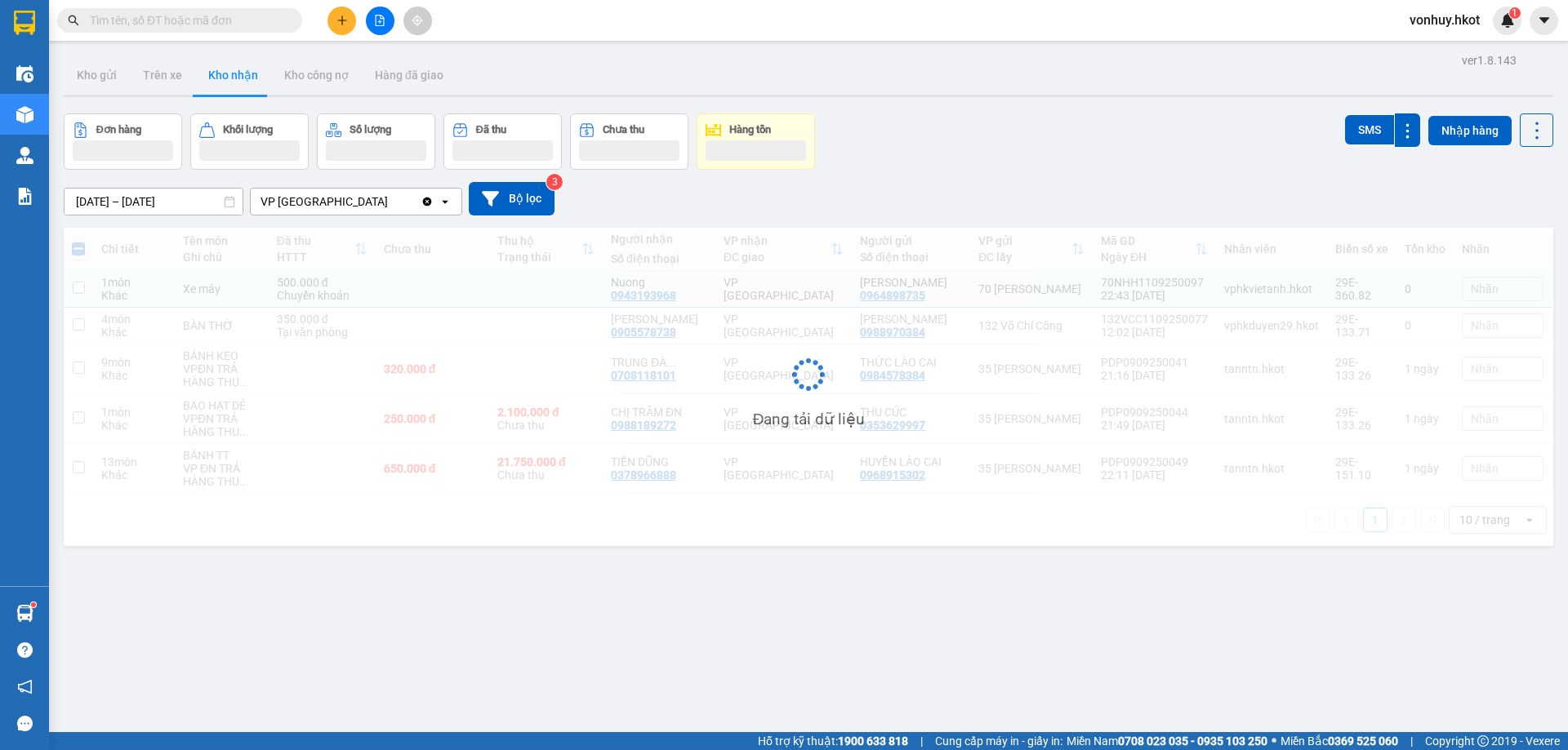
checkbox input "false"
